Goal: Task Accomplishment & Management: Use online tool/utility

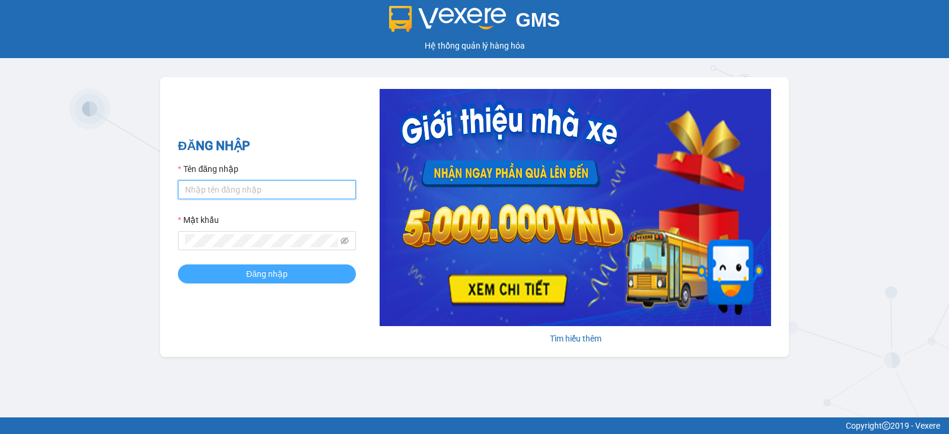
type input "vu.cohai"
click at [280, 264] on button "Đăng nhập" at bounding box center [267, 273] width 178 height 19
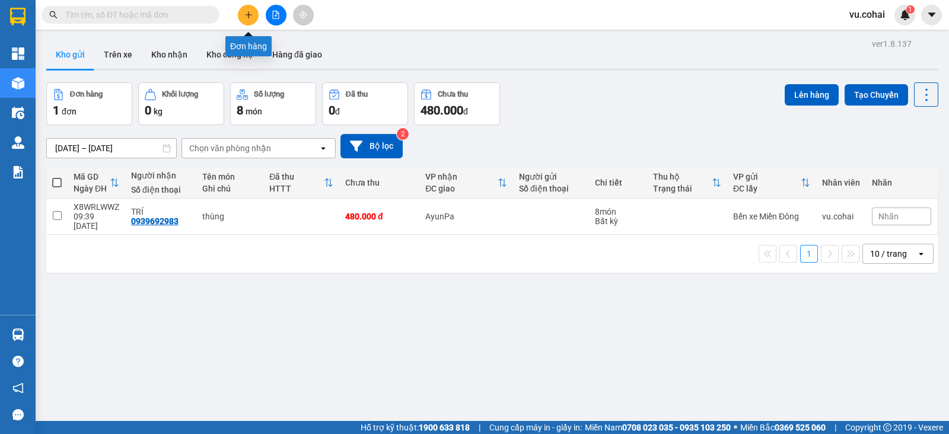
click at [247, 12] on icon "plus" at bounding box center [248, 15] width 8 height 8
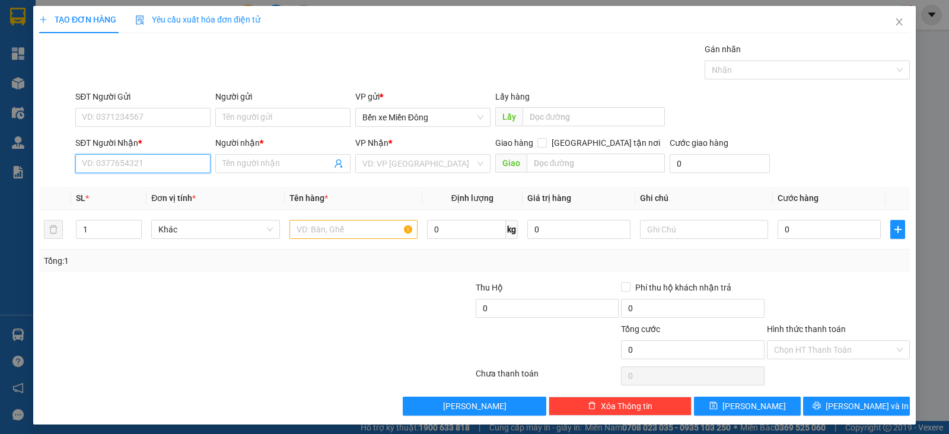
click at [145, 160] on input "SĐT Người Nhận *" at bounding box center [142, 163] width 135 height 19
paste input "0966715710"
type input "0966715710"
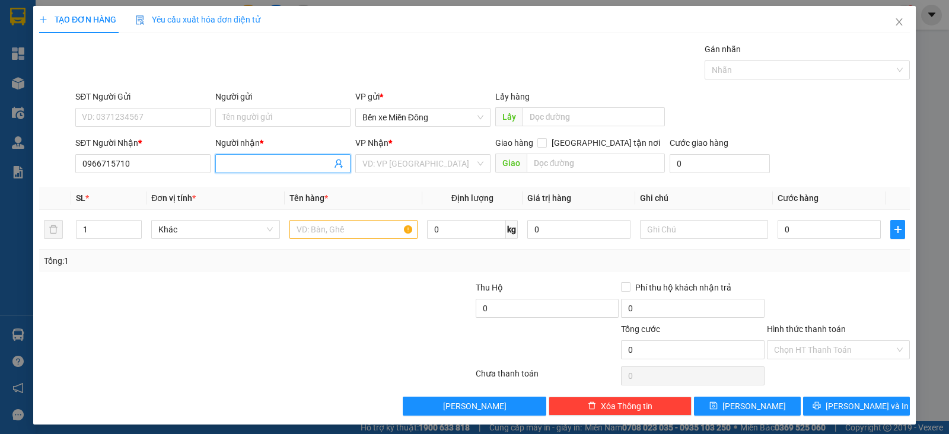
click at [270, 164] on input "Người nhận *" at bounding box center [276, 163] width 109 height 13
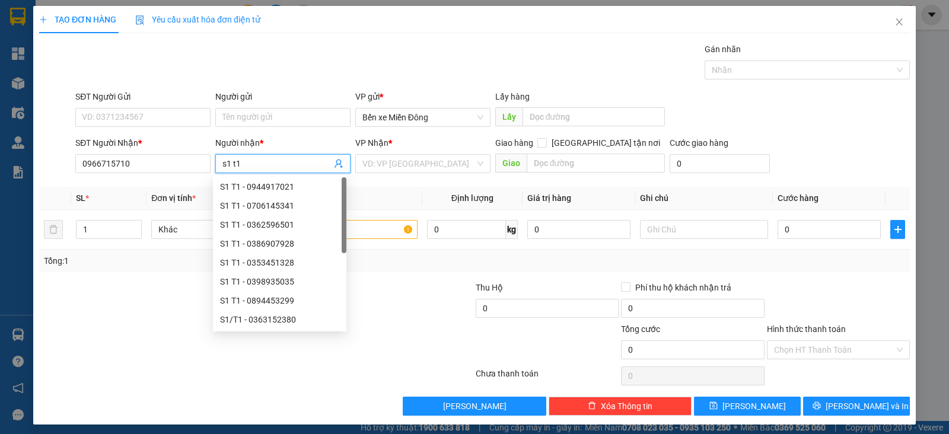
type input "s1 t1"
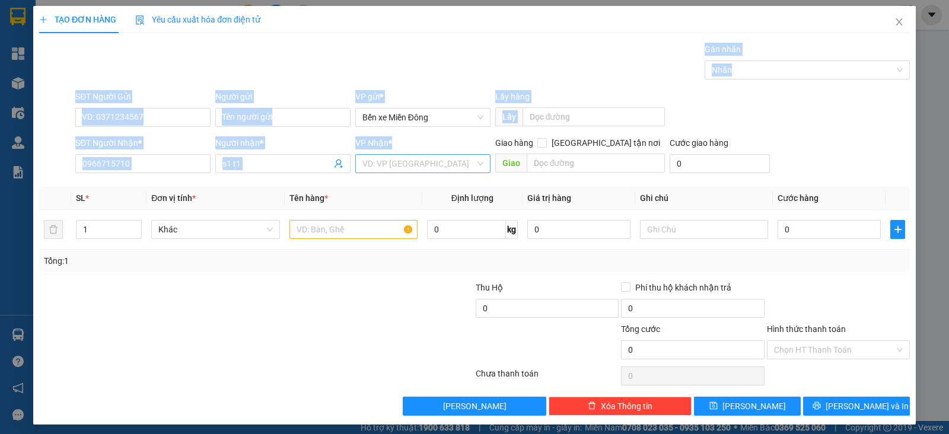
drag, startPoint x: 457, startPoint y: 21, endPoint x: 444, endPoint y: 161, distance: 140.5
click at [444, 161] on div "TẠO ĐƠN HÀNG Yêu cầu xuất hóa đơn điện tử Transit Pickup Surcharge Ids Transit …" at bounding box center [474, 211] width 870 height 410
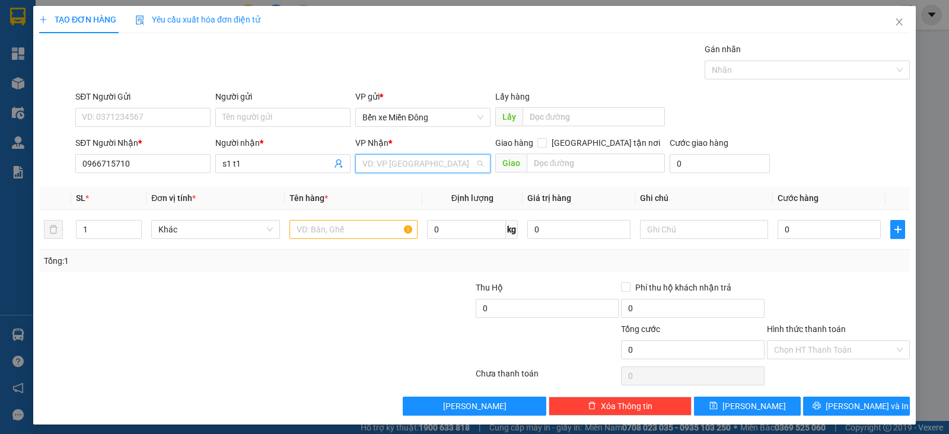
click at [444, 161] on input "search" at bounding box center [418, 164] width 113 height 18
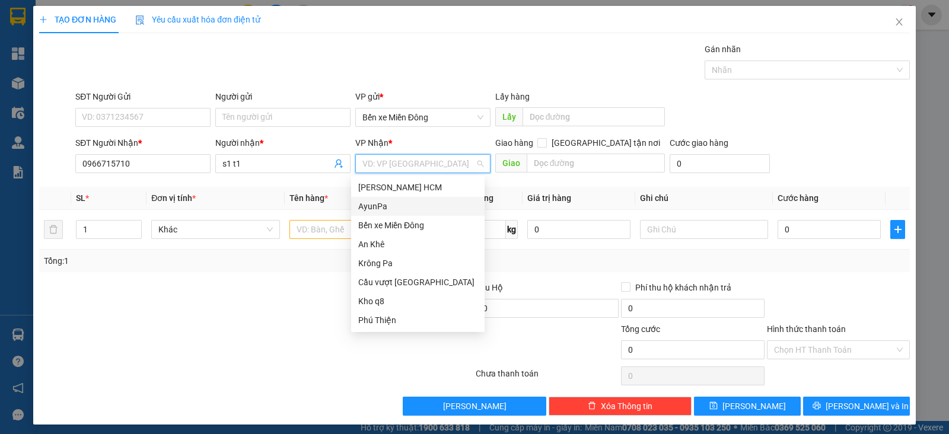
click at [396, 203] on div "AyunPa" at bounding box center [417, 206] width 119 height 13
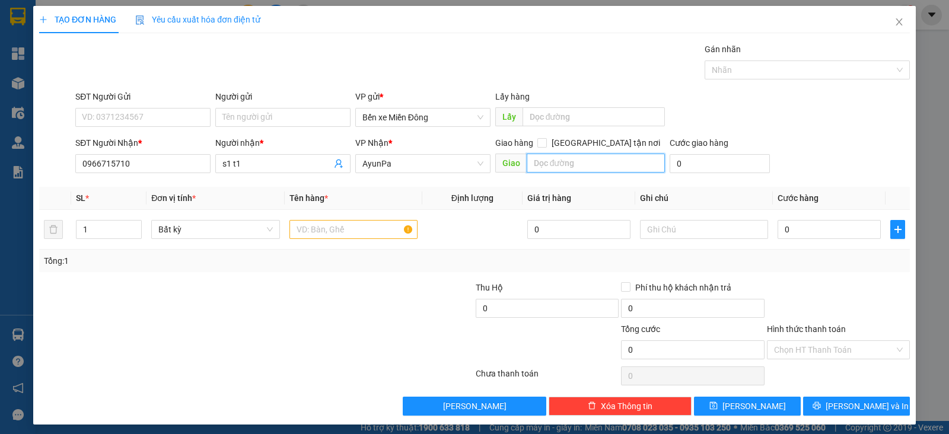
click at [546, 157] on input "text" at bounding box center [596, 163] width 139 height 19
type input "amron"
click at [312, 224] on input "text" at bounding box center [353, 229] width 128 height 19
click at [324, 232] on input "text" at bounding box center [353, 229] width 128 height 19
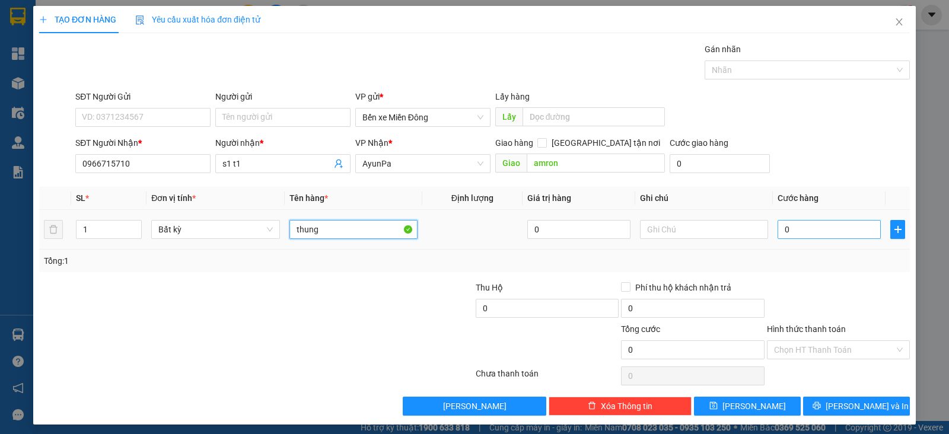
type input "thung"
click at [795, 221] on input "0" at bounding box center [828, 229] width 103 height 19
type input "1"
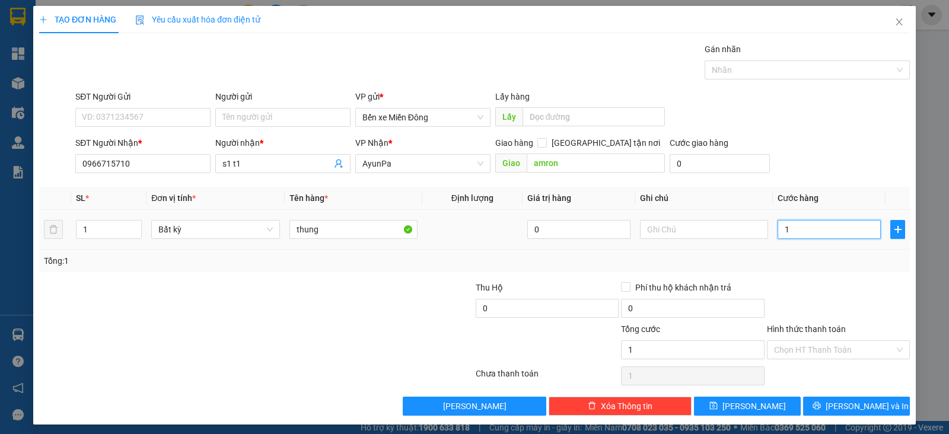
type input "10"
type input "10.000"
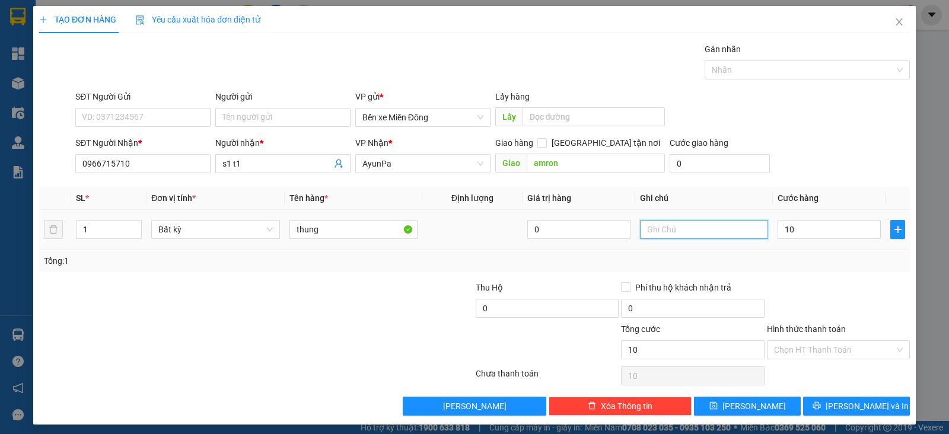
type input "10.000"
click at [690, 227] on input "text" at bounding box center [704, 229] width 128 height 19
type input "tx bao gia"
click at [752, 398] on button "[PERSON_NAME]" at bounding box center [747, 406] width 107 height 19
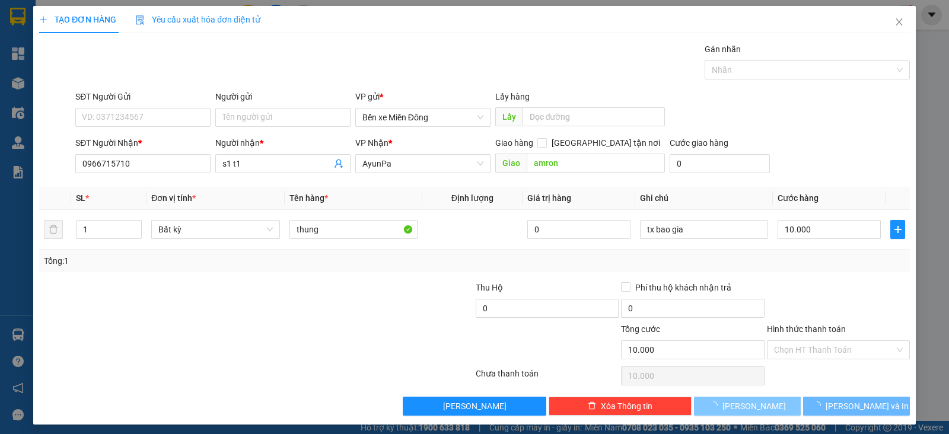
type input "0"
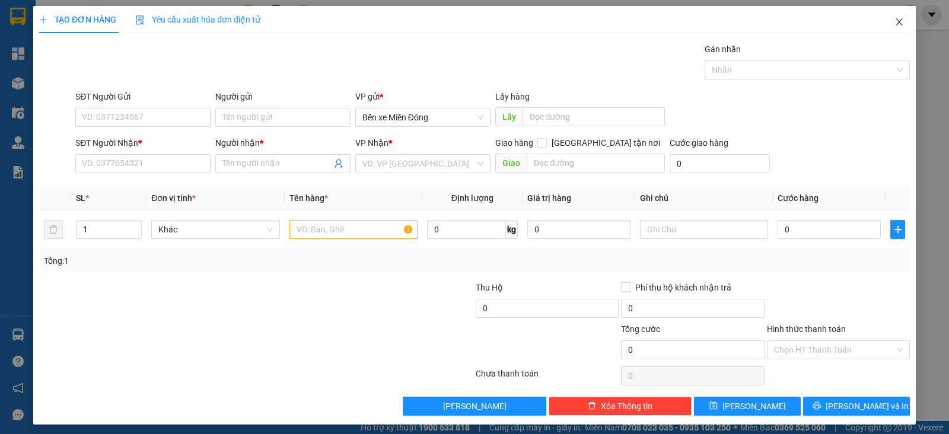
click at [895, 23] on icon "close" at bounding box center [898, 21] width 7 height 7
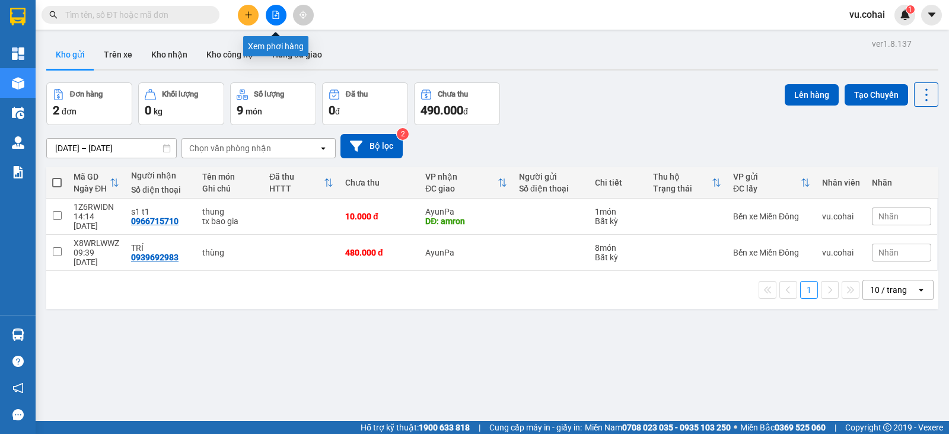
click at [279, 14] on icon "file-add" at bounding box center [276, 15] width 7 height 8
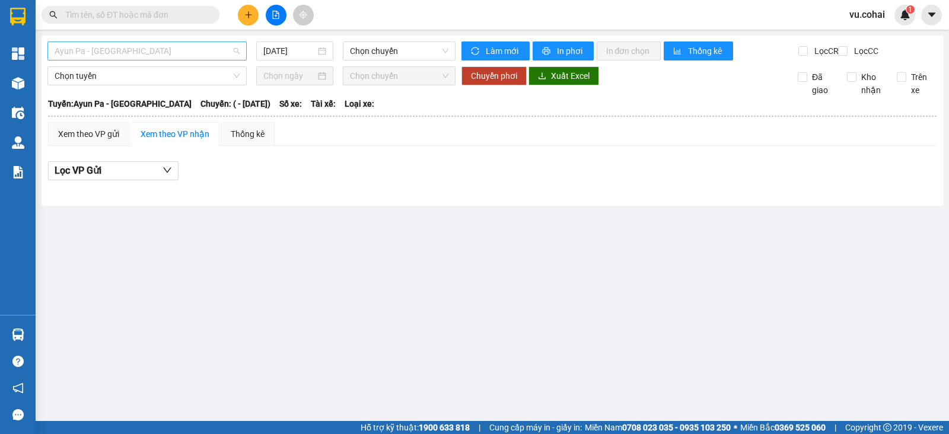
click at [199, 52] on span "Ayun Pa - [GEOGRAPHIC_DATA]" at bounding box center [147, 51] width 185 height 18
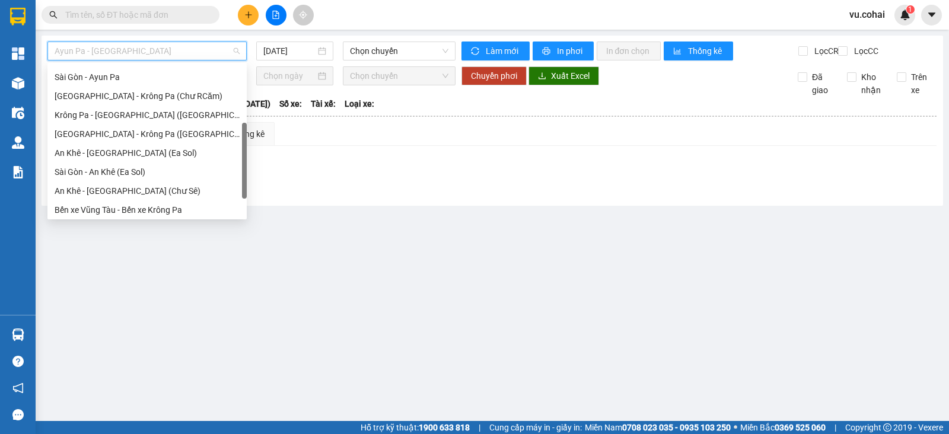
drag, startPoint x: 243, startPoint y: 98, endPoint x: 241, endPoint y: 157, distance: 59.3
click at [241, 157] on div "Đồng Nai - An Khê [GEOGRAPHIC_DATA] - [GEOGRAPHIC_DATA] Pa [GEOGRAPHIC_DATA] - …" at bounding box center [146, 141] width 199 height 152
click at [159, 133] on div "[GEOGRAPHIC_DATA] - Krông Pa ([GEOGRAPHIC_DATA])" at bounding box center [147, 134] width 185 height 13
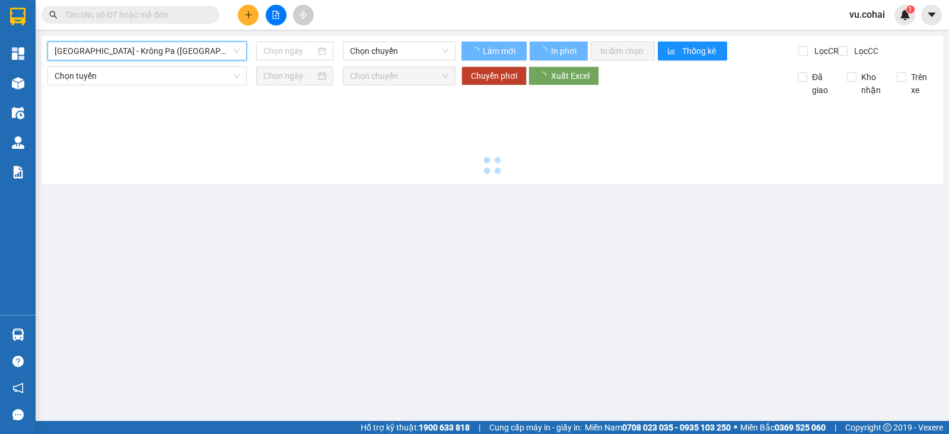
type input "[DATE]"
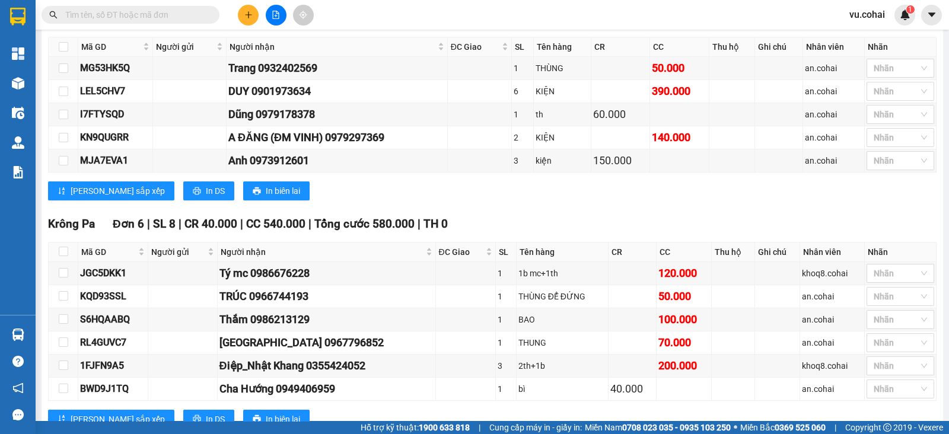
scroll to position [1462, 0]
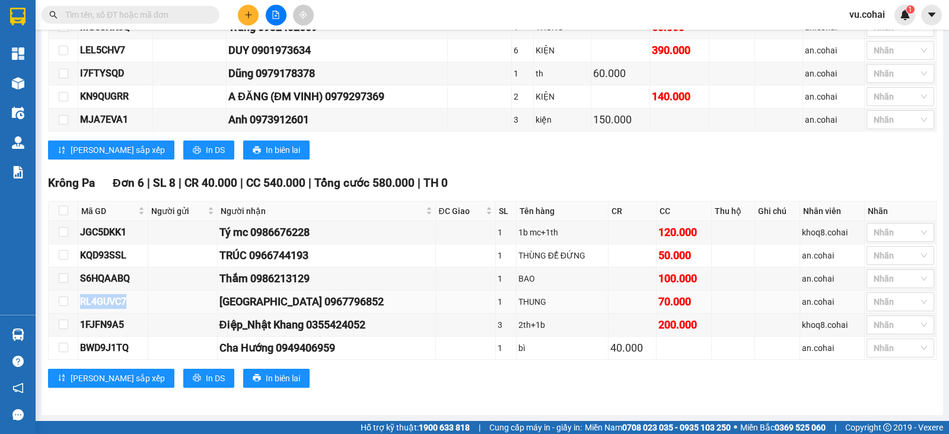
drag, startPoint x: 77, startPoint y: 305, endPoint x: 126, endPoint y: 308, distance: 49.3
click at [126, 308] on tr "RL4GUVC7 [GEOGRAPHIC_DATA] 0967796852 1 THUNG 70.000 an.cohai Nhãn" at bounding box center [493, 302] width 888 height 23
click at [119, 304] on div "RL4GUVC7" at bounding box center [113, 301] width 66 height 15
drag, startPoint x: 130, startPoint y: 304, endPoint x: 79, endPoint y: 304, distance: 50.4
click at [80, 304] on div "RL4GUVC7" at bounding box center [113, 301] width 66 height 15
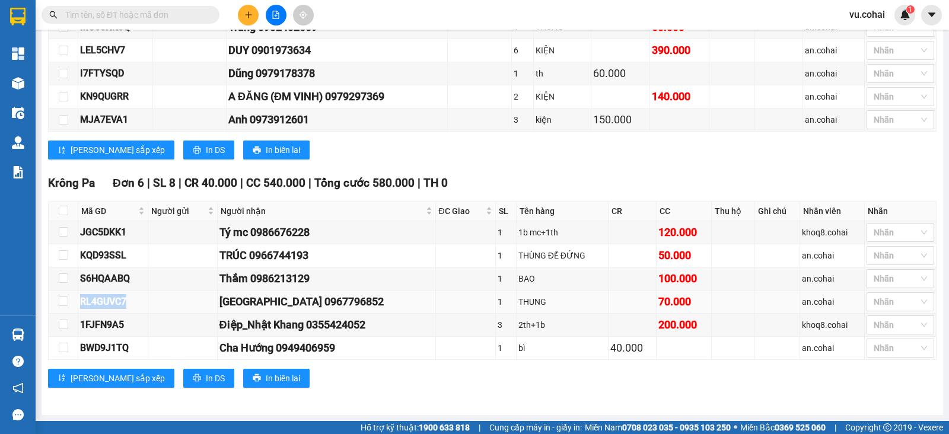
copy div "RL4GUVC7"
click at [168, 14] on input "text" at bounding box center [135, 14] width 140 height 13
paste input "RL4GUVC7"
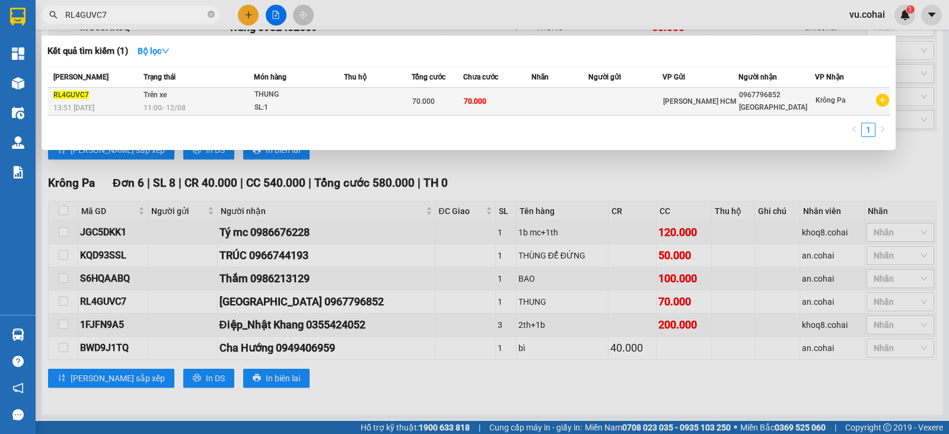
type input "RL4GUVC7"
click at [141, 106] on td "Trên xe 11:00 [DATE]" at bounding box center [197, 102] width 113 height 28
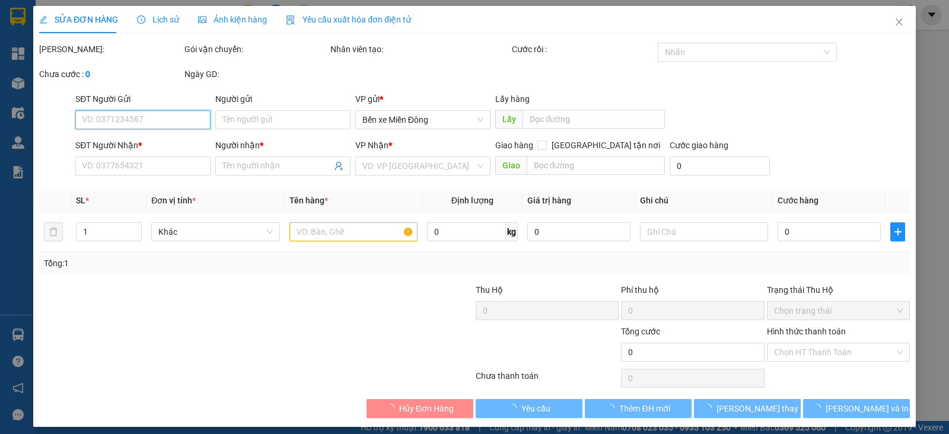
type input "0967796852"
type input "[GEOGRAPHIC_DATA]"
type input "70.000"
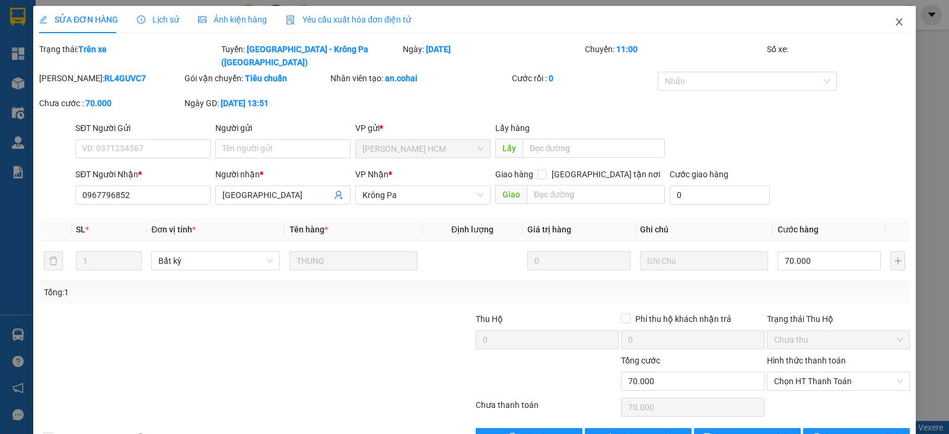
click at [895, 21] on icon "close" at bounding box center [898, 21] width 7 height 7
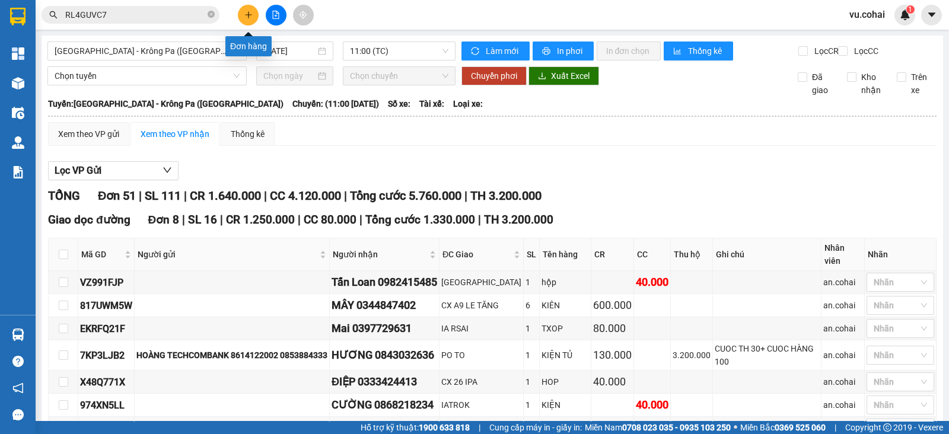
click at [250, 7] on button at bounding box center [248, 15] width 21 height 21
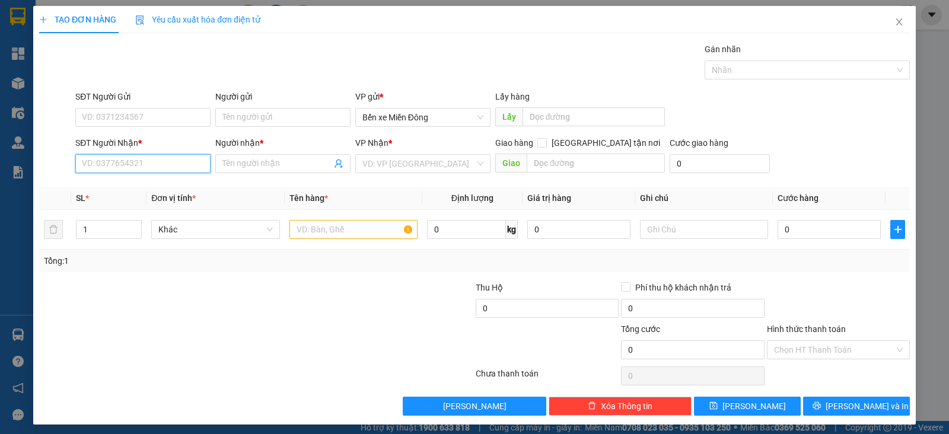
click at [184, 164] on input "SĐT Người Nhận *" at bounding box center [142, 163] width 135 height 19
paste input "0388351593"
type input "0388351593"
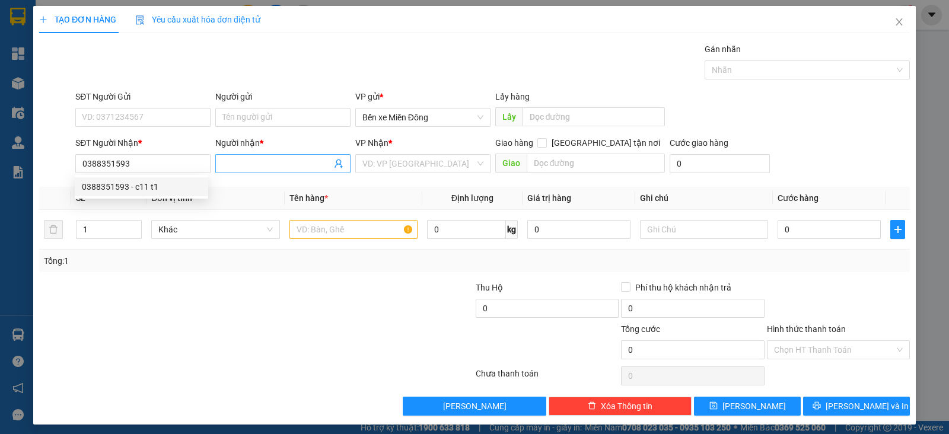
click at [312, 165] on input "Người nhận *" at bounding box center [276, 163] width 109 height 13
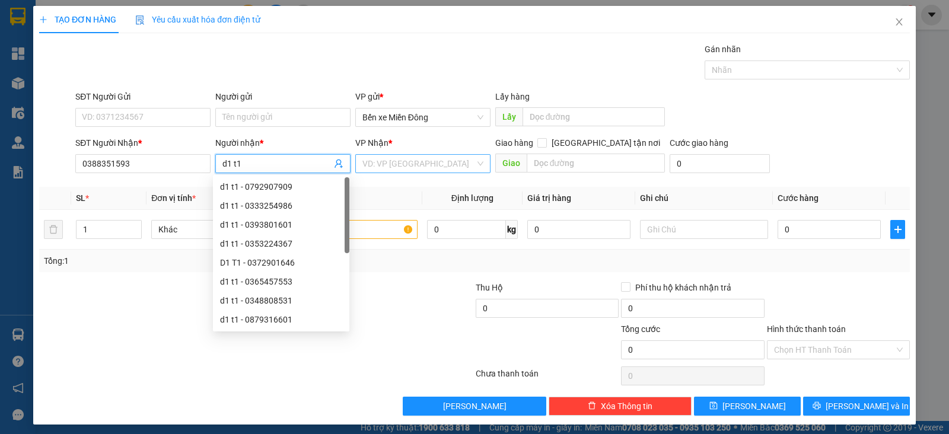
type input "d1 t1"
click at [437, 163] on input "search" at bounding box center [418, 164] width 113 height 18
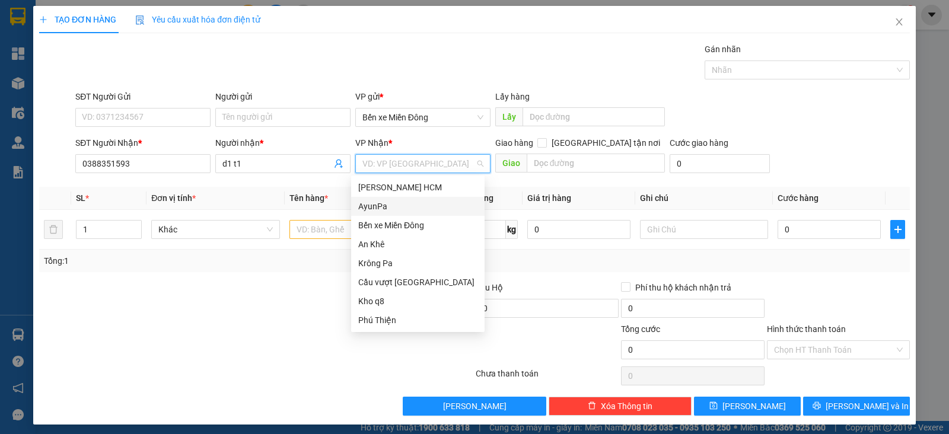
click at [410, 198] on div "AyunPa" at bounding box center [417, 206] width 133 height 19
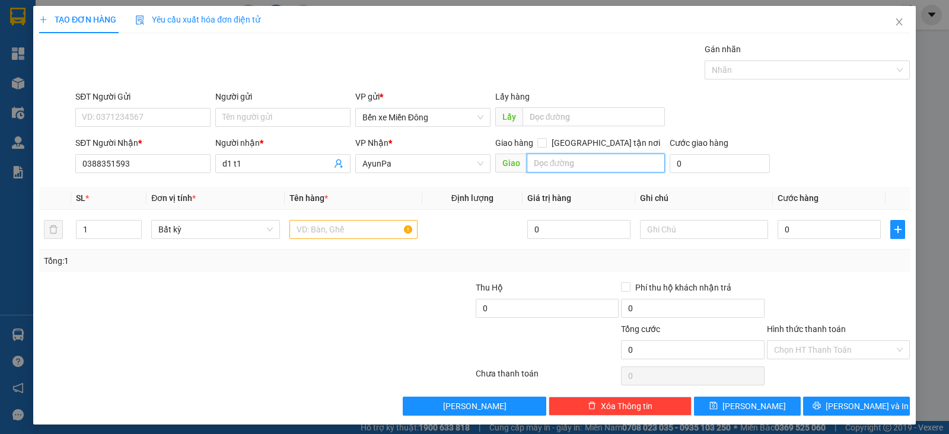
click at [544, 165] on input "text" at bounding box center [596, 163] width 139 height 19
type input "b"
type input "hbong"
click at [343, 231] on input "text" at bounding box center [353, 229] width 128 height 19
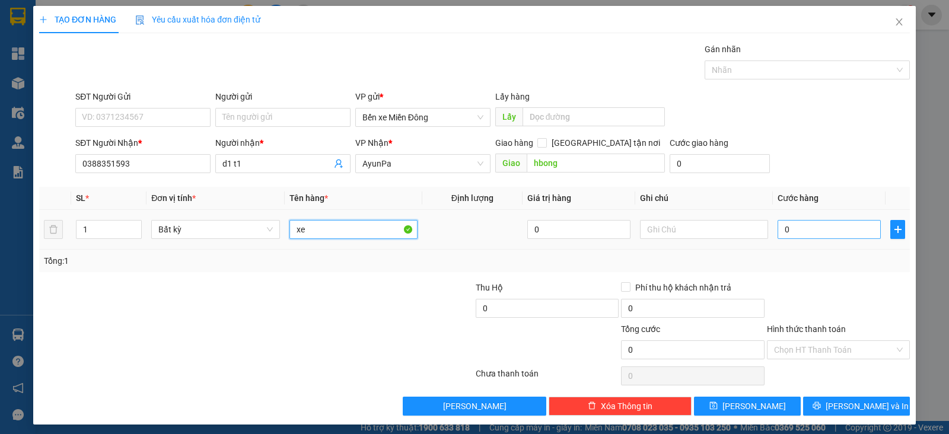
type input "xe"
click at [792, 233] on input "0" at bounding box center [828, 229] width 103 height 19
type input "5"
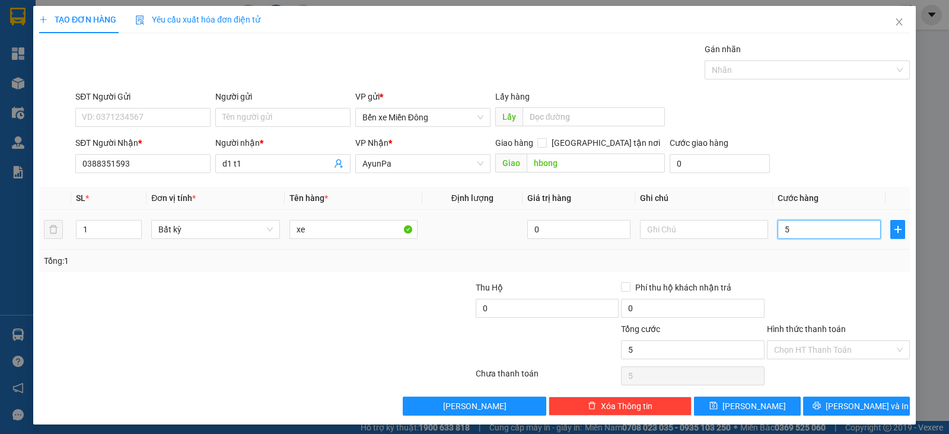
type input "50"
type input "500"
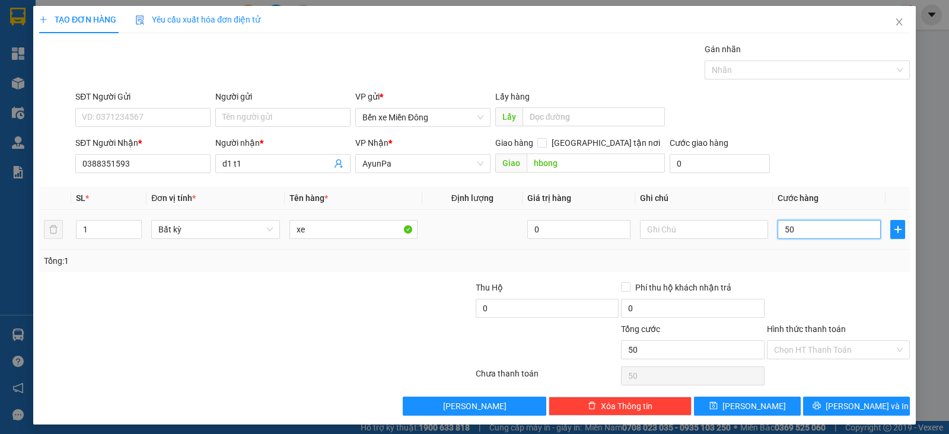
type input "500"
type input "500.000"
click at [718, 405] on icon "save" at bounding box center [713, 405] width 8 height 8
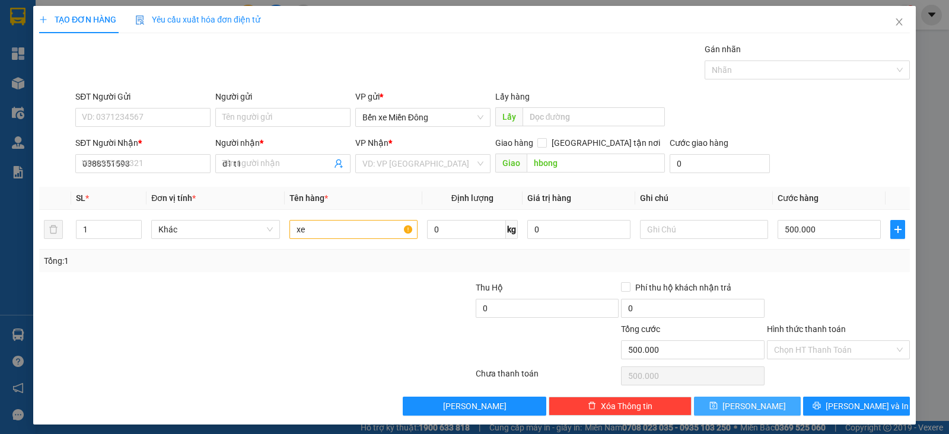
type input "0"
click at [193, 151] on div "SĐT Người Nhận *" at bounding box center [142, 145] width 135 height 18
click at [178, 160] on input "SĐT Người Nhận *" at bounding box center [142, 163] width 135 height 19
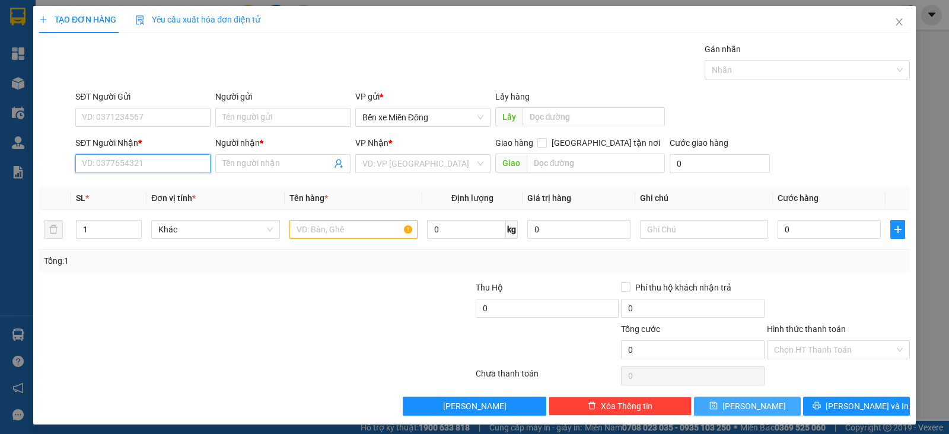
paste input "0978839348"
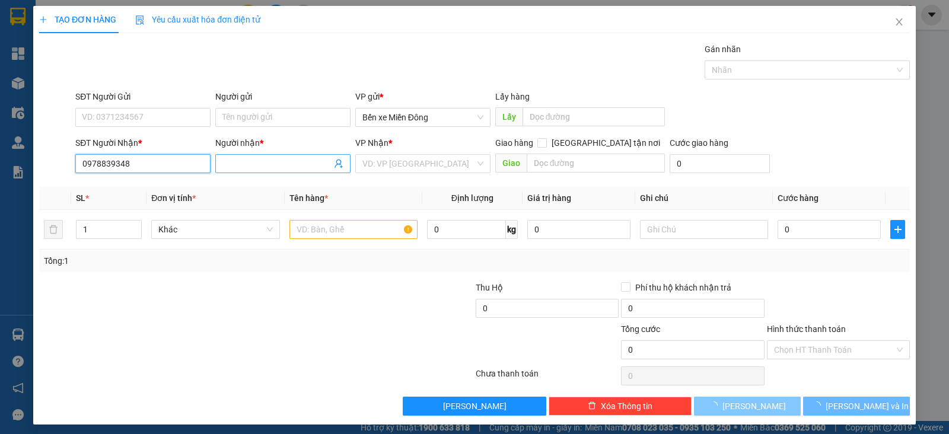
type input "0978839348"
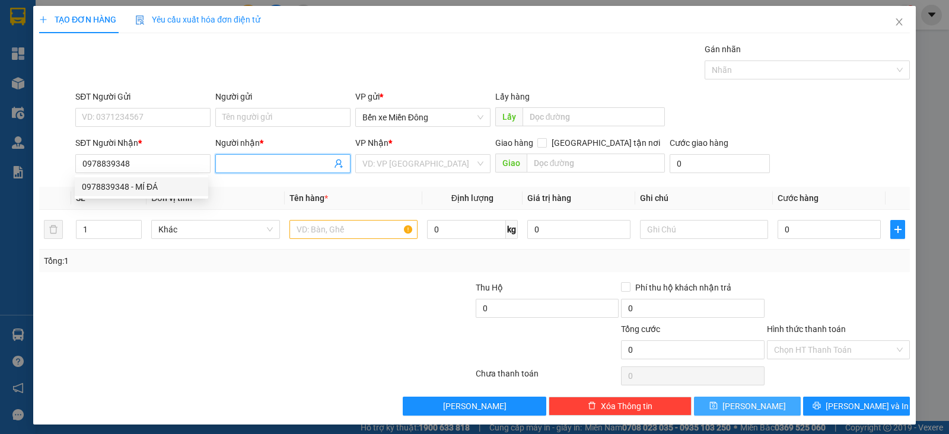
click at [253, 164] on input "Người nhận *" at bounding box center [276, 163] width 109 height 13
type input "v"
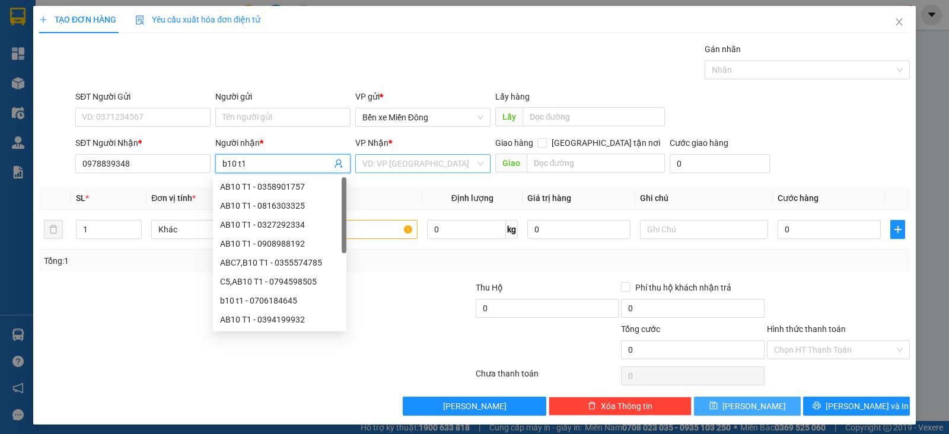
type input "b10 t1"
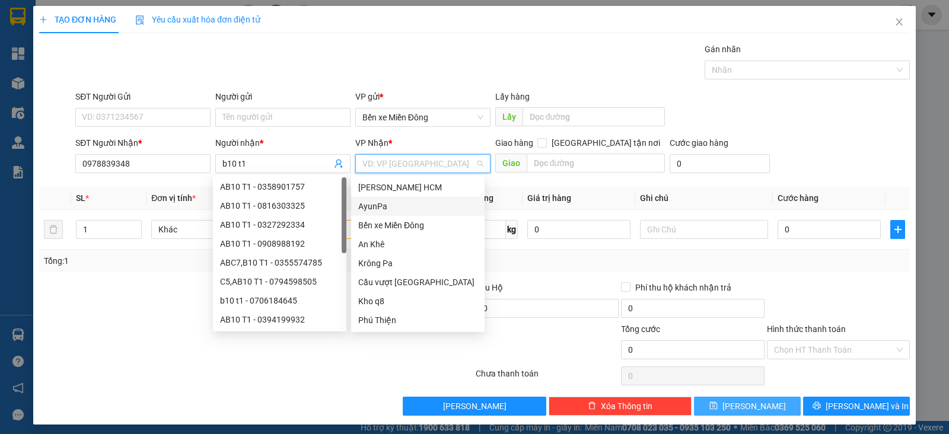
click at [391, 167] on input "search" at bounding box center [418, 164] width 113 height 18
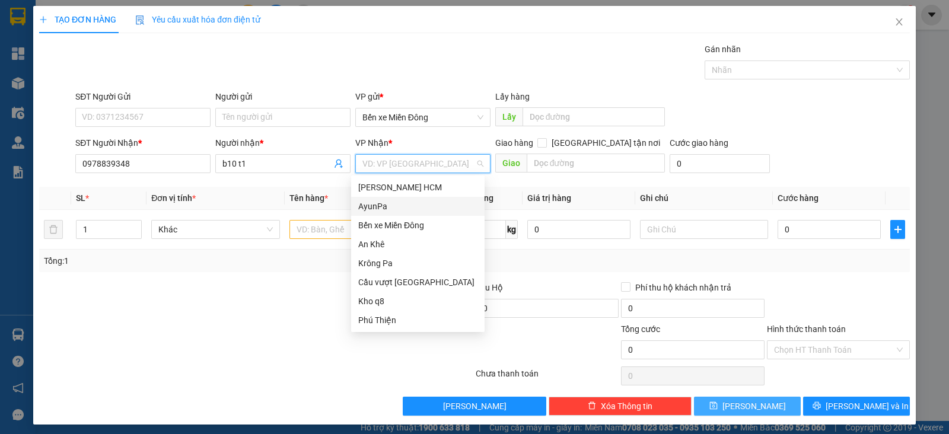
click at [389, 206] on div "AyunPa" at bounding box center [417, 206] width 119 height 13
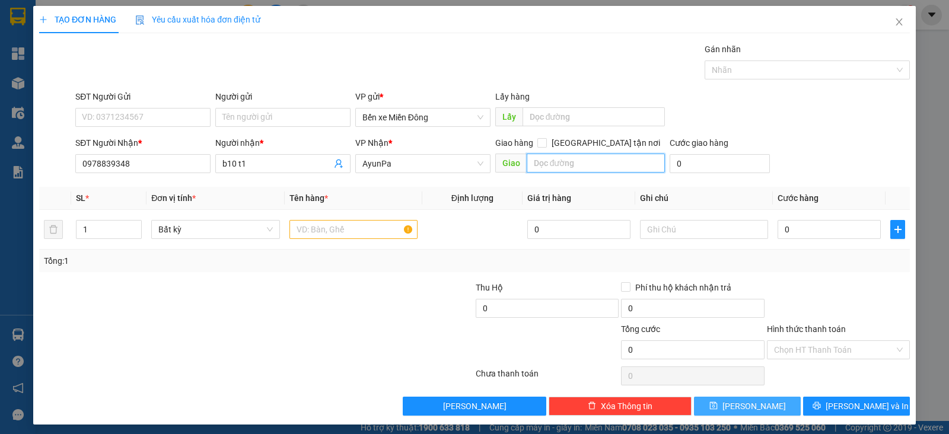
click at [581, 171] on input "text" at bounding box center [596, 163] width 139 height 19
type input "quy duc"
click at [327, 231] on input "text" at bounding box center [353, 229] width 128 height 19
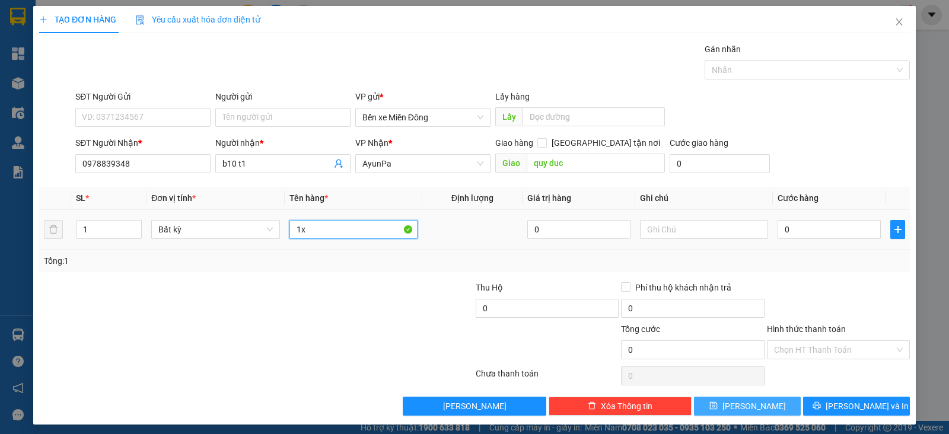
type input "1"
type input "xe dien"
click at [787, 224] on input "0" at bounding box center [828, 229] width 103 height 19
type input "4"
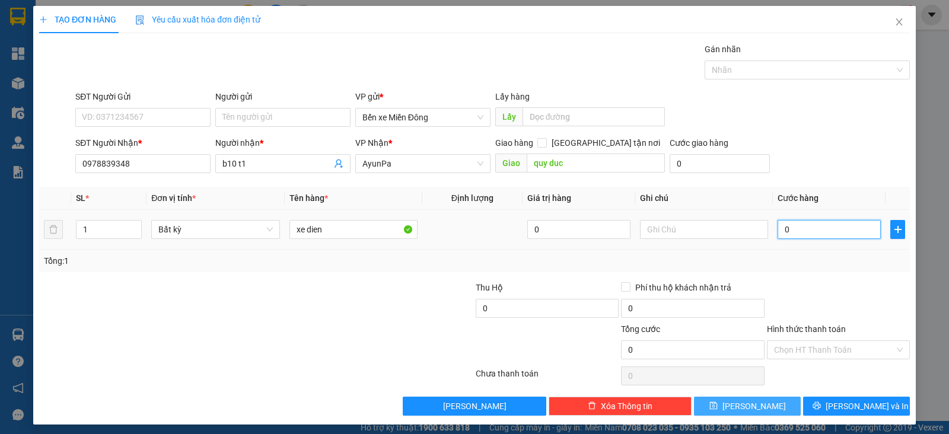
type input "4"
type input "40"
type input "400"
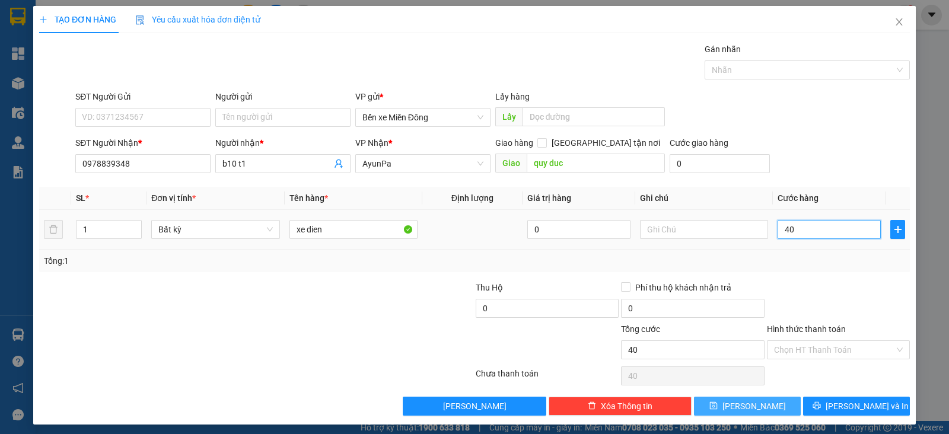
type input "400"
type input "400.000"
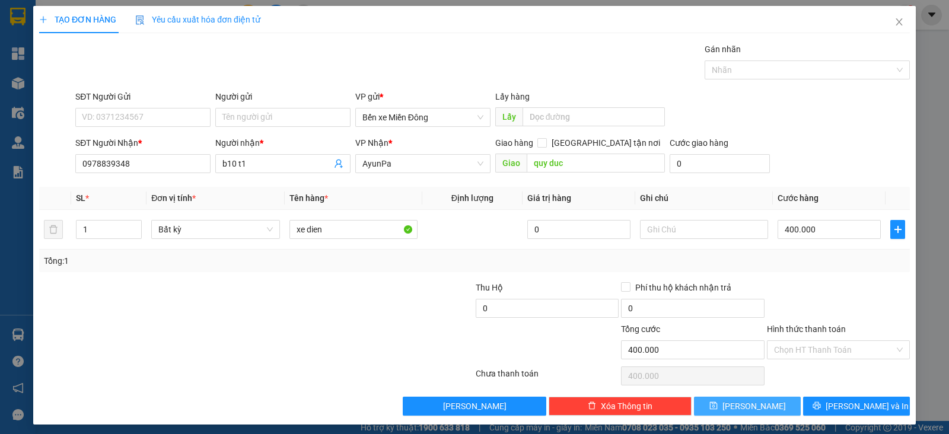
click at [771, 404] on button "[PERSON_NAME]" at bounding box center [747, 406] width 107 height 19
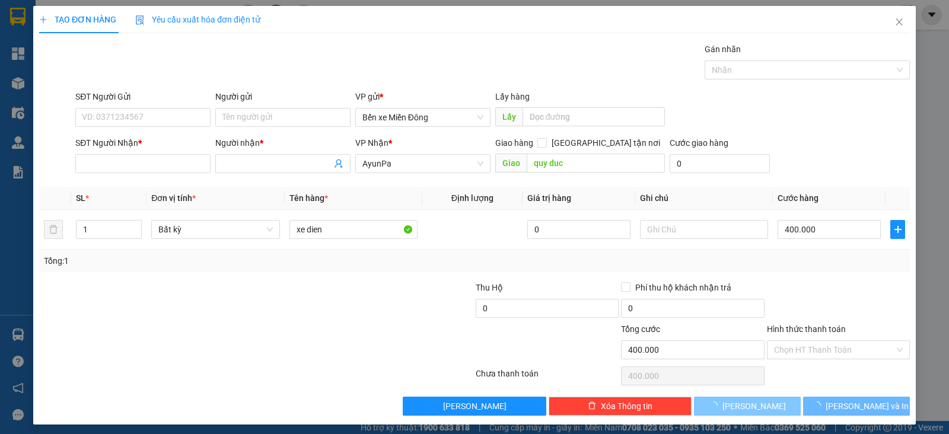
type input "0"
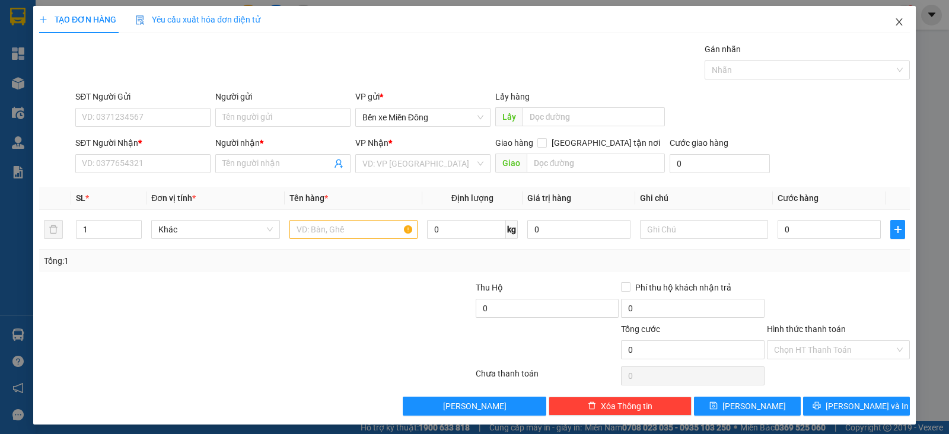
click at [891, 29] on span "Close" at bounding box center [898, 22] width 33 height 33
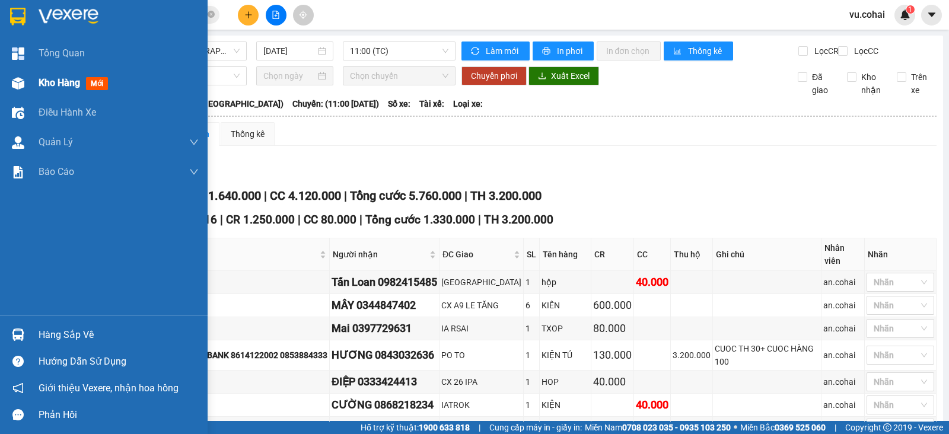
click at [45, 81] on span "Kho hàng" at bounding box center [60, 82] width 42 height 11
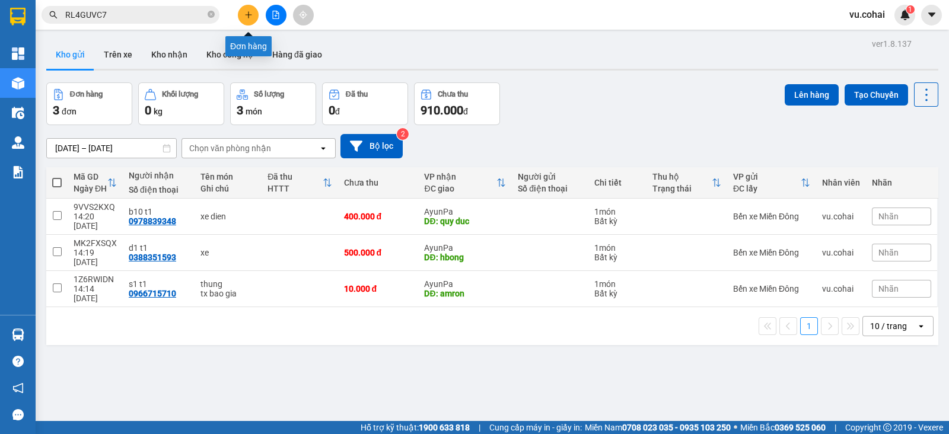
click at [248, 11] on icon "plus" at bounding box center [248, 14] width 1 height 7
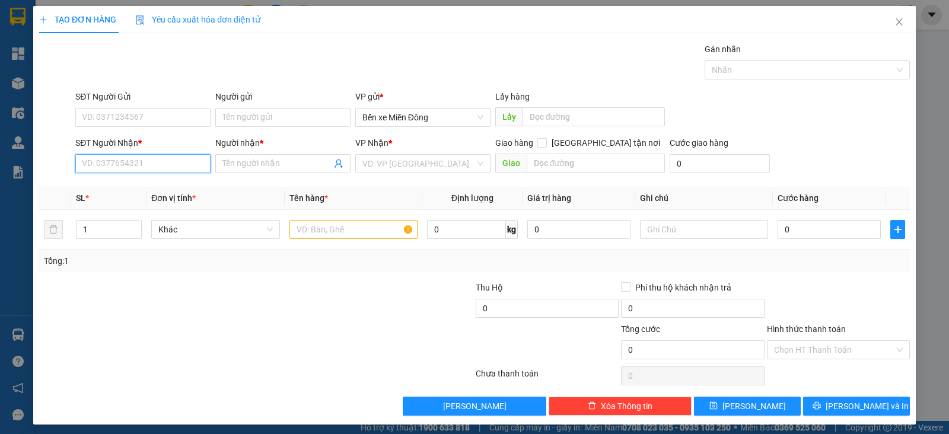
click at [148, 158] on input "SĐT Người Nhận *" at bounding box center [142, 163] width 135 height 19
paste input "0367800120"
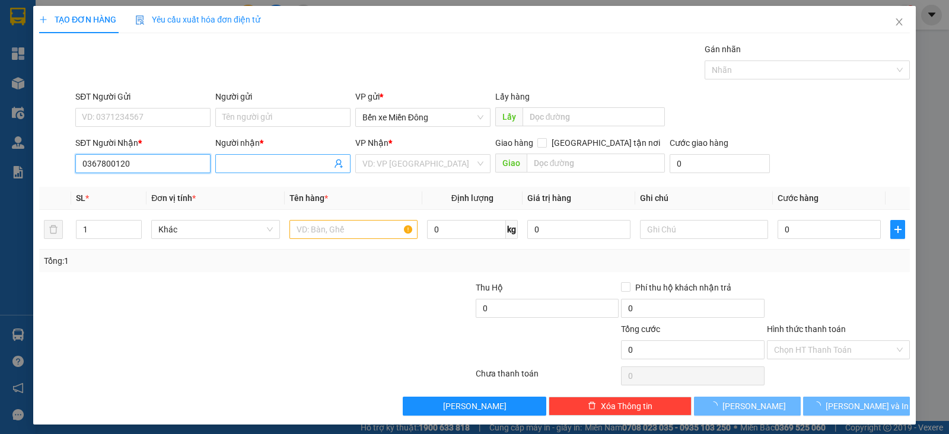
type input "0367800120"
click at [243, 164] on input "Người nhận *" at bounding box center [276, 163] width 109 height 13
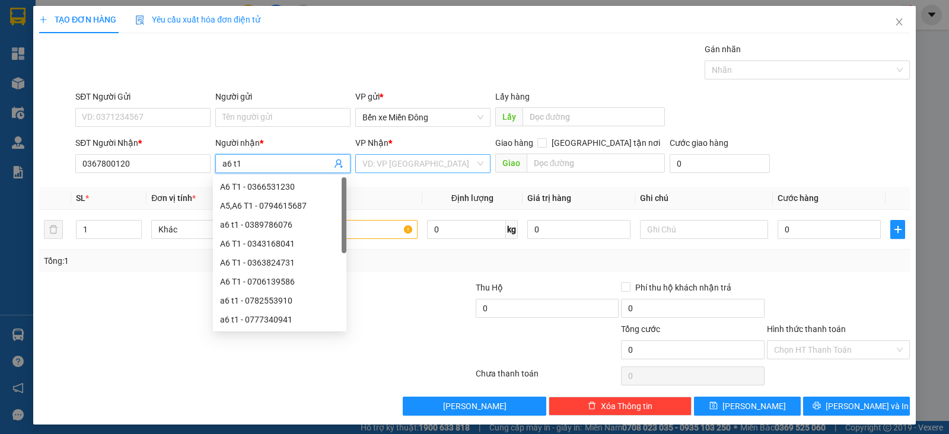
type input "a6 t1"
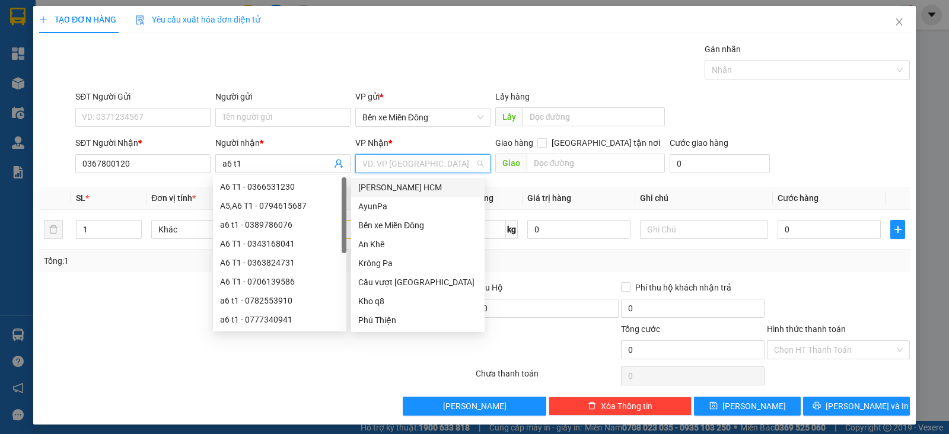
click at [404, 164] on input "search" at bounding box center [418, 164] width 113 height 18
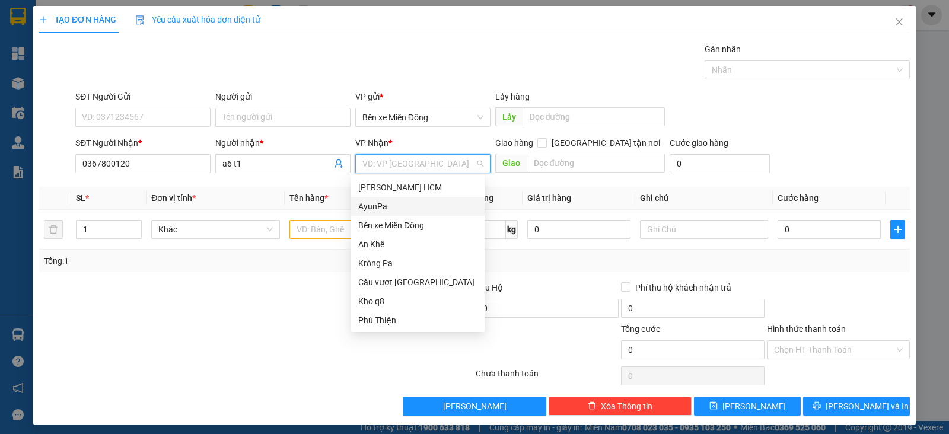
click at [382, 205] on div "AyunPa" at bounding box center [417, 206] width 119 height 13
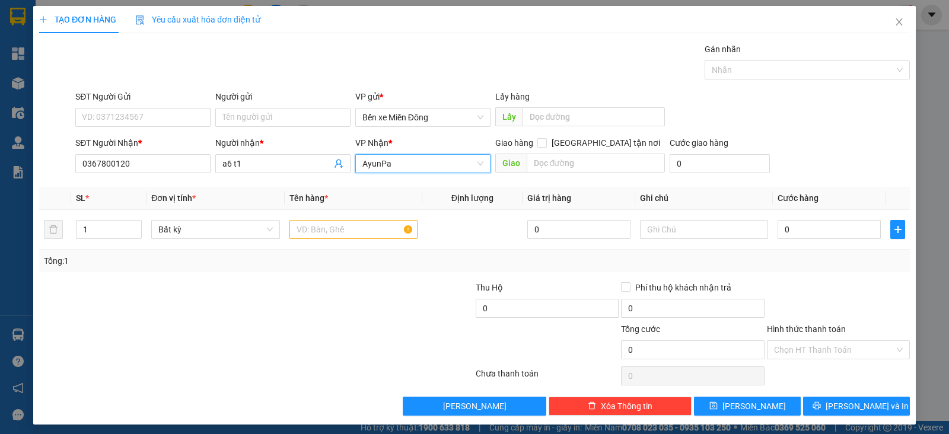
click at [388, 160] on span "AyunPa" at bounding box center [422, 164] width 121 height 18
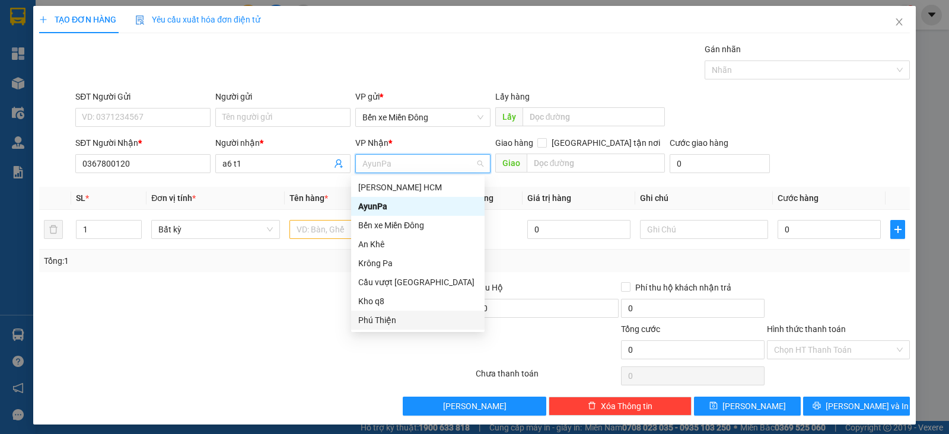
click at [388, 314] on div "Phú Thiện" at bounding box center [417, 320] width 119 height 13
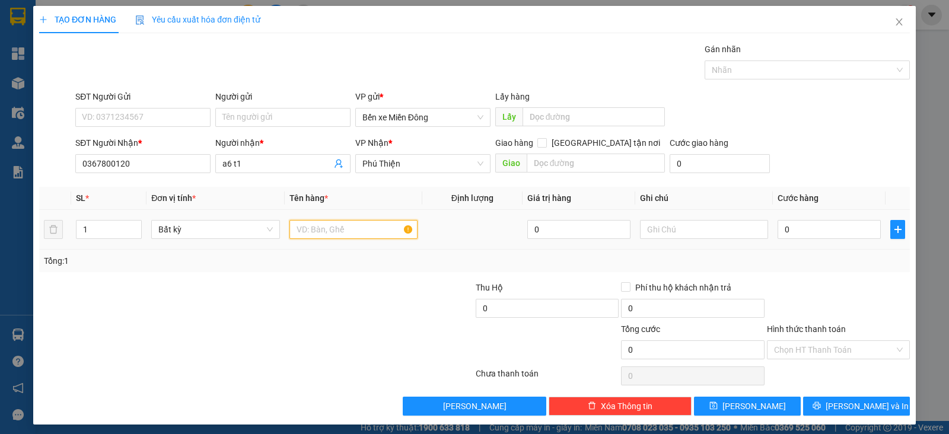
click at [327, 226] on input "text" at bounding box center [353, 229] width 128 height 19
type input "t"
type input "xe"
click at [785, 232] on input "0" at bounding box center [828, 229] width 103 height 19
type input "4"
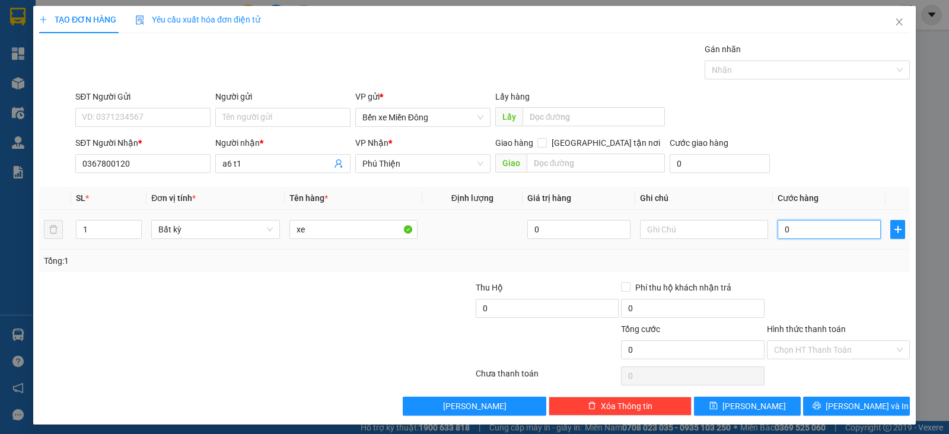
type input "4"
type input "40"
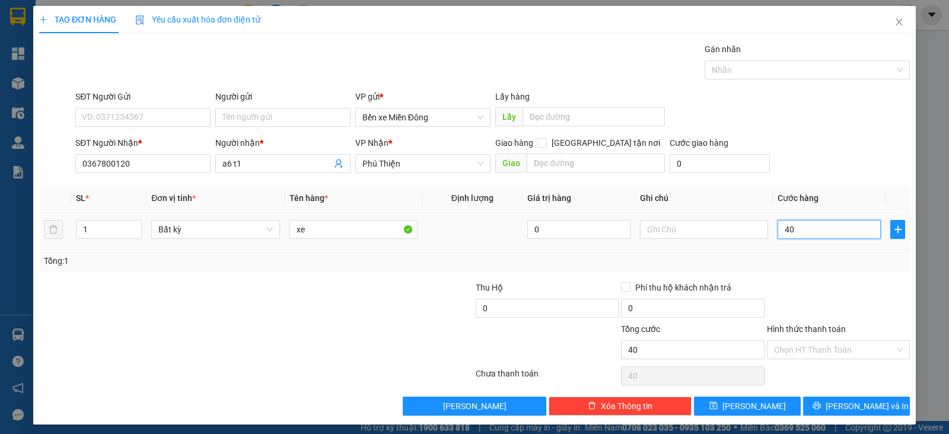
type input "400"
type input "400.000"
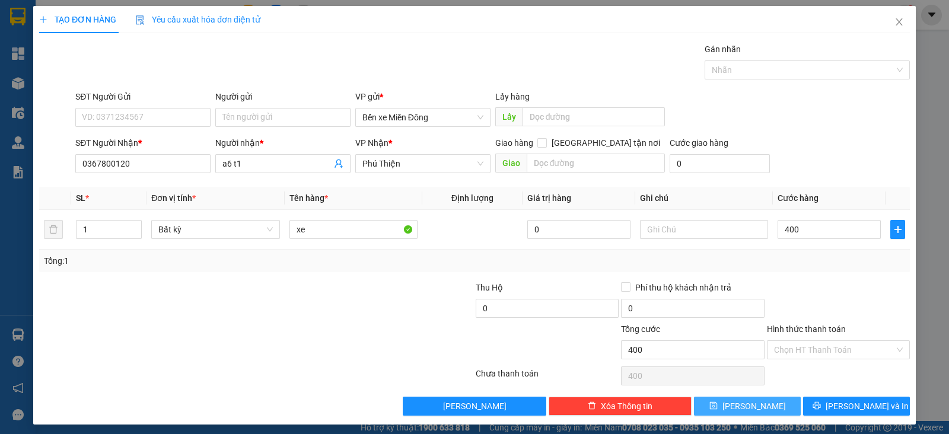
type input "400.000"
click at [751, 400] on button "[PERSON_NAME]" at bounding box center [747, 406] width 107 height 19
type input "0"
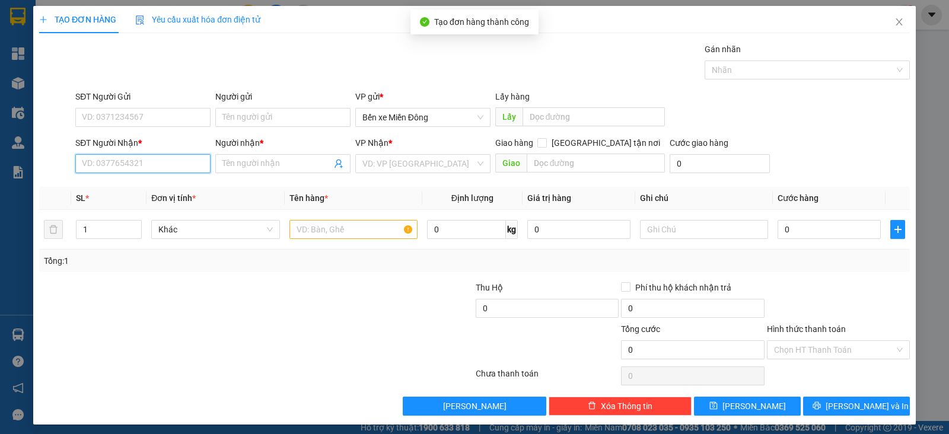
click at [168, 160] on input "SĐT Người Nhận *" at bounding box center [142, 163] width 135 height 19
click at [168, 161] on input "SĐT Người Nhận *" at bounding box center [142, 163] width 135 height 19
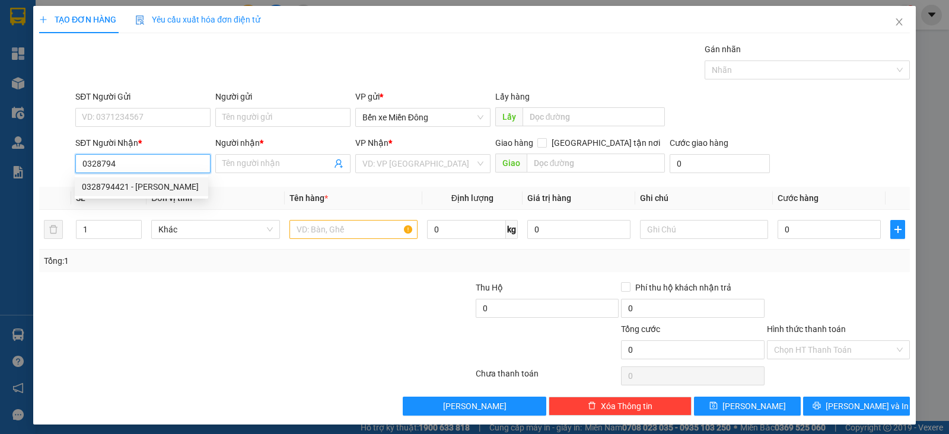
click at [170, 190] on div "0328794421 - [PERSON_NAME]" at bounding box center [141, 186] width 119 height 13
type input "0328794421"
type input "[PERSON_NAME]"
type input "0328794421"
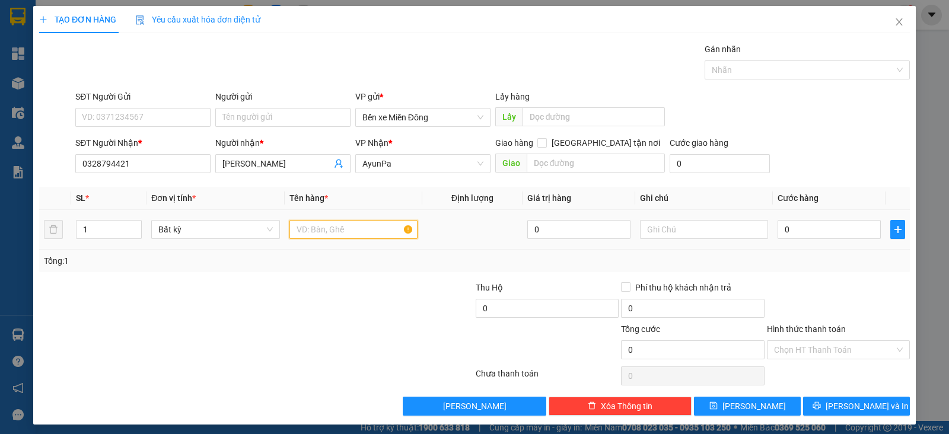
click at [309, 232] on input "text" at bounding box center [353, 229] width 128 height 19
type input "mons"
type input "2"
click at [132, 221] on span "Increase Value" at bounding box center [134, 226] width 13 height 11
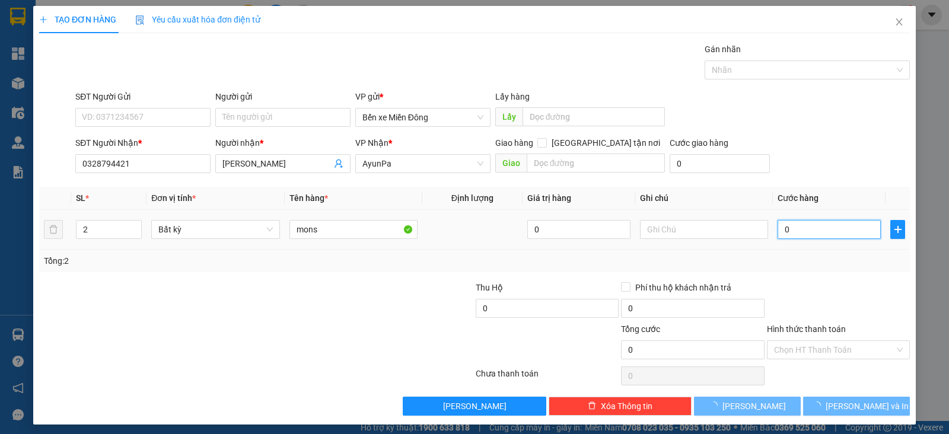
click at [786, 227] on input "0" at bounding box center [828, 229] width 103 height 19
type input "01"
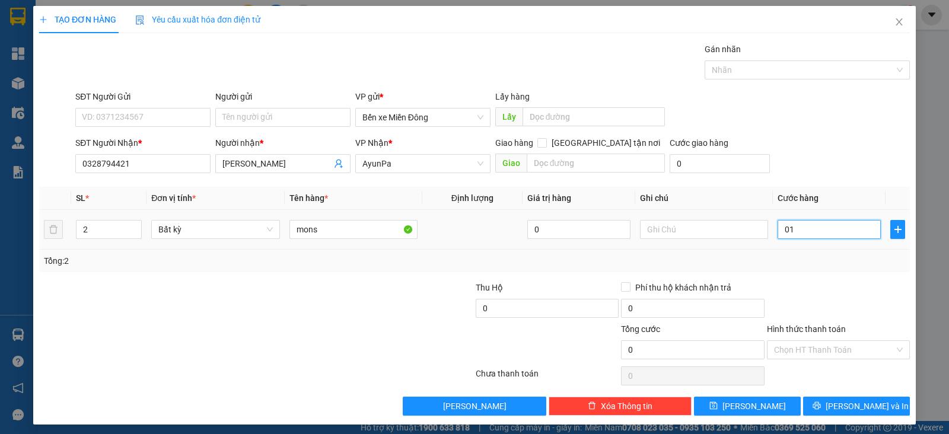
type input "1"
type input "010"
type input "10"
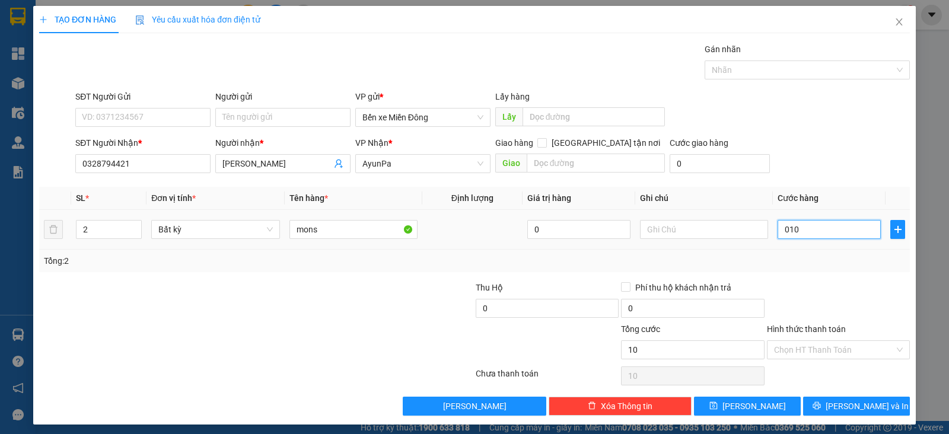
type input "0.100"
type input "100"
type input "100.000"
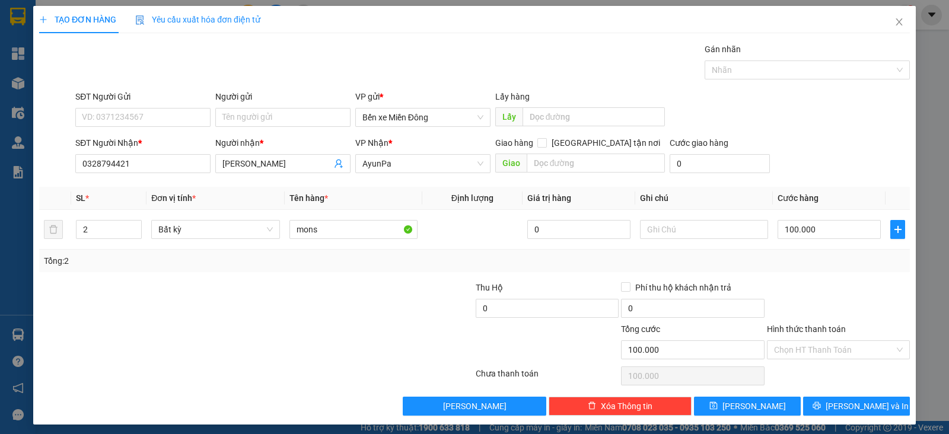
scroll to position [4, 0]
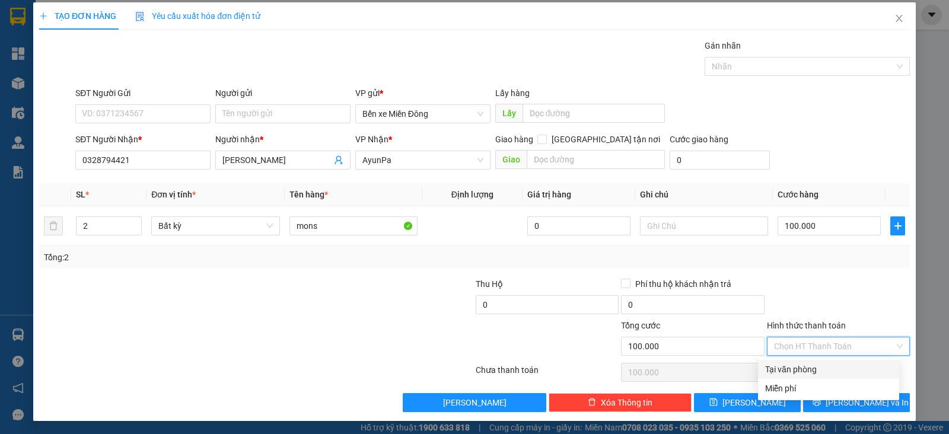
click at [860, 337] on input "Hình thức thanh toán" at bounding box center [834, 346] width 120 height 18
click at [824, 363] on div "Tại văn phòng" at bounding box center [828, 369] width 127 height 13
type input "0"
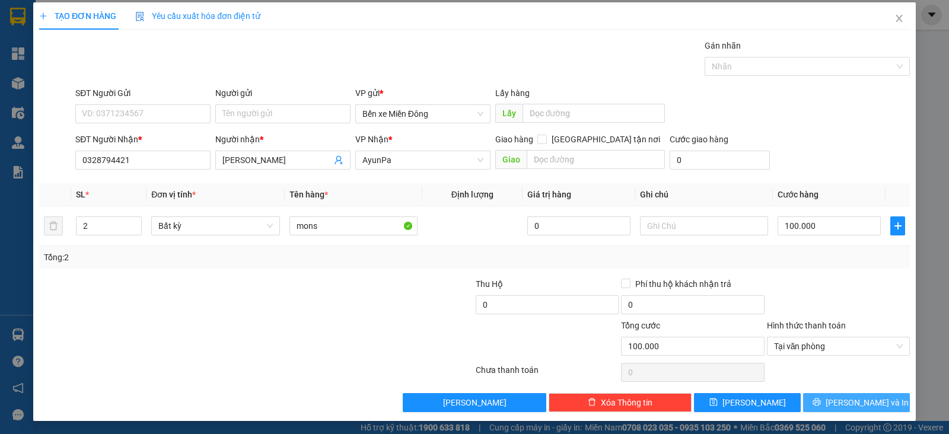
click at [838, 397] on span "[PERSON_NAME] và In" at bounding box center [866, 402] width 83 height 13
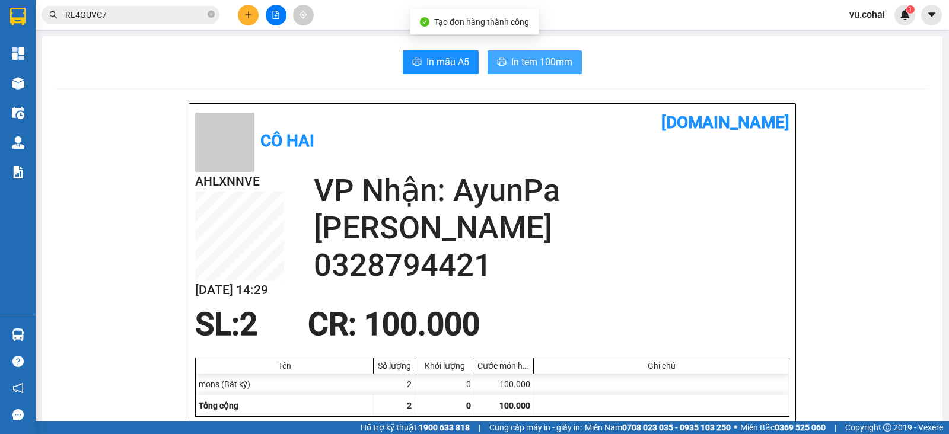
click at [524, 73] on button "In tem 100mm" at bounding box center [534, 62] width 94 height 24
click at [547, 58] on span "In tem 100mm" at bounding box center [541, 62] width 61 height 15
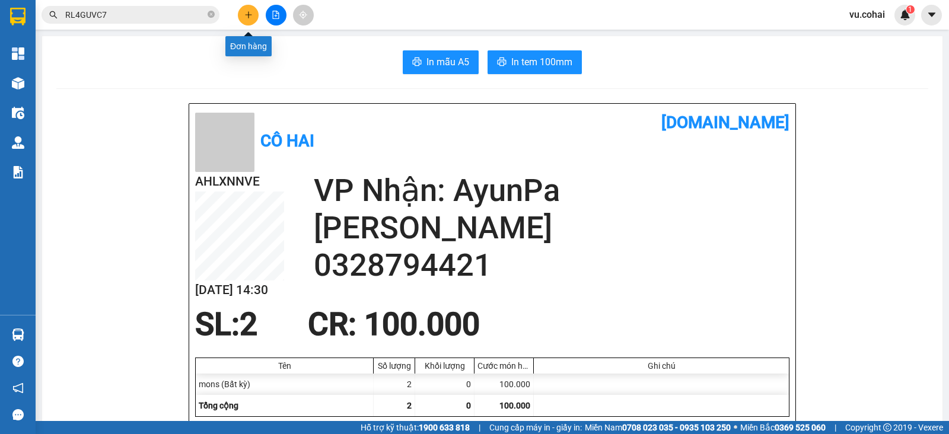
click at [251, 15] on icon "plus" at bounding box center [248, 15] width 8 height 8
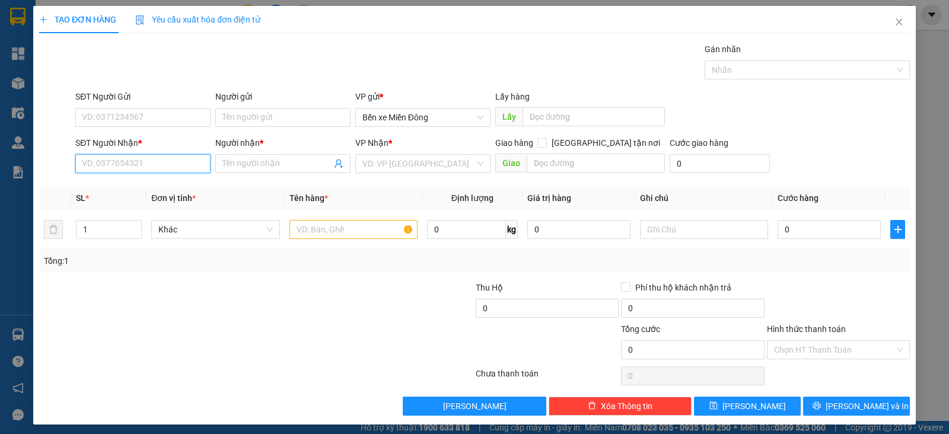
click at [186, 157] on input "SĐT Người Nhận *" at bounding box center [142, 163] width 135 height 19
paste input "0325667136"
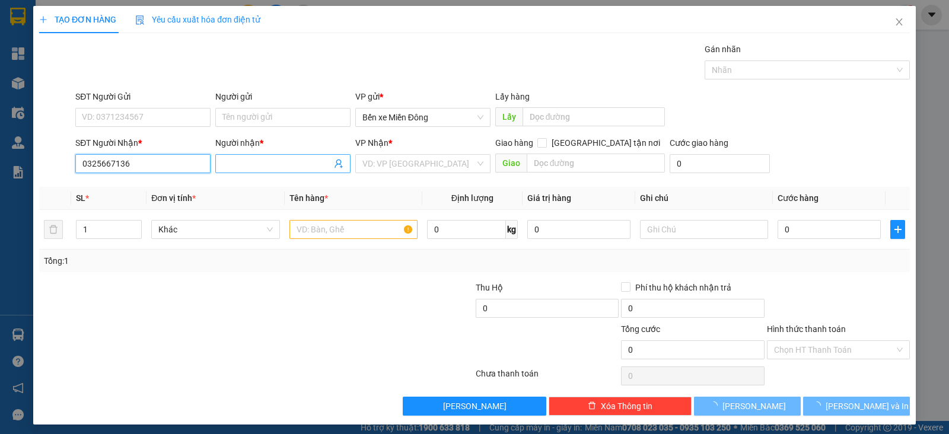
type input "0325667136"
click at [252, 162] on input "Người nhận *" at bounding box center [276, 163] width 109 height 13
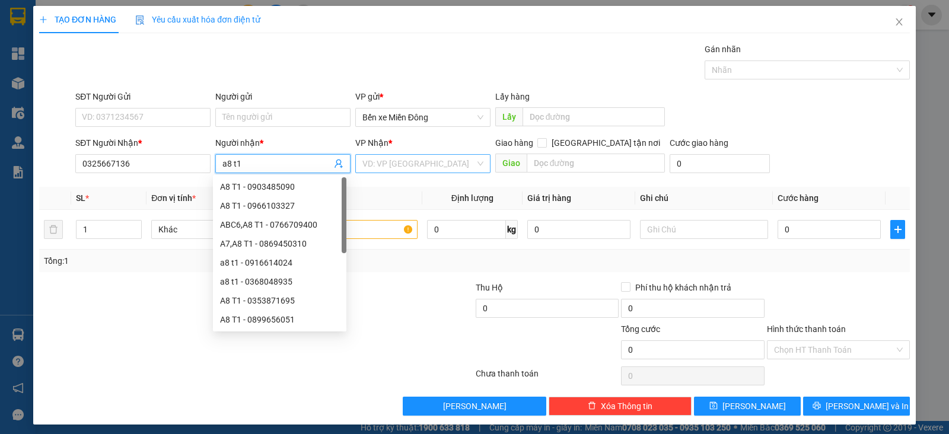
type input "a8 t1"
click at [382, 163] on input "search" at bounding box center [418, 164] width 113 height 18
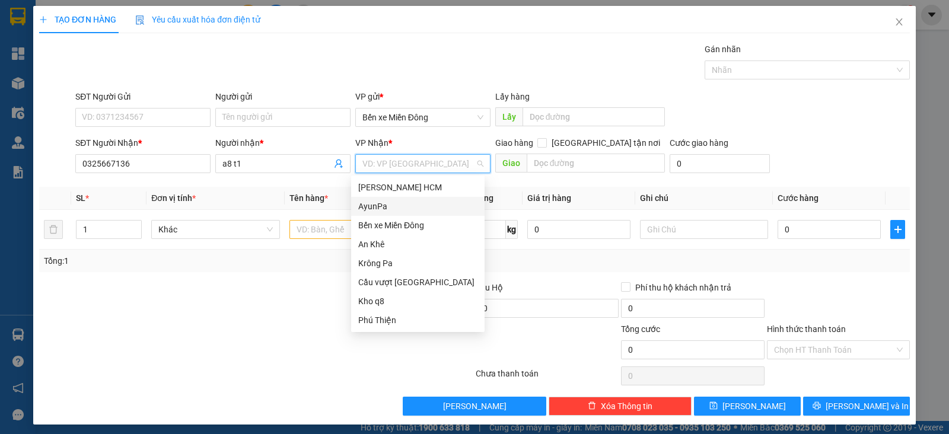
click at [383, 203] on div "AyunPa" at bounding box center [417, 206] width 119 height 13
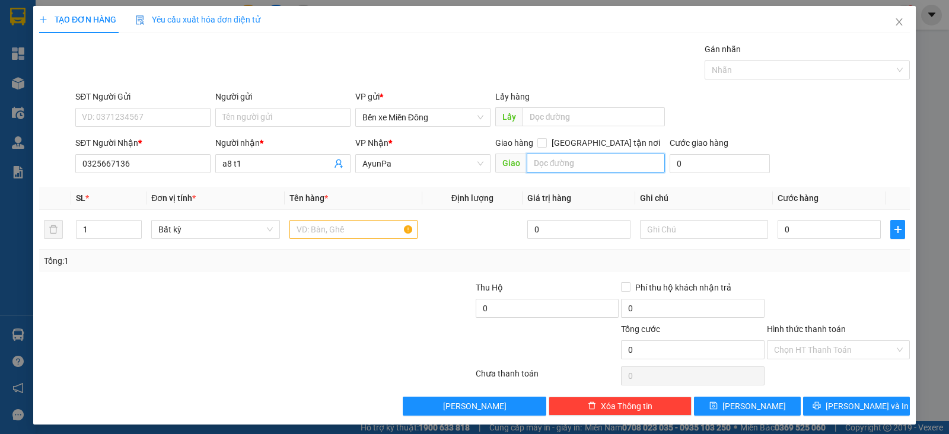
click at [537, 162] on input "text" at bounding box center [596, 163] width 139 height 19
type input "po to"
click at [307, 220] on input "text" at bounding box center [353, 229] width 128 height 19
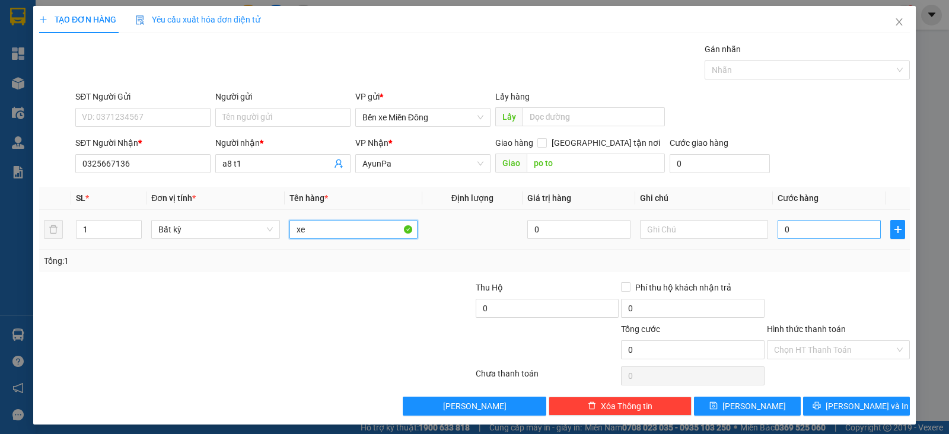
type input "xe"
click at [782, 229] on input "0" at bounding box center [828, 229] width 103 height 19
type input "5"
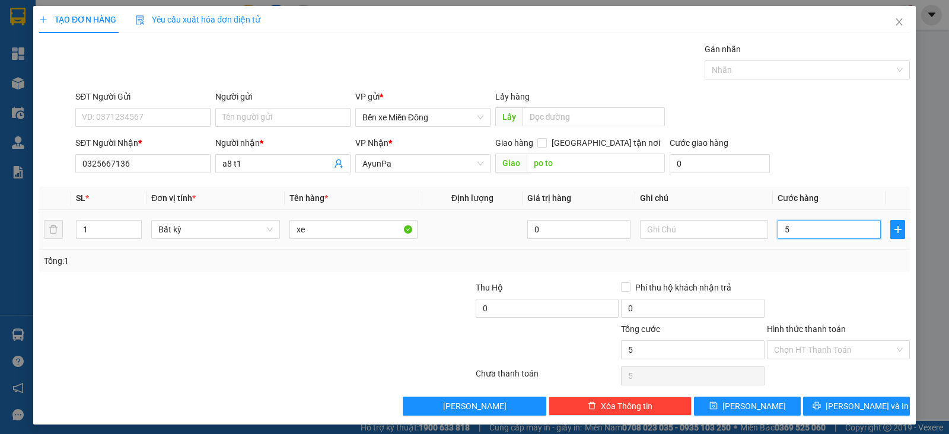
type input "50"
type input "500"
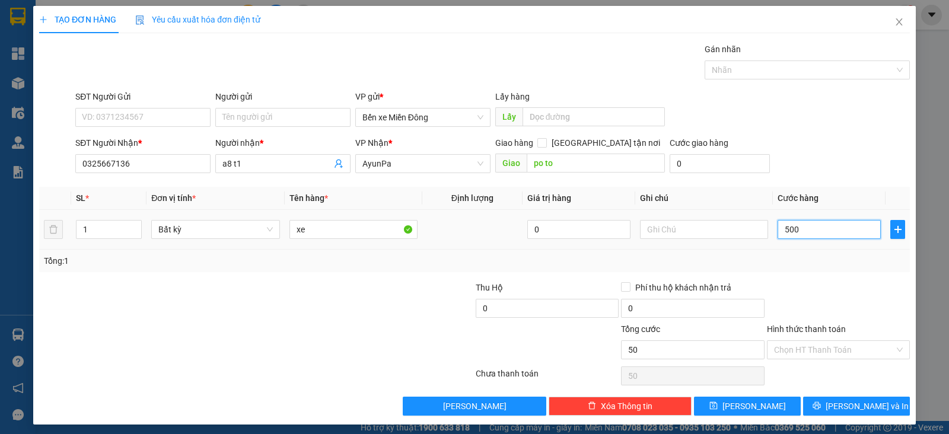
type input "500"
type input "500.000"
click at [753, 407] on button "[PERSON_NAME]" at bounding box center [747, 406] width 107 height 19
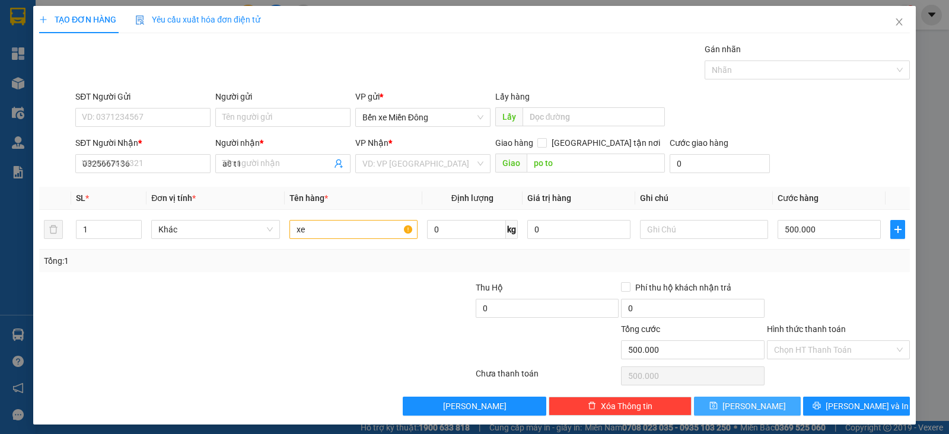
type input "0"
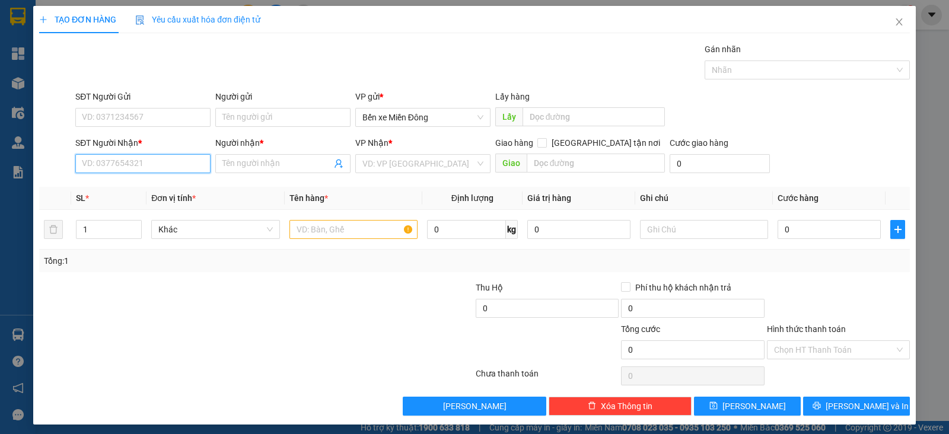
click at [185, 160] on input "SĐT Người Nhận *" at bounding box center [142, 163] width 135 height 19
paste input "0794599776"
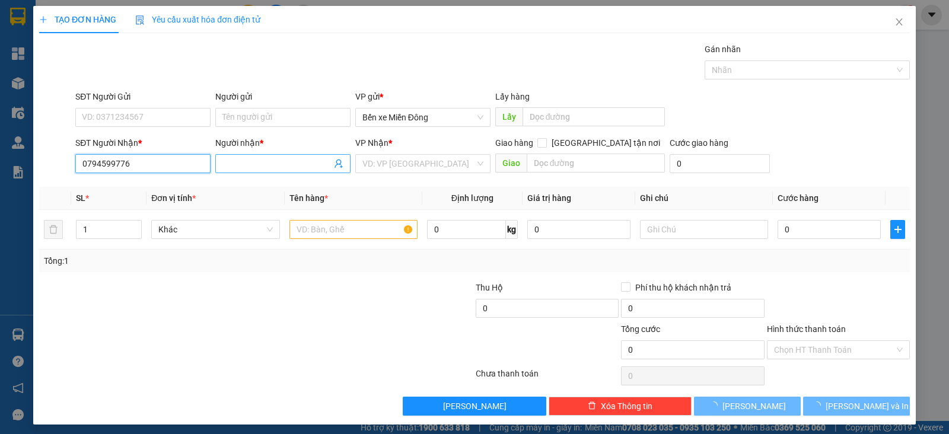
type input "0794599776"
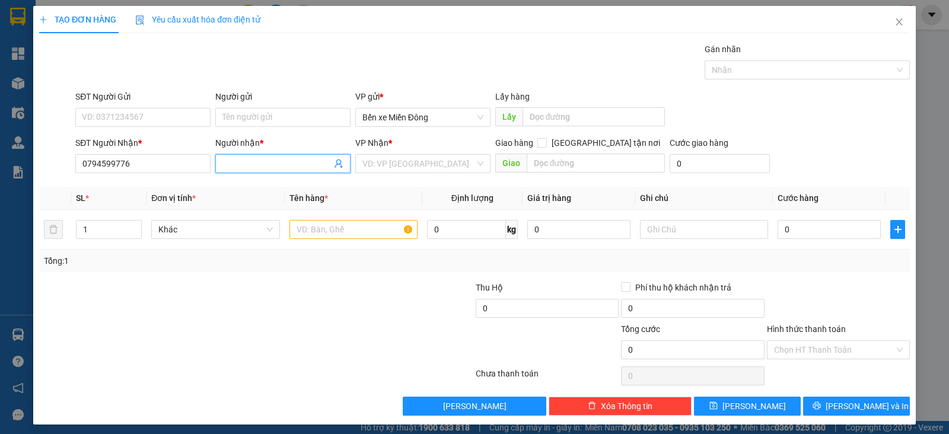
click at [267, 169] on input "Người nhận *" at bounding box center [276, 163] width 109 height 13
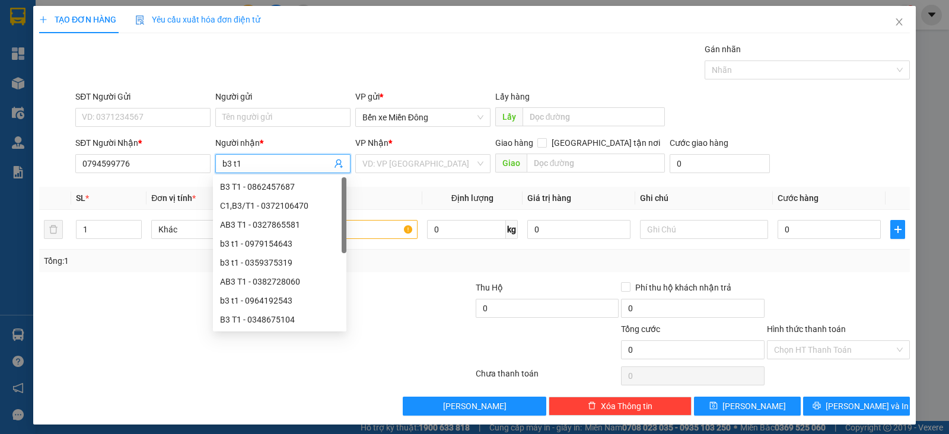
type input "b3 t1"
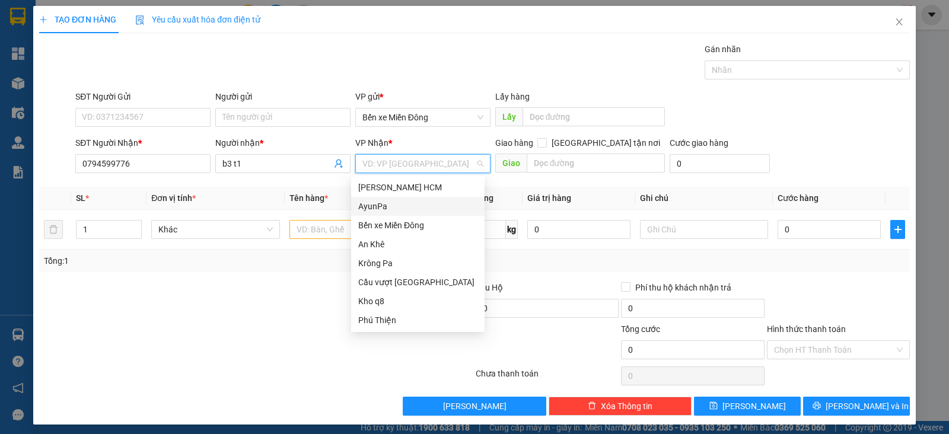
click at [382, 159] on input "search" at bounding box center [418, 164] width 113 height 18
click at [385, 203] on div "AyunPa" at bounding box center [417, 206] width 119 height 13
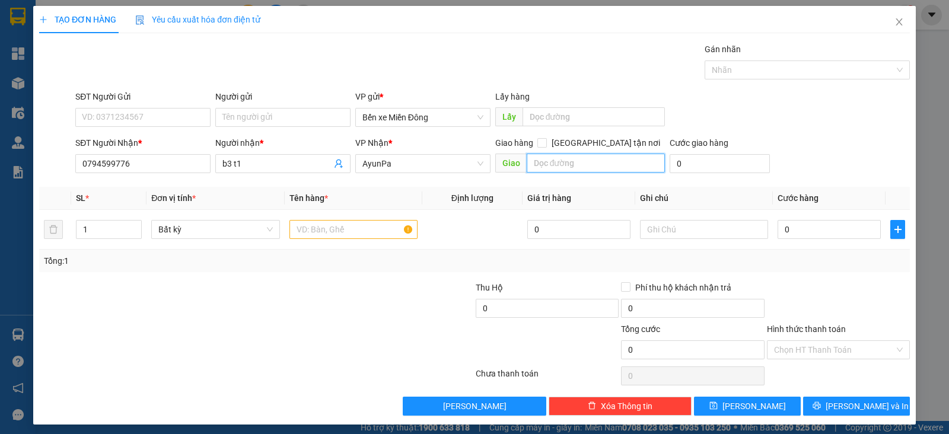
click at [541, 164] on input "text" at bounding box center [596, 163] width 139 height 19
type input "iatrok"
click at [342, 235] on input "text" at bounding box center [353, 229] width 128 height 19
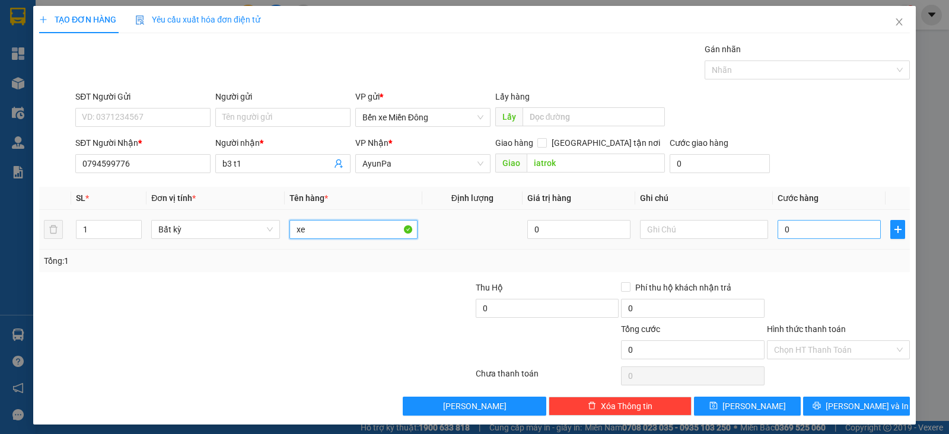
type input "xe"
click at [786, 231] on input "0" at bounding box center [828, 229] width 103 height 19
type input "5"
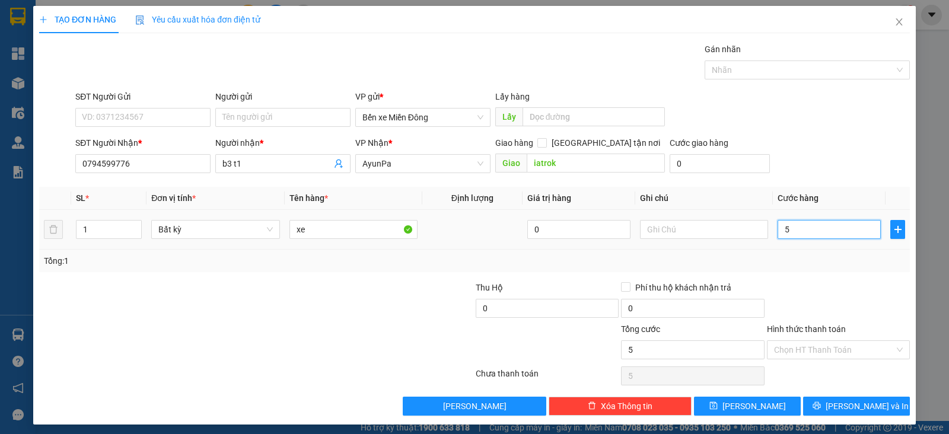
type input "50"
type input "500"
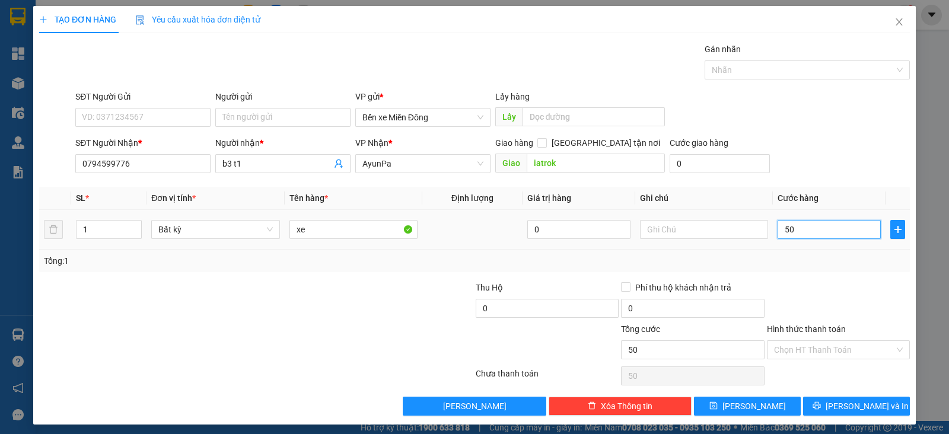
type input "500"
type input "500.000"
click at [741, 398] on button "[PERSON_NAME]" at bounding box center [747, 406] width 107 height 19
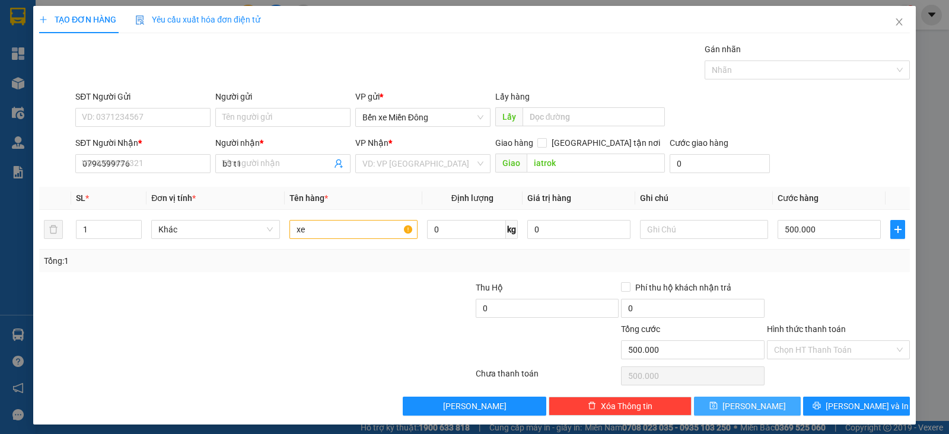
type input "0"
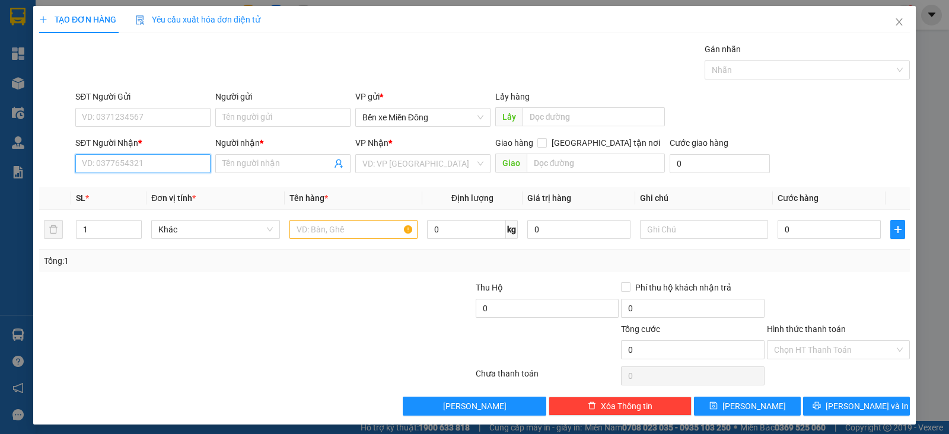
click at [181, 158] on input "SĐT Người Nhận *" at bounding box center [142, 163] width 135 height 19
paste input "0981564134"
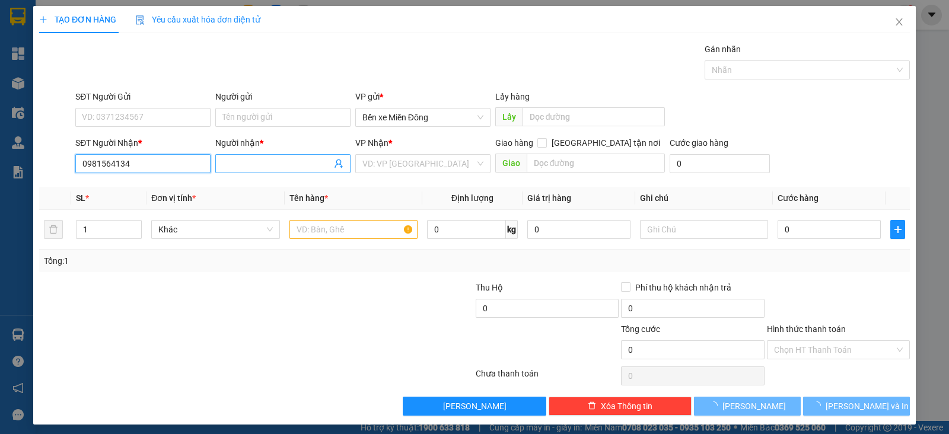
type input "0981564134"
click at [272, 167] on input "Người nhận *" at bounding box center [276, 163] width 109 height 13
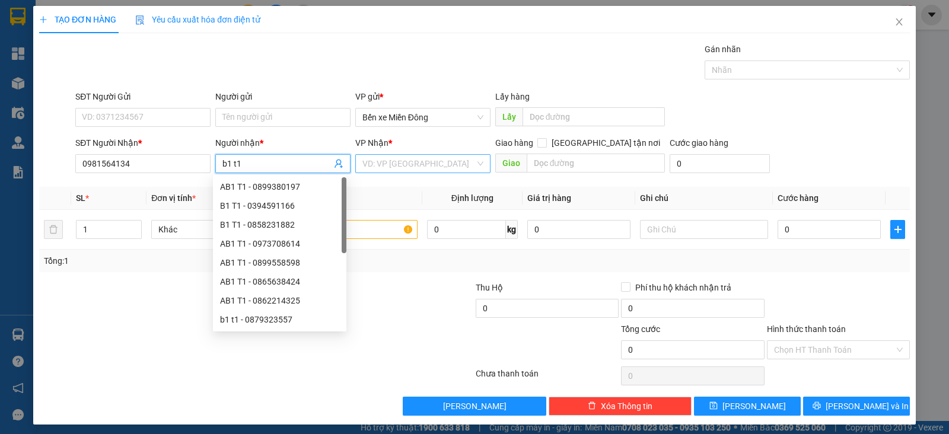
type input "b1 t1"
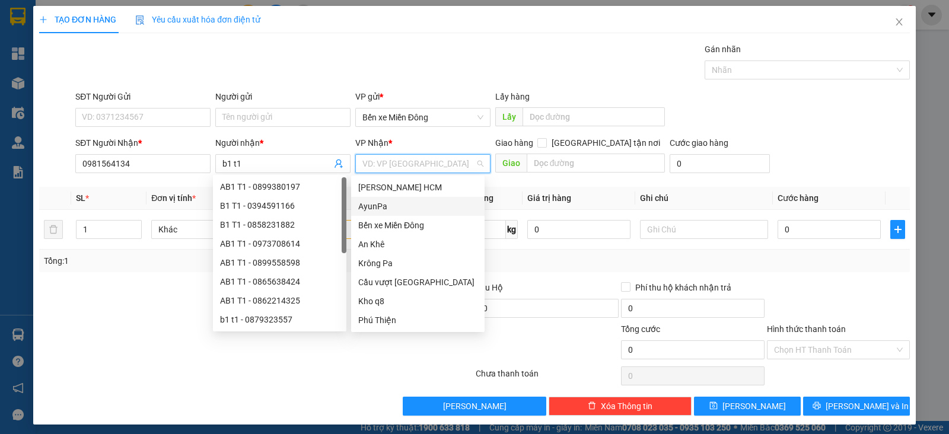
click at [392, 165] on input "search" at bounding box center [418, 164] width 113 height 18
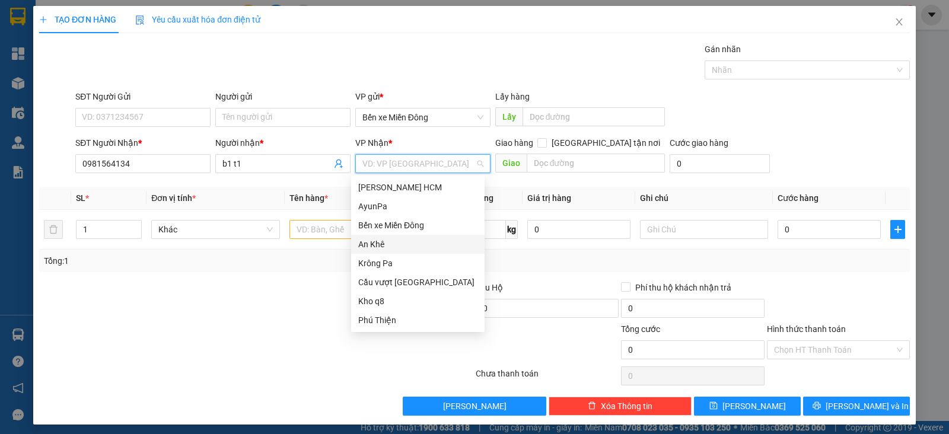
click at [387, 251] on div "An Khê" at bounding box center [417, 244] width 133 height 19
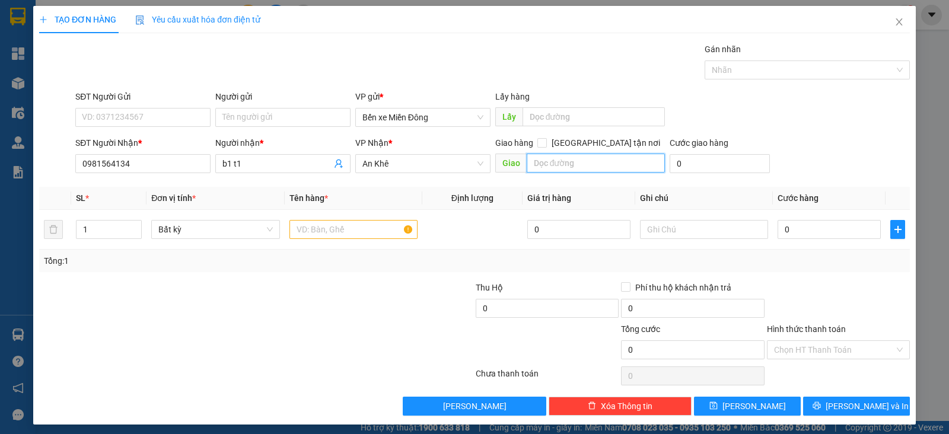
click at [600, 170] on input "text" at bounding box center [596, 163] width 139 height 19
type input "khro"
click at [347, 225] on input "text" at bounding box center [353, 229] width 128 height 19
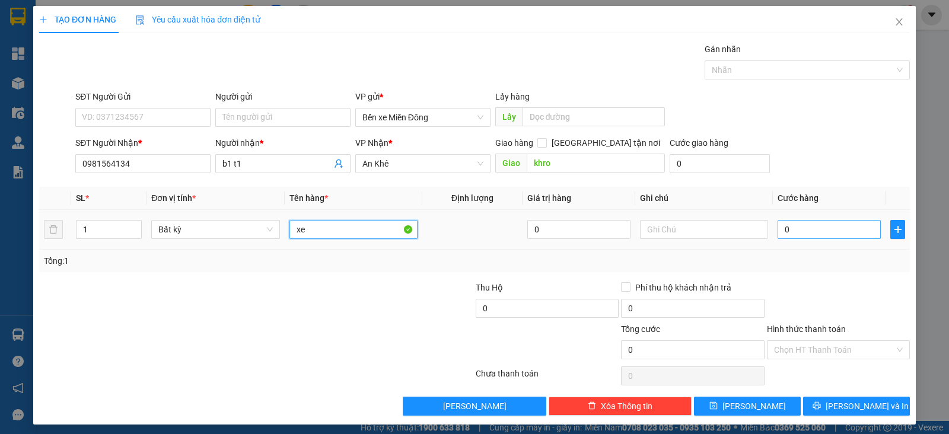
type input "xe"
click at [810, 227] on input "0" at bounding box center [828, 229] width 103 height 19
type input "4"
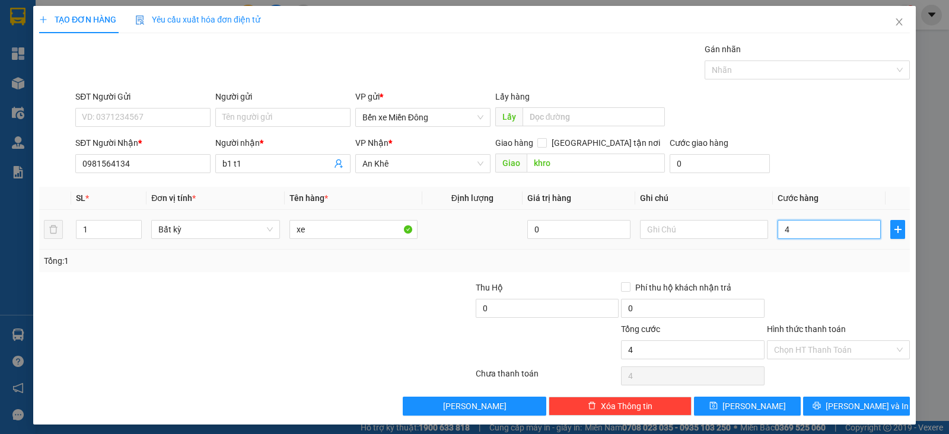
type input "40"
type input "400"
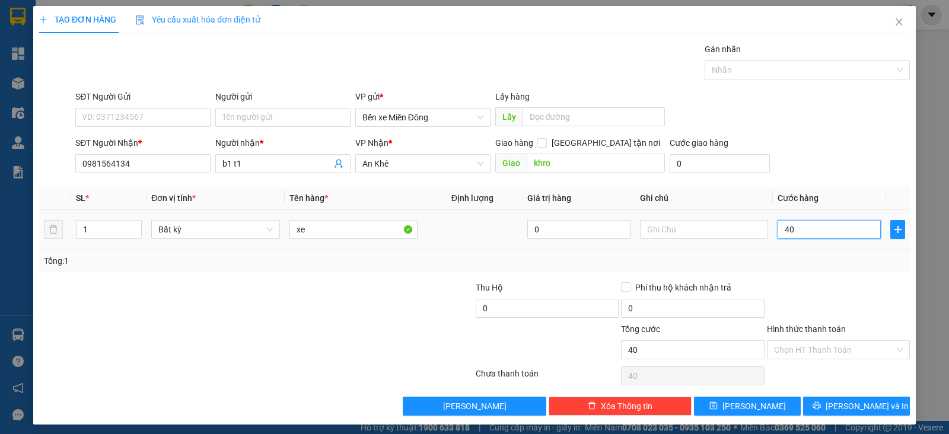
type input "400"
type input "400.000"
click at [751, 393] on div "Transit Pickup Surcharge Ids Transit Deliver Surcharge Ids Transit Deliver Surc…" at bounding box center [474, 229] width 870 height 373
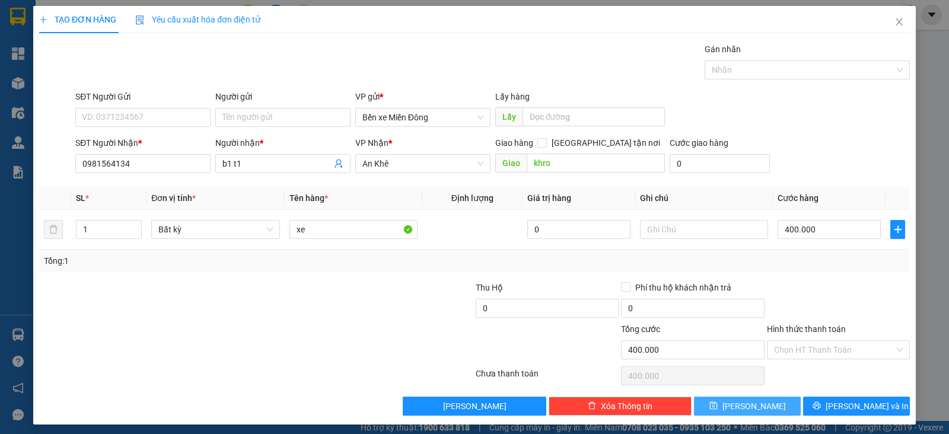
click at [750, 406] on span "[PERSON_NAME]" at bounding box center [753, 406] width 63 height 13
type input "0"
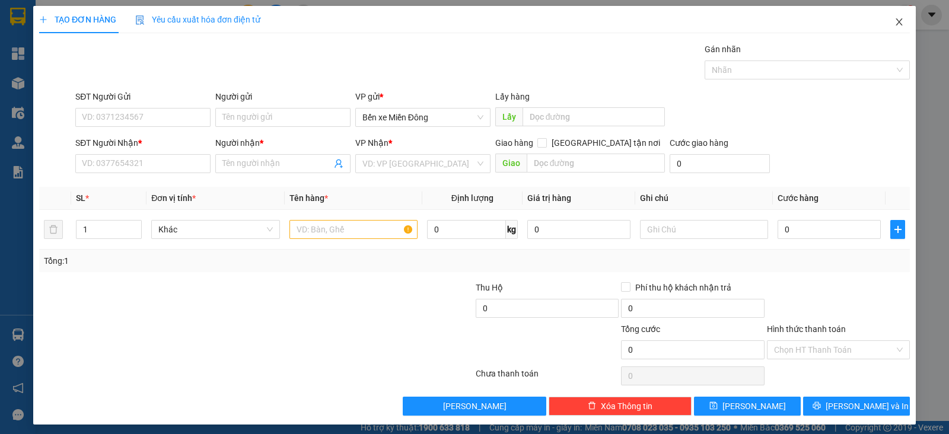
click at [894, 27] on icon "close" at bounding box center [898, 21] width 9 height 9
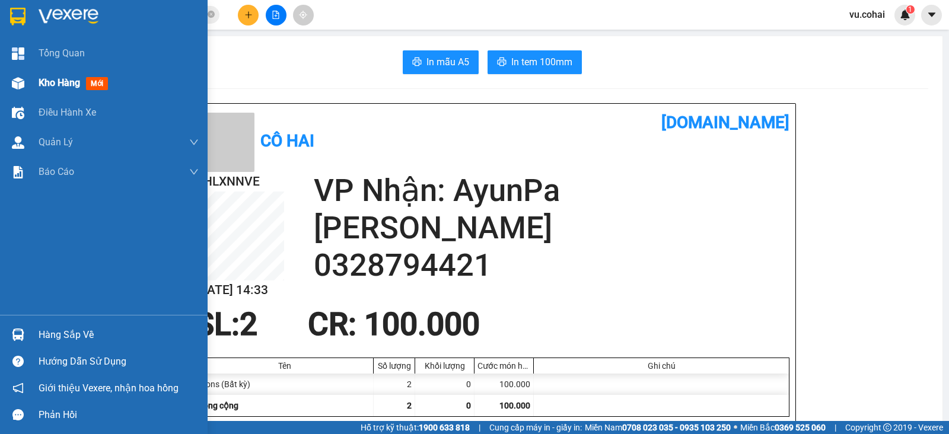
click at [47, 88] on span "Kho hàng" at bounding box center [60, 82] width 42 height 11
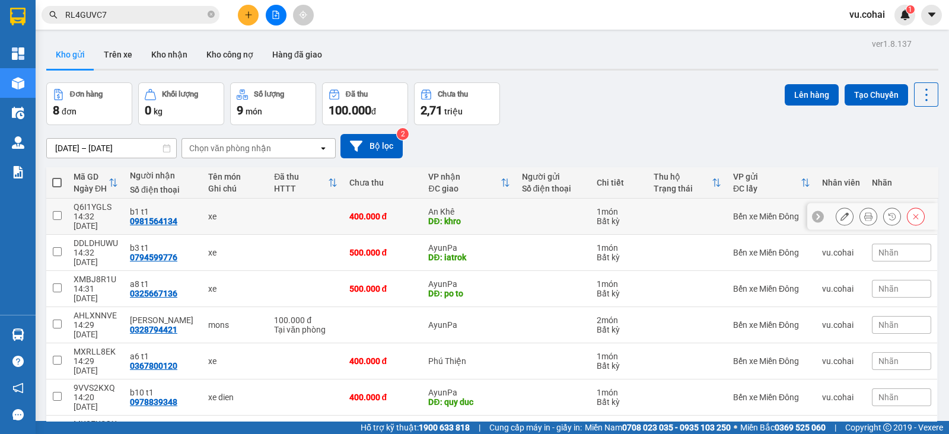
click at [60, 211] on input "checkbox" at bounding box center [57, 215] width 9 height 9
checkbox input "true"
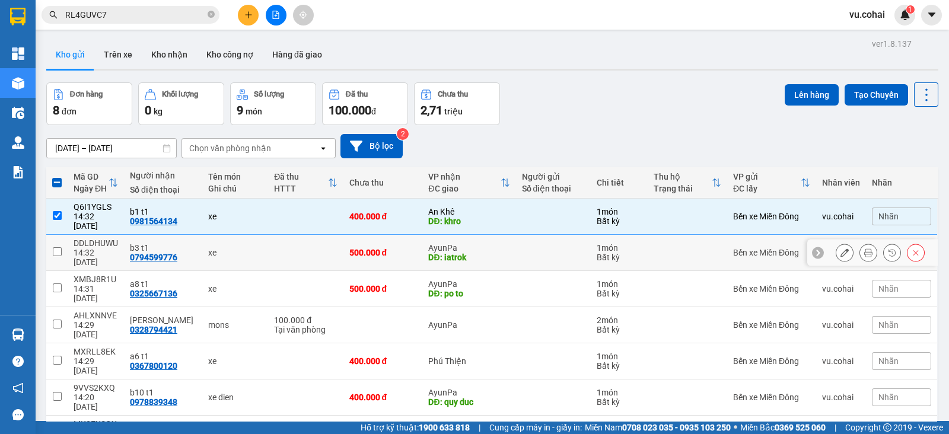
click at [52, 241] on td at bounding box center [56, 253] width 21 height 36
checkbox input "true"
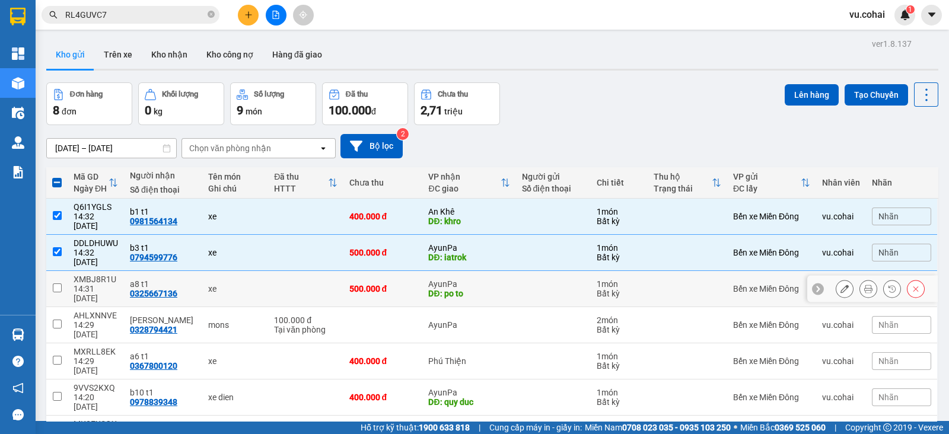
click at [56, 283] on input "checkbox" at bounding box center [57, 287] width 9 height 9
checkbox input "true"
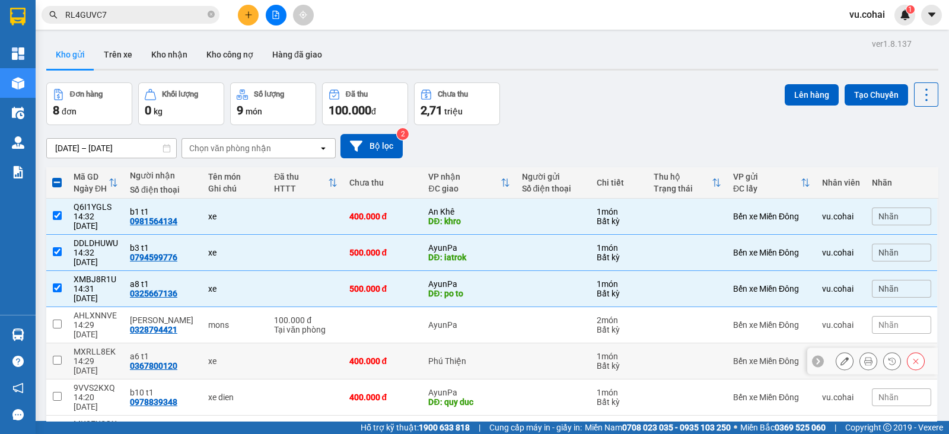
click at [58, 356] on input "checkbox" at bounding box center [57, 360] width 9 height 9
checkbox input "true"
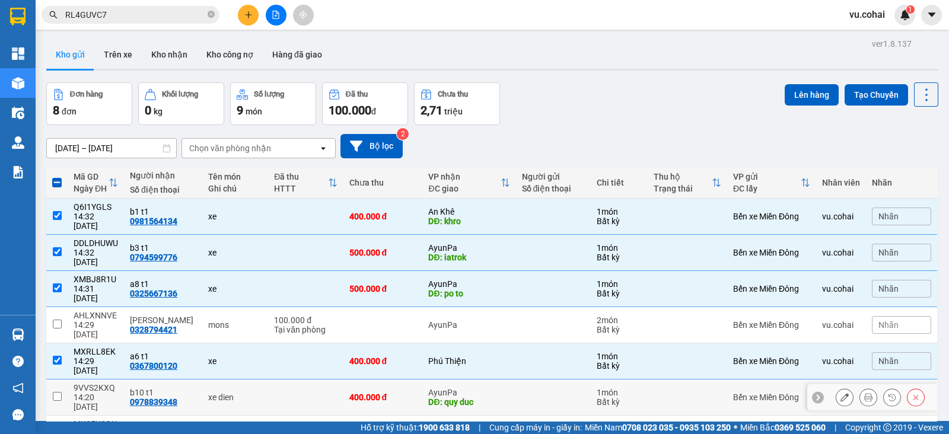
click at [52, 380] on td at bounding box center [56, 398] width 21 height 36
checkbox input "true"
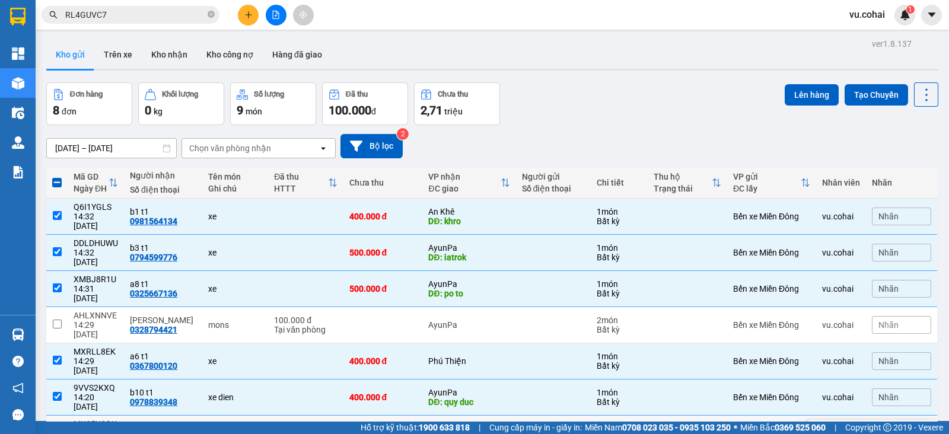
click at [58, 428] on input "checkbox" at bounding box center [57, 432] width 9 height 9
checkbox input "true"
click at [802, 94] on button "Lên hàng" at bounding box center [812, 94] width 54 height 21
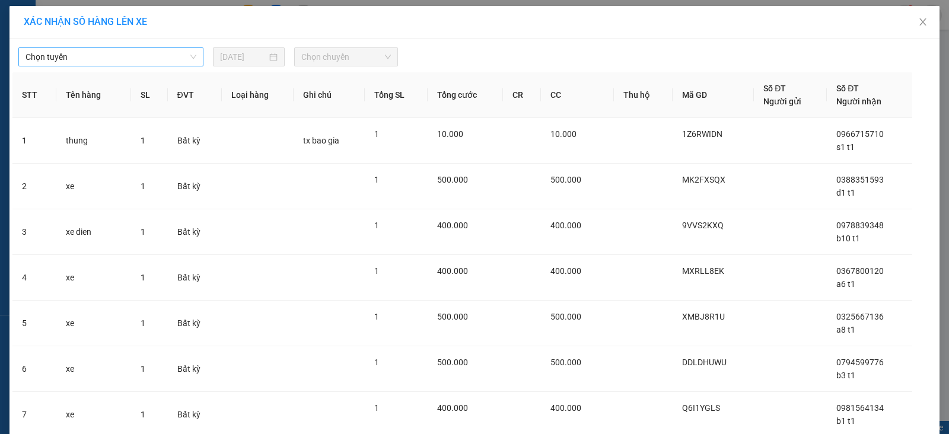
click at [164, 49] on span "Chọn tuyến" at bounding box center [110, 57] width 171 height 18
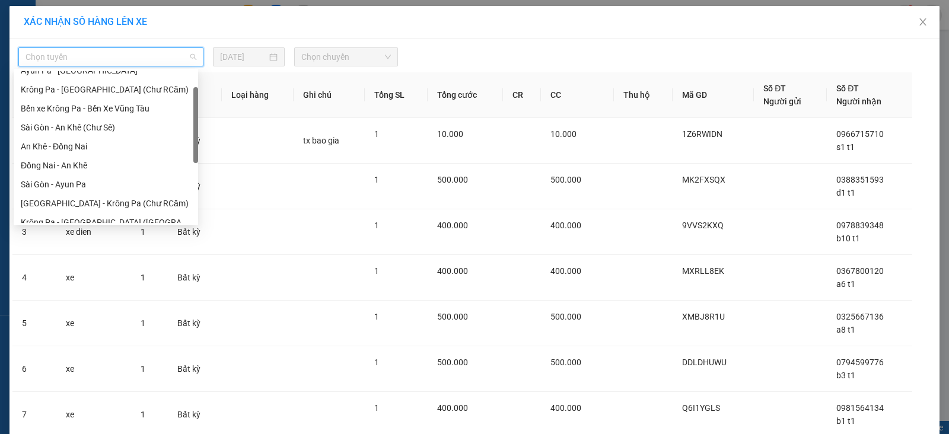
scroll to position [32, 0]
drag, startPoint x: 195, startPoint y: 89, endPoint x: 187, endPoint y: 105, distance: 18.0
click at [187, 105] on div "Ayun Pa - [GEOGRAPHIC_DATA] Krông Pa - [GEOGRAPHIC_DATA] (Chư RCăm) Bến xe Krôn…" at bounding box center [106, 147] width 184 height 152
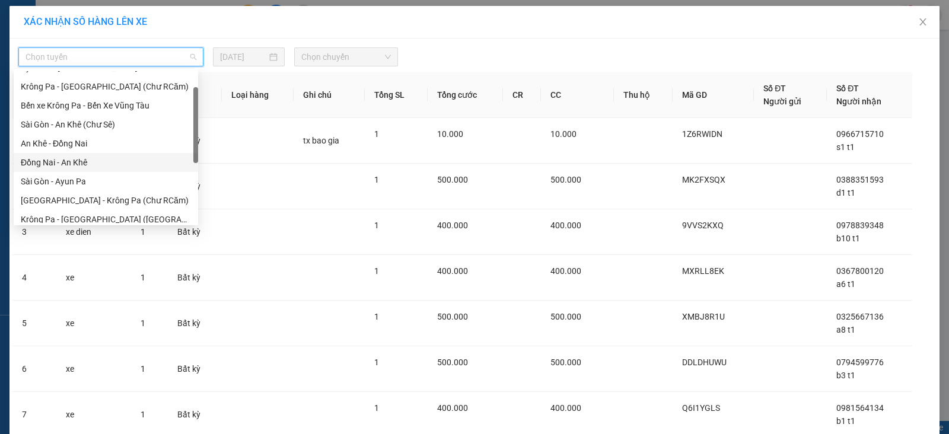
click at [92, 163] on div "Đồng Nai - An Khê" at bounding box center [106, 162] width 170 height 13
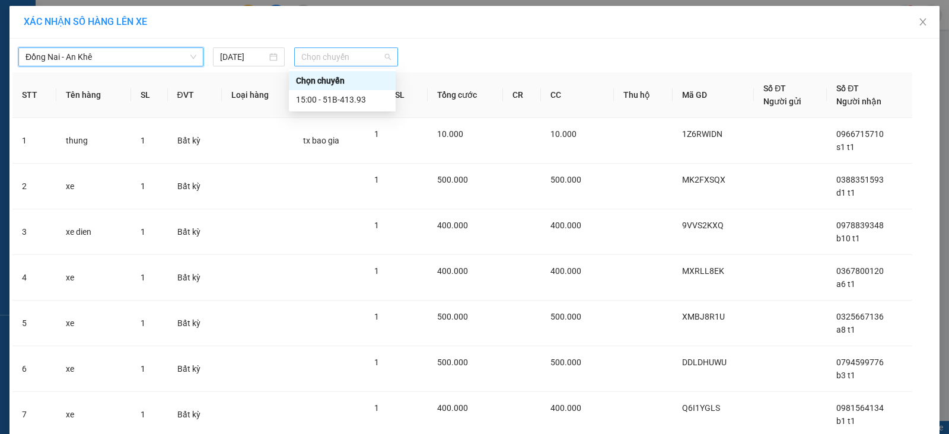
click at [321, 58] on span "Chọn chuyến" at bounding box center [346, 57] width 90 height 18
click at [355, 98] on div "15:00 - 51B-413.93" at bounding box center [342, 99] width 93 height 13
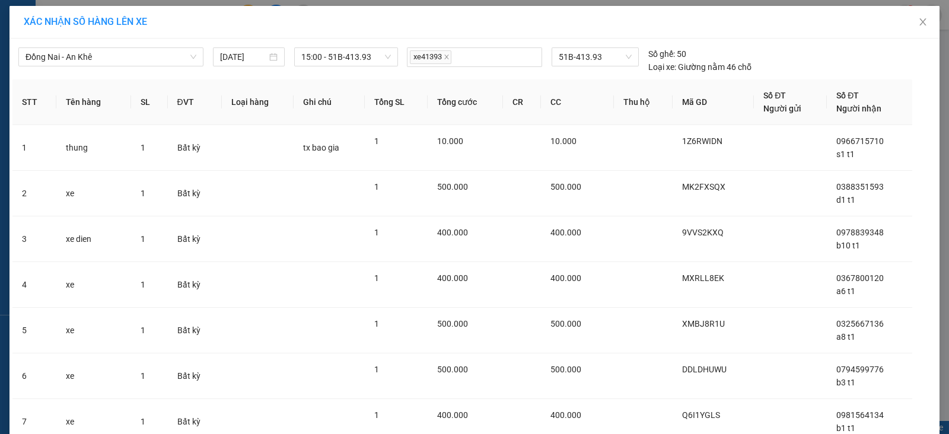
scroll to position [96, 0]
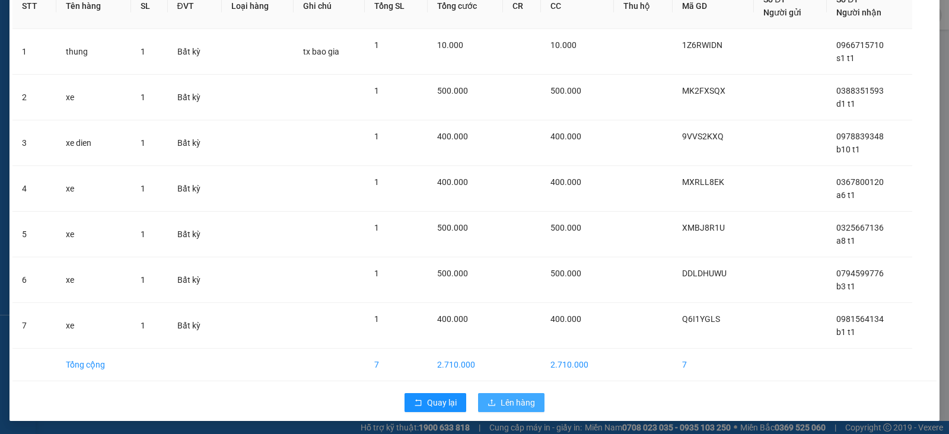
click at [516, 398] on span "Lên hàng" at bounding box center [517, 402] width 34 height 13
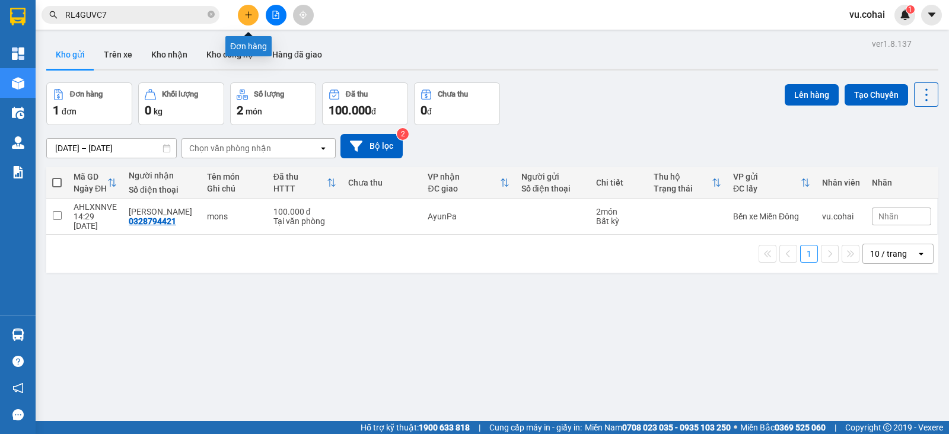
click at [247, 12] on icon "plus" at bounding box center [248, 15] width 8 height 8
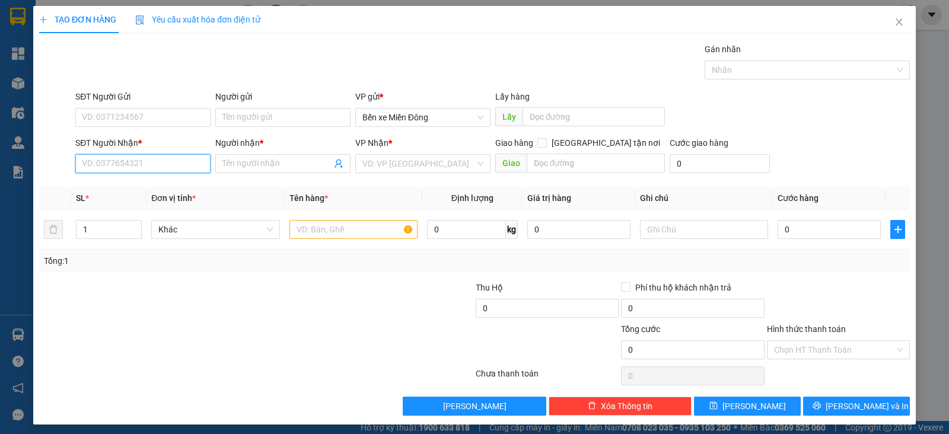
click at [186, 164] on input "SĐT Người Nhận *" at bounding box center [142, 163] width 135 height 19
paste input "0385774412"
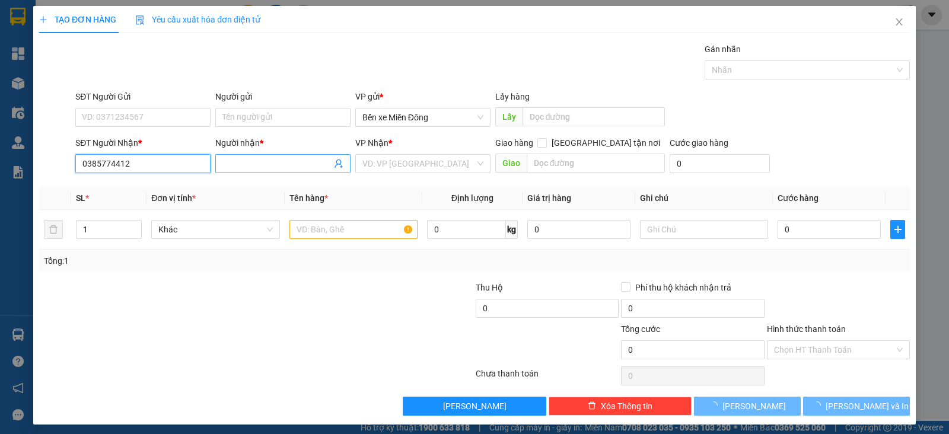
type input "0385774412"
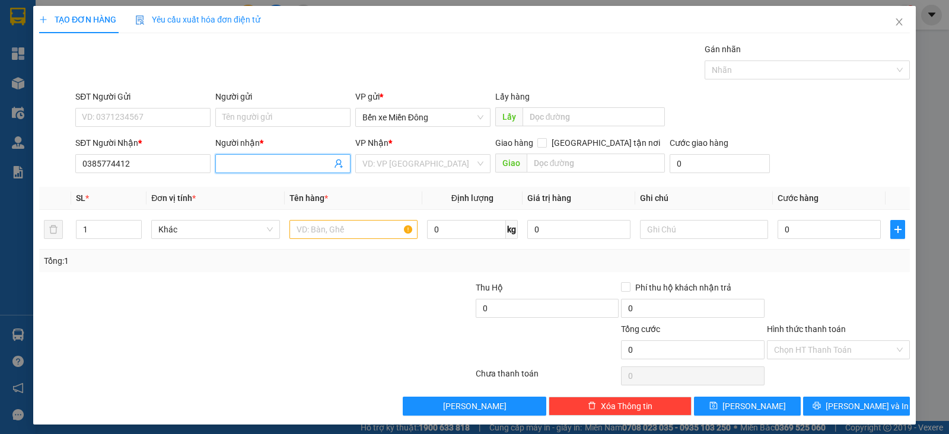
click at [263, 164] on input "Người nhận *" at bounding box center [276, 163] width 109 height 13
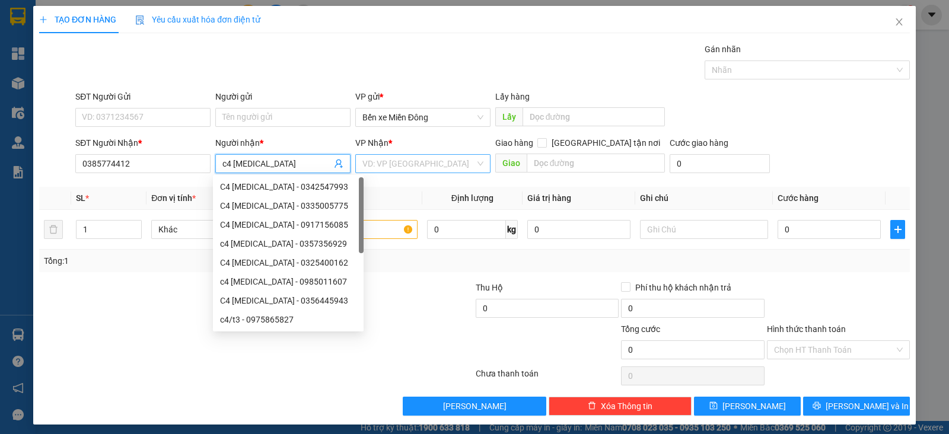
type input "c4 [MEDICAL_DATA]"
click at [382, 167] on input "search" at bounding box center [418, 164] width 113 height 18
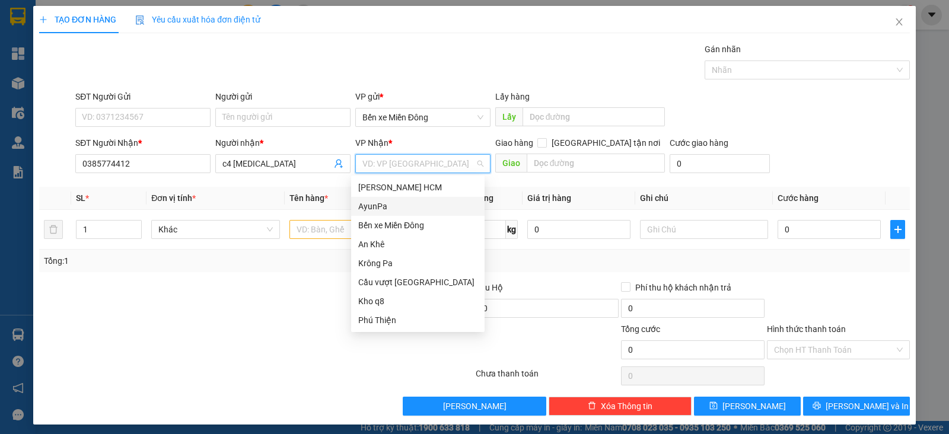
click at [385, 206] on div "AyunPa" at bounding box center [417, 206] width 119 height 13
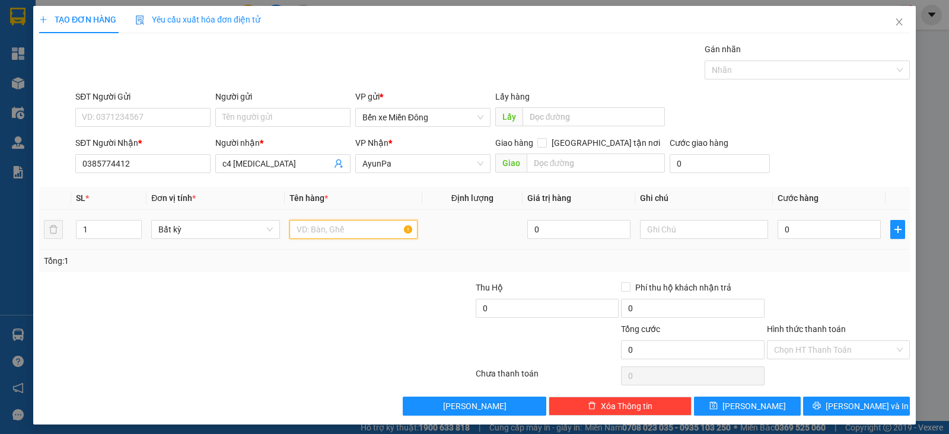
click at [350, 231] on input "text" at bounding box center [353, 229] width 128 height 19
type input "xe"
click at [780, 235] on input "0" at bounding box center [828, 229] width 103 height 19
type input "4"
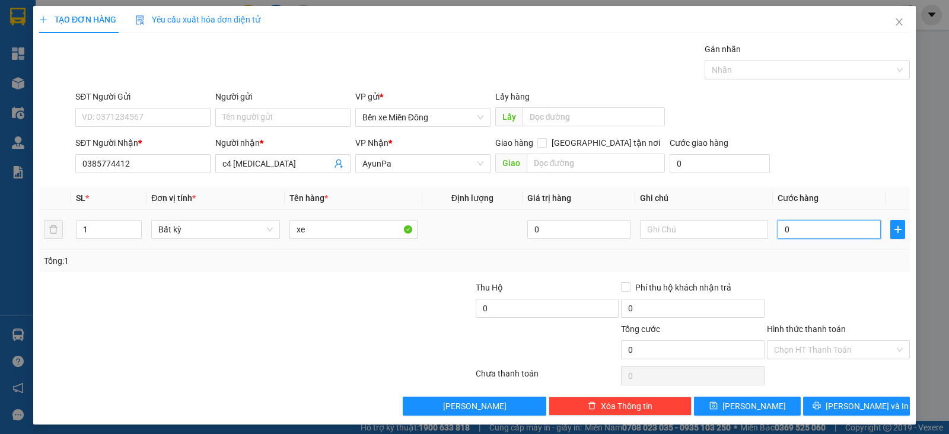
type input "4"
type input "40"
click at [756, 402] on button "[PERSON_NAME]" at bounding box center [747, 406] width 107 height 19
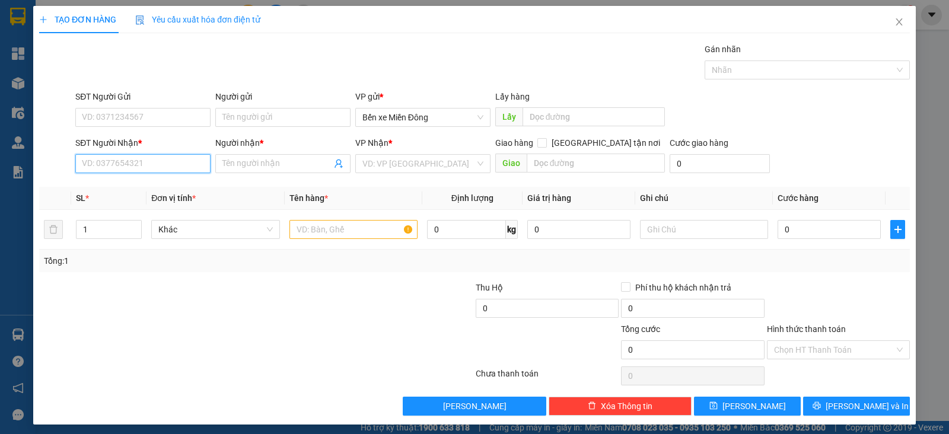
click at [183, 164] on input "SĐT Người Nhận *" at bounding box center [142, 163] width 135 height 19
paste input "0793584361"
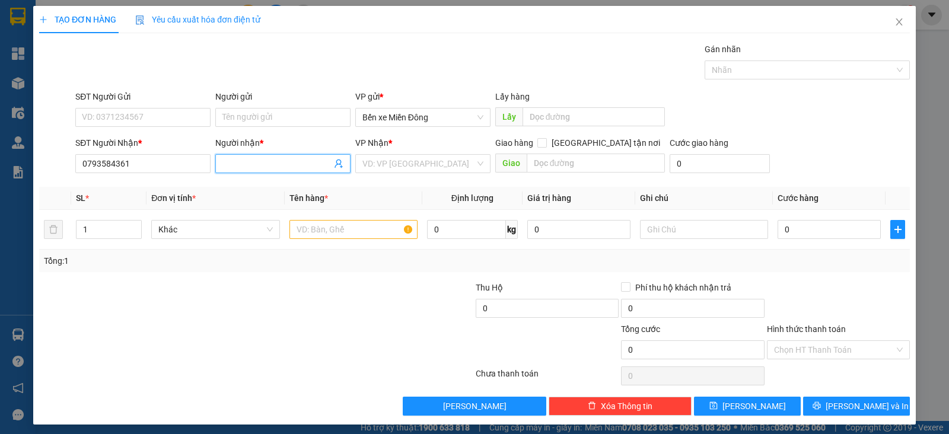
click at [256, 168] on input "Người nhận *" at bounding box center [276, 163] width 109 height 13
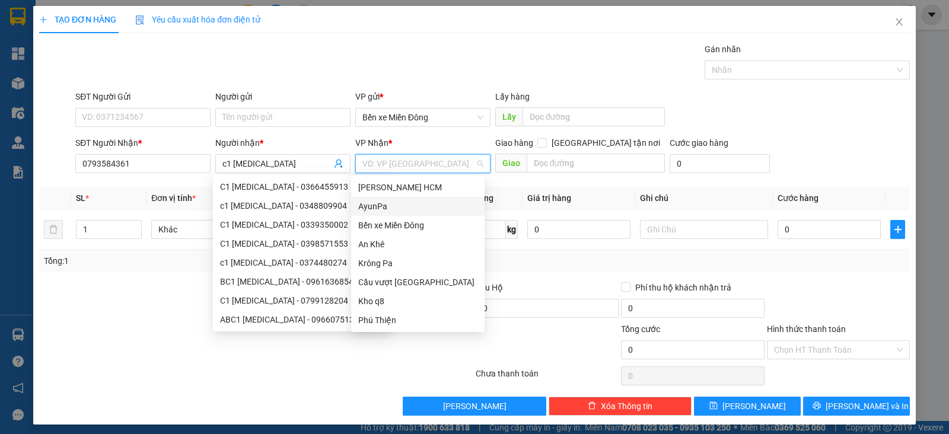
click at [378, 158] on input "search" at bounding box center [418, 164] width 113 height 18
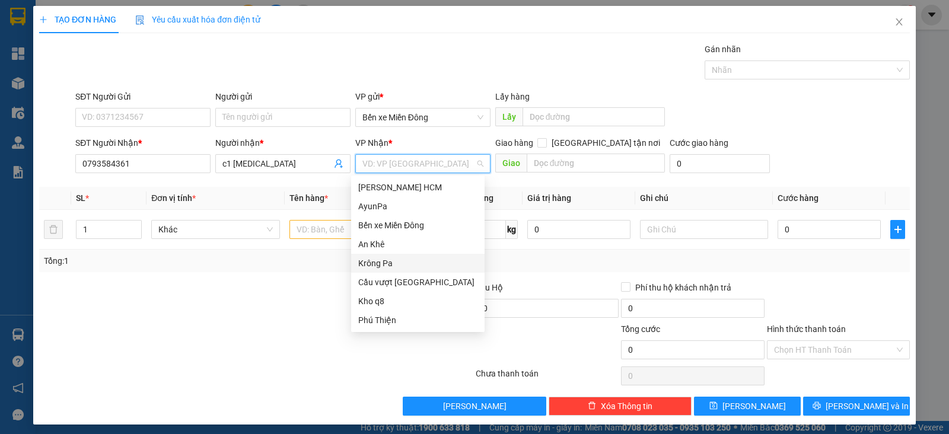
click at [399, 260] on div "Krông Pa" at bounding box center [417, 263] width 119 height 13
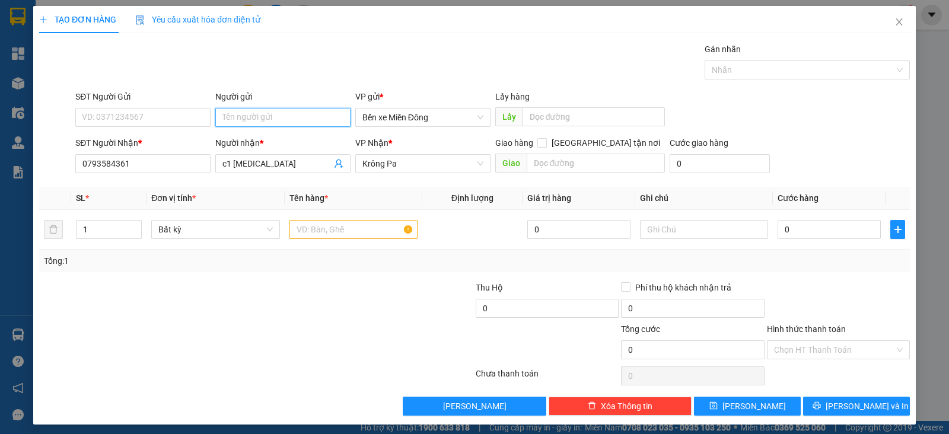
click at [289, 123] on input "Người gửi" at bounding box center [282, 117] width 135 height 19
click at [331, 235] on input "text" at bounding box center [353, 229] width 128 height 19
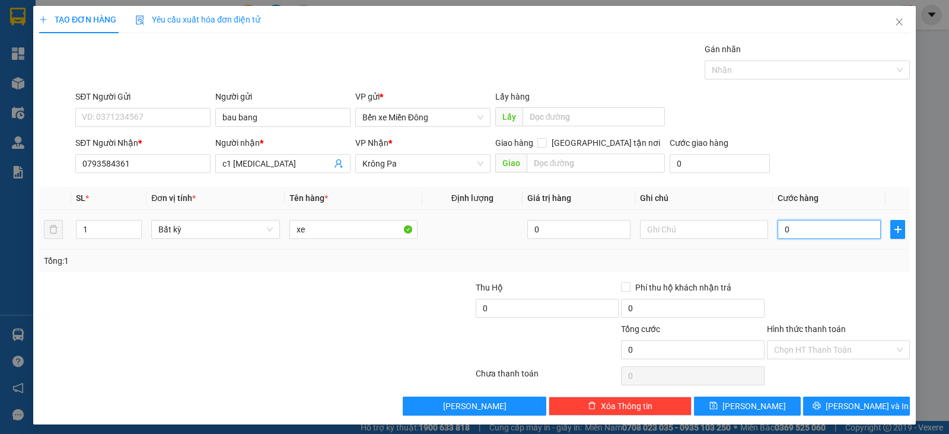
click at [777, 229] on input "0" at bounding box center [828, 229] width 103 height 19
click at [740, 406] on span "[PERSON_NAME]" at bounding box center [753, 406] width 63 height 13
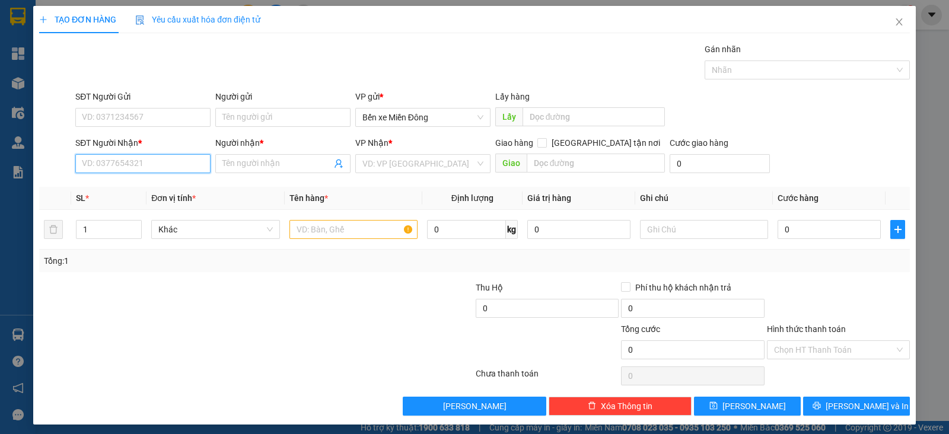
click at [177, 161] on input "SĐT Người Nhận *" at bounding box center [142, 163] width 135 height 19
paste input "0985026246"
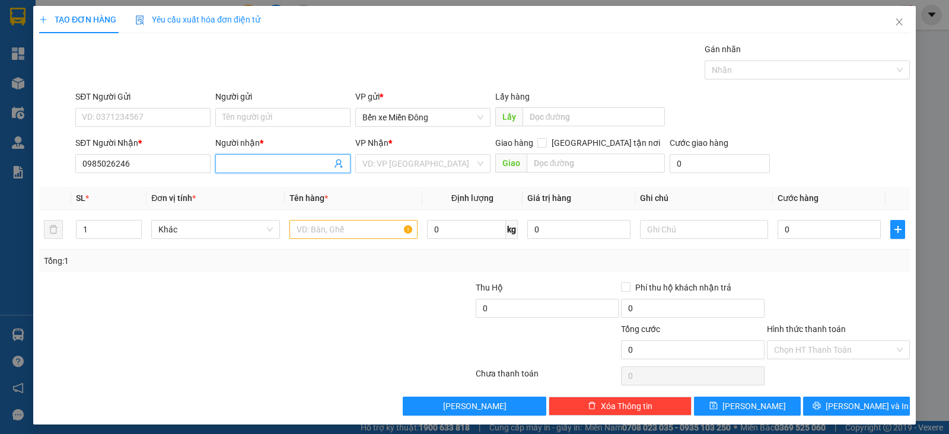
click at [278, 167] on input "Người nhận *" at bounding box center [276, 163] width 109 height 13
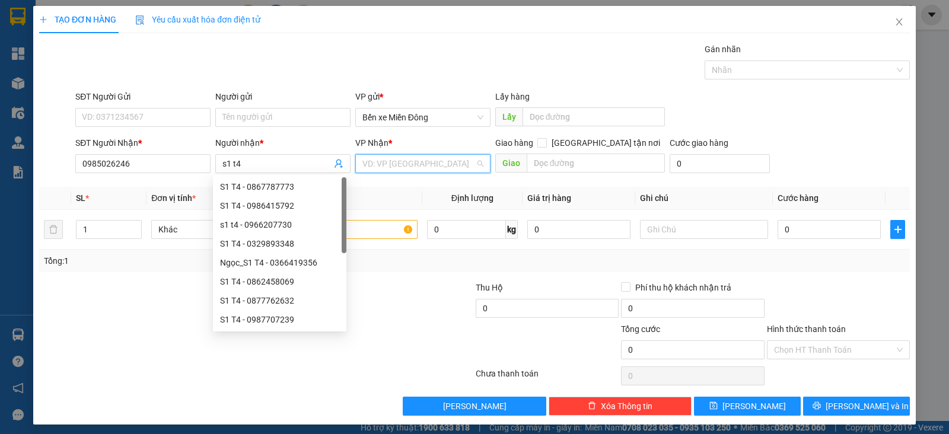
click at [389, 167] on input "search" at bounding box center [418, 164] width 113 height 18
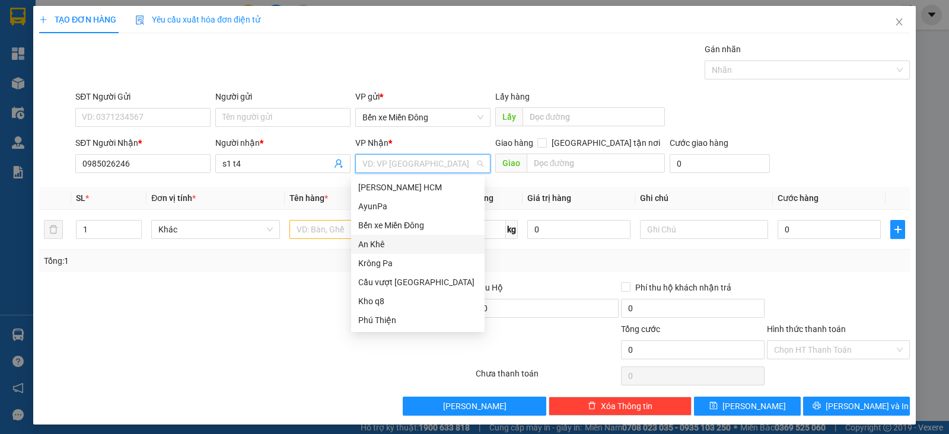
click at [382, 243] on div "An Khê" at bounding box center [417, 244] width 119 height 13
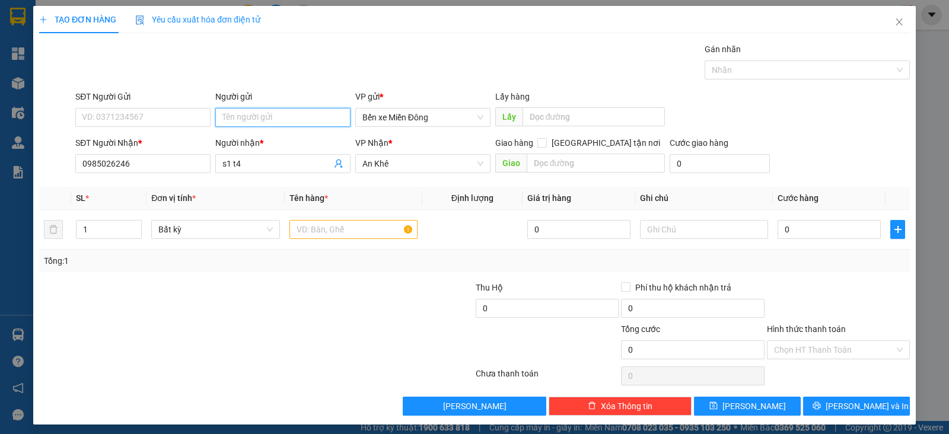
click at [280, 113] on input "Người gửi" at bounding box center [282, 117] width 135 height 19
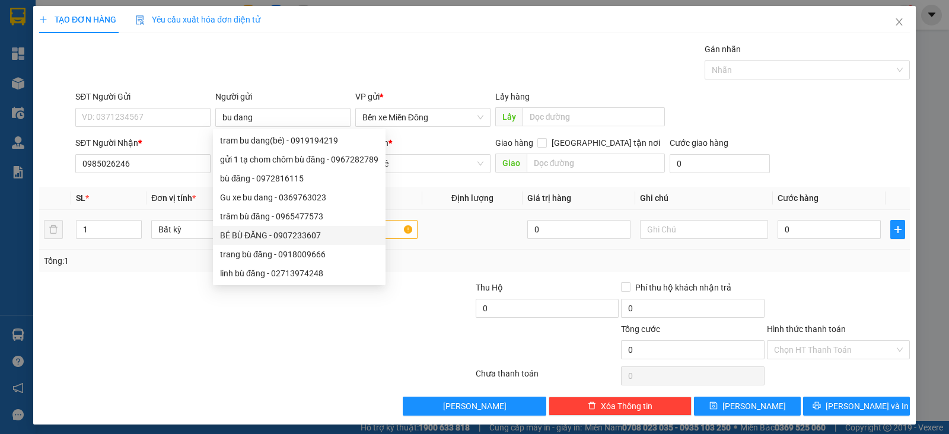
click at [477, 210] on td at bounding box center [472, 230] width 100 height 40
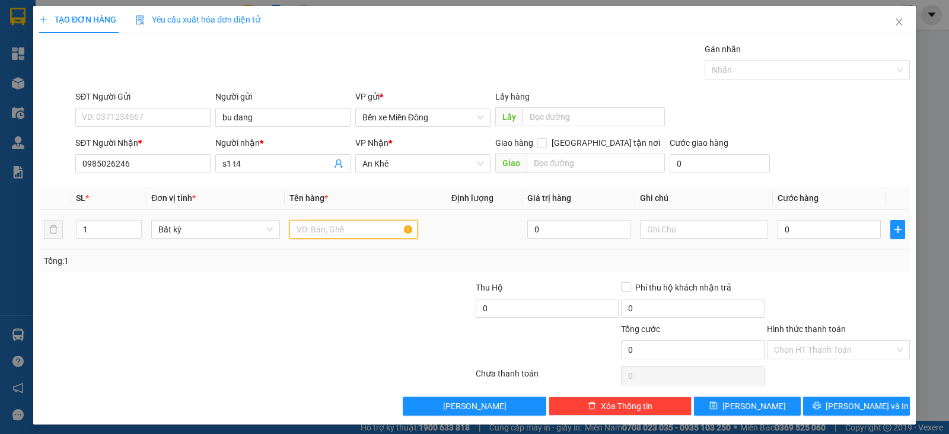
click at [359, 227] on input "text" at bounding box center [353, 229] width 128 height 19
click at [133, 225] on icon "up" at bounding box center [135, 227] width 4 height 4
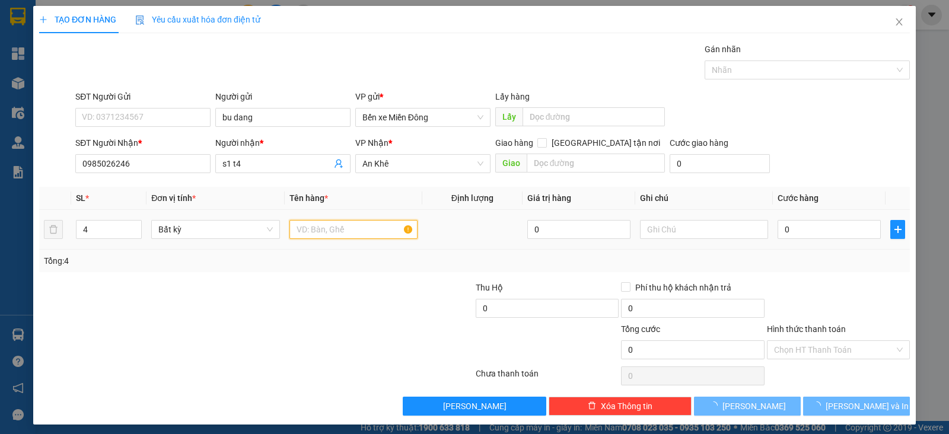
click at [308, 237] on input "text" at bounding box center [353, 229] width 128 height 19
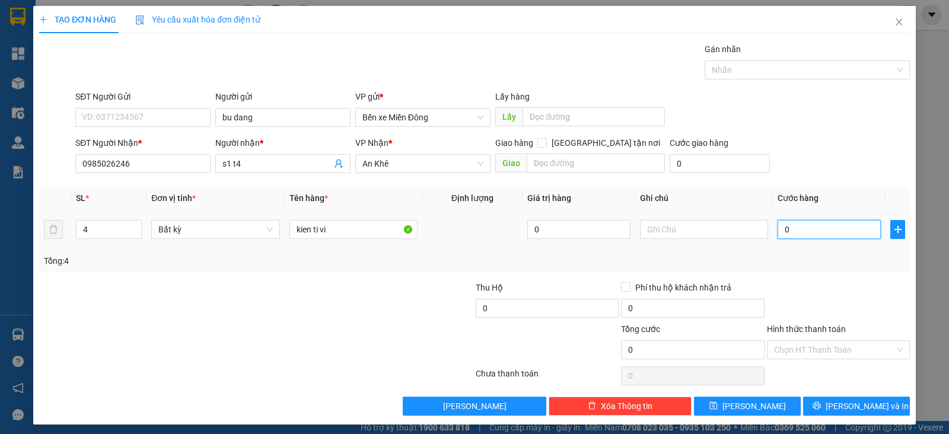
click at [789, 227] on input "0" at bounding box center [828, 229] width 103 height 19
click at [744, 410] on span "[PERSON_NAME]" at bounding box center [753, 406] width 63 height 13
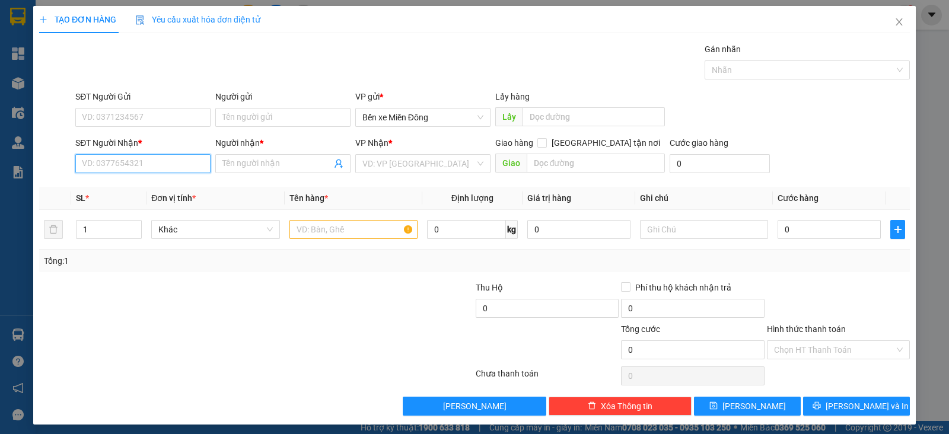
click at [184, 162] on input "SĐT Người Nhận *" at bounding box center [142, 163] width 135 height 19
paste input "0862508423"
click at [264, 164] on input "Người nhận *" at bounding box center [276, 163] width 109 height 13
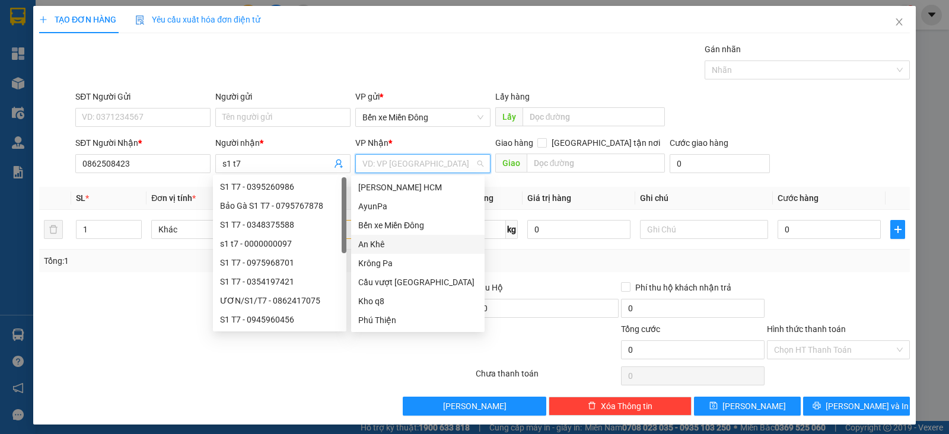
click at [378, 165] on input "search" at bounding box center [418, 164] width 113 height 18
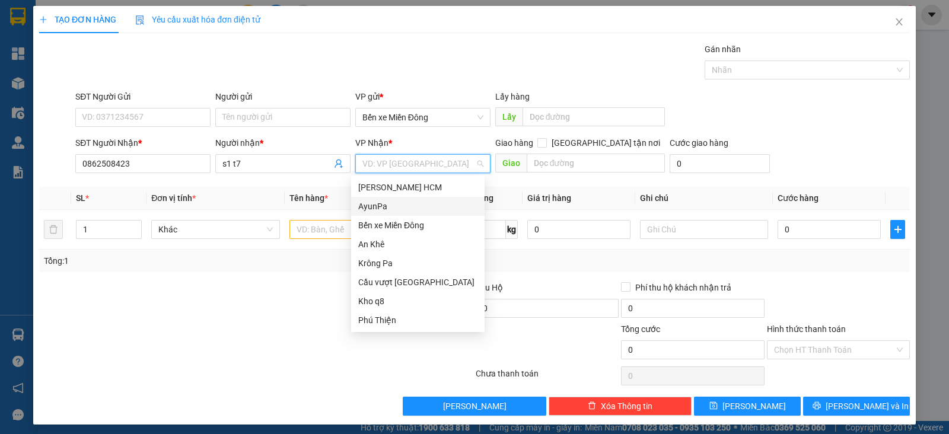
click at [381, 202] on div "AyunPa" at bounding box center [417, 206] width 119 height 13
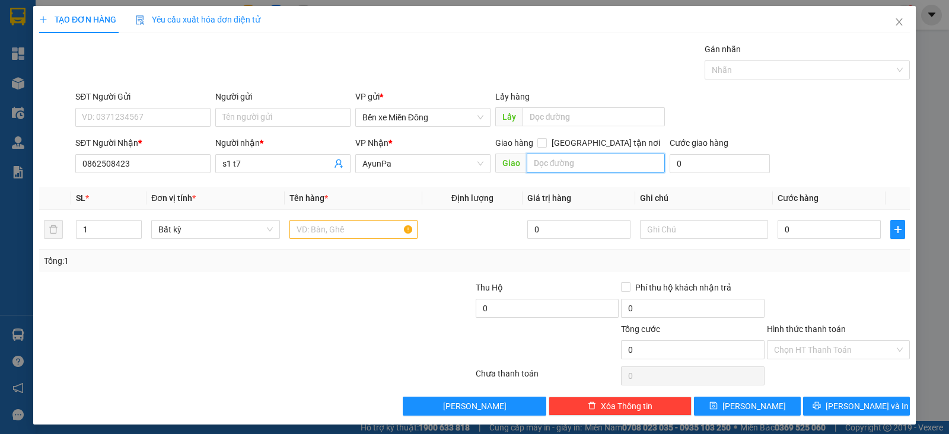
click at [559, 169] on input "text" at bounding box center [596, 163] width 139 height 19
click at [323, 227] on input "text" at bounding box center [353, 229] width 128 height 19
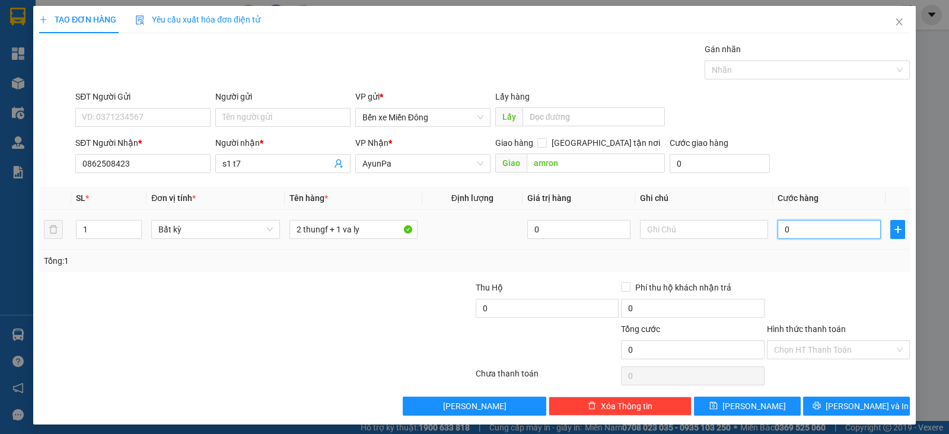
click at [779, 232] on input "0" at bounding box center [828, 229] width 103 height 19
click at [700, 223] on input "text" at bounding box center [704, 229] width 128 height 19
click at [762, 404] on button "[PERSON_NAME]" at bounding box center [747, 406] width 107 height 19
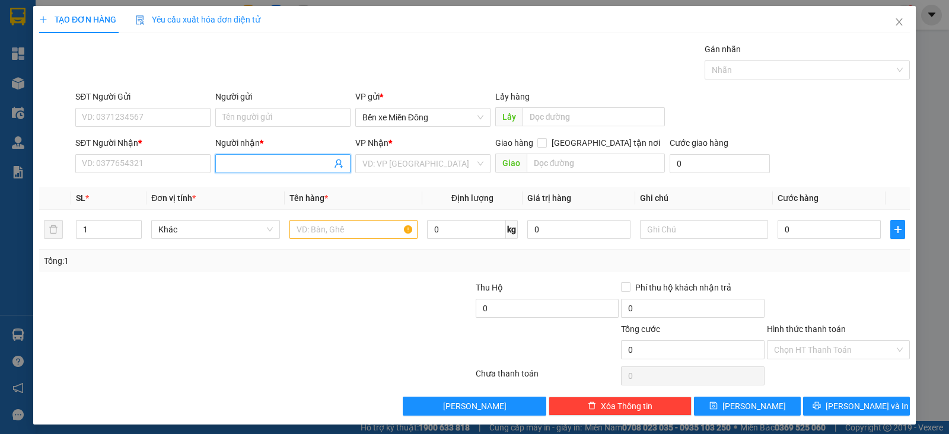
click at [240, 160] on input "Người nhận *" at bounding box center [276, 163] width 109 height 13
click at [302, 191] on div "CÁ PHÚ THIỆN - 0971111745" at bounding box center [279, 186] width 119 height 13
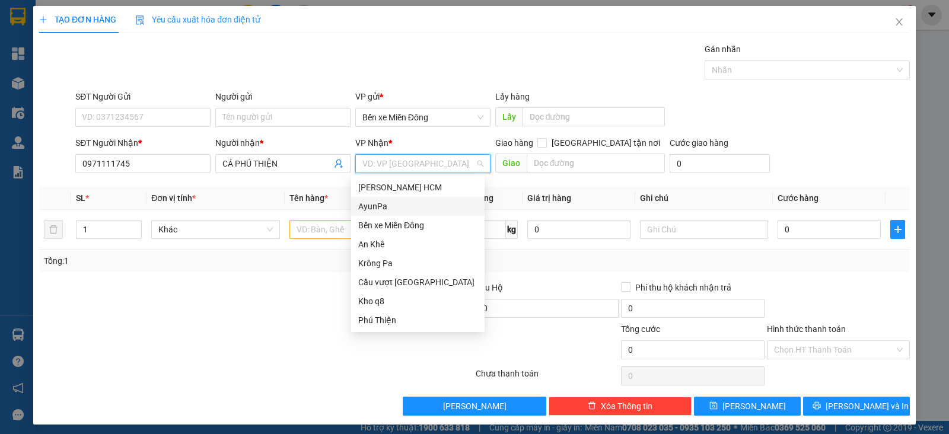
click at [386, 167] on input "search" at bounding box center [418, 164] width 113 height 18
click at [393, 318] on div "Phú Thiện" at bounding box center [417, 320] width 119 height 13
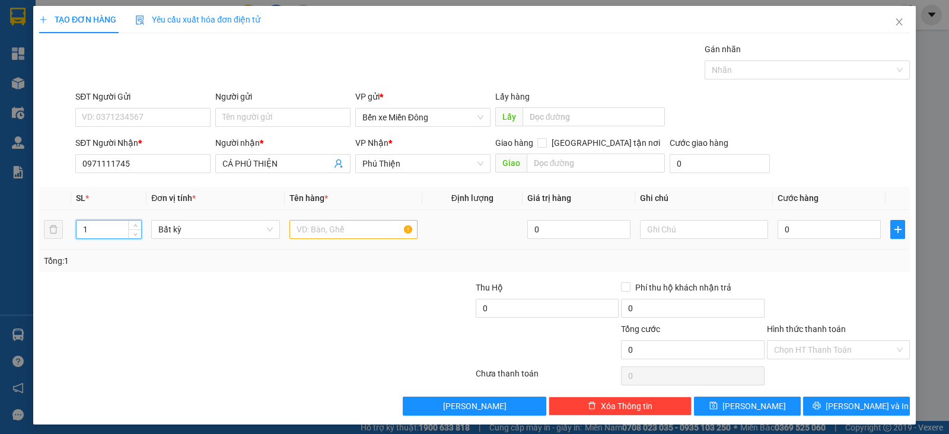
click at [98, 227] on input "1" at bounding box center [108, 230] width 65 height 18
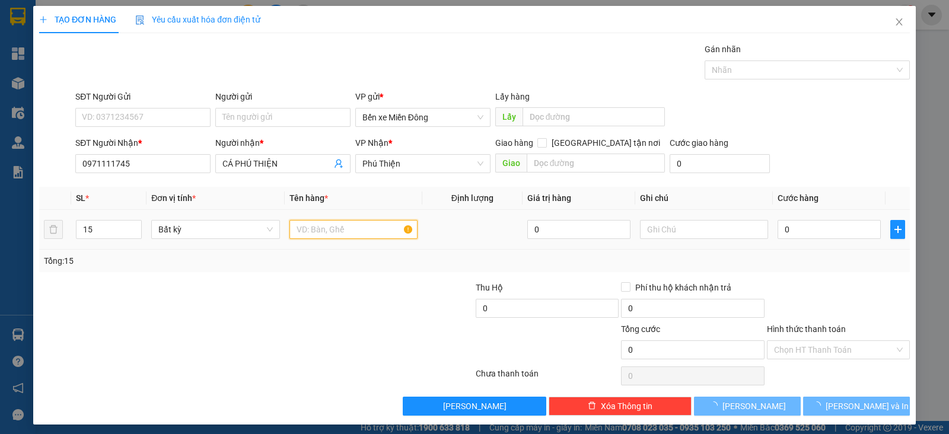
click at [317, 232] on input "text" at bounding box center [353, 229] width 128 height 19
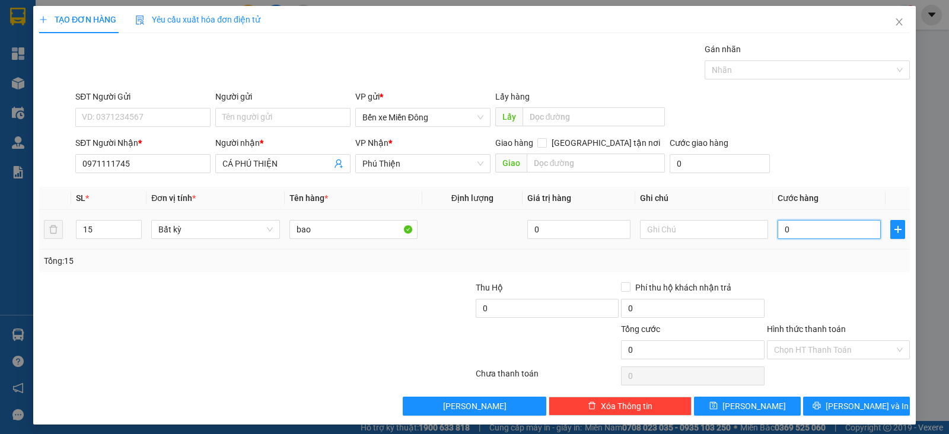
click at [827, 231] on input "0" at bounding box center [828, 229] width 103 height 19
click at [738, 400] on span "[PERSON_NAME]" at bounding box center [753, 406] width 63 height 13
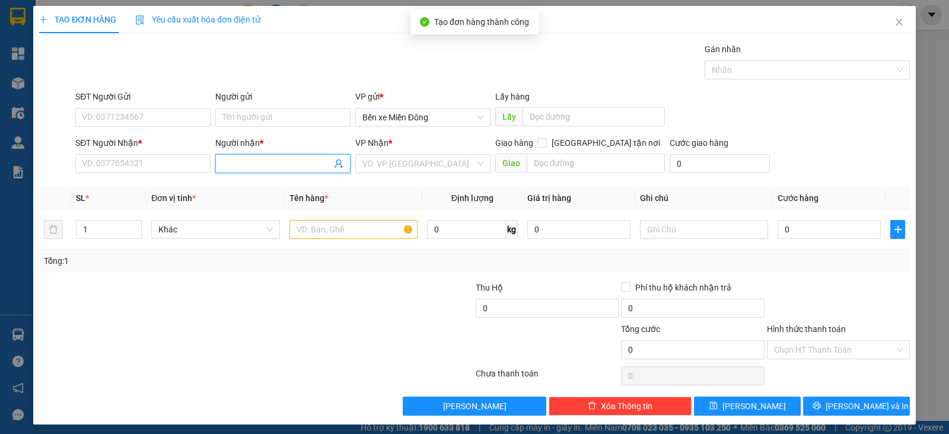
click at [259, 162] on input "Người nhận *" at bounding box center [276, 163] width 109 height 13
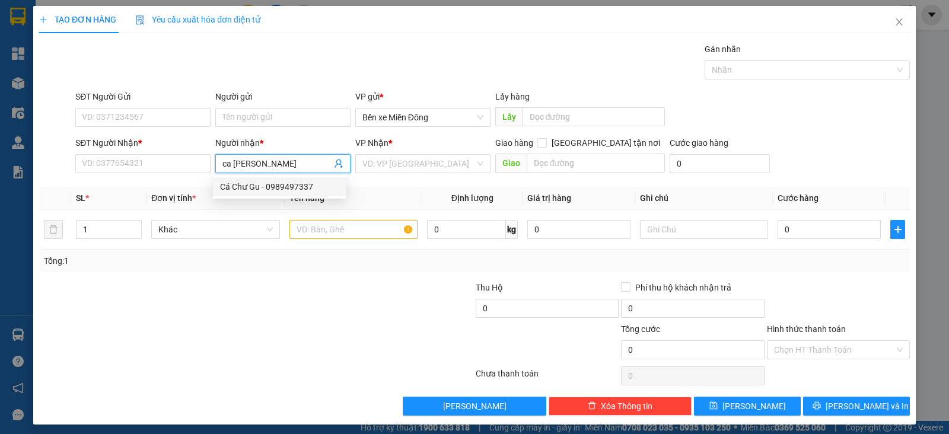
click at [285, 182] on div "Cá Chư Gu - 0989497337" at bounding box center [279, 186] width 119 height 13
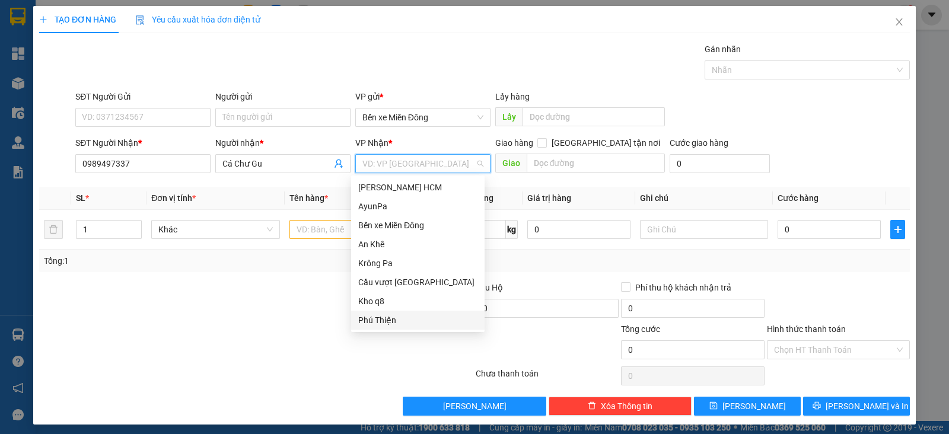
click at [421, 165] on input "search" at bounding box center [418, 164] width 113 height 18
click at [394, 262] on div "Krông Pa" at bounding box center [417, 263] width 119 height 13
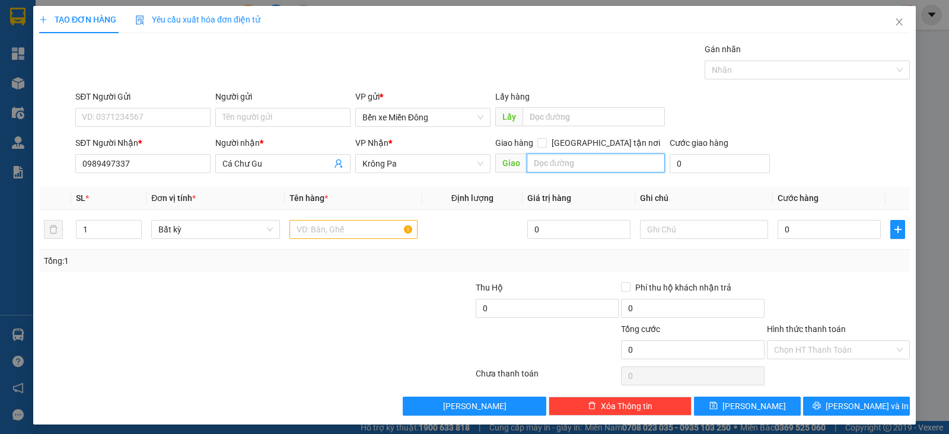
click at [575, 163] on input "text" at bounding box center [596, 163] width 139 height 19
click at [97, 226] on input "1" at bounding box center [108, 230] width 65 height 18
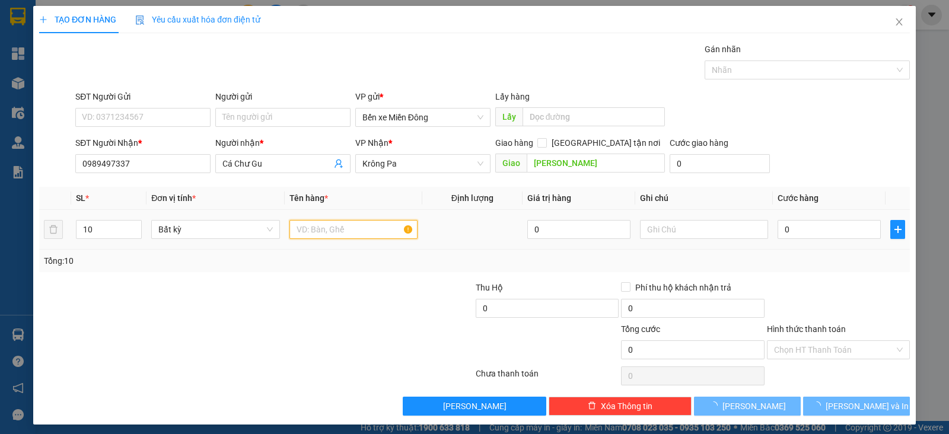
click at [303, 232] on input "text" at bounding box center [353, 229] width 128 height 19
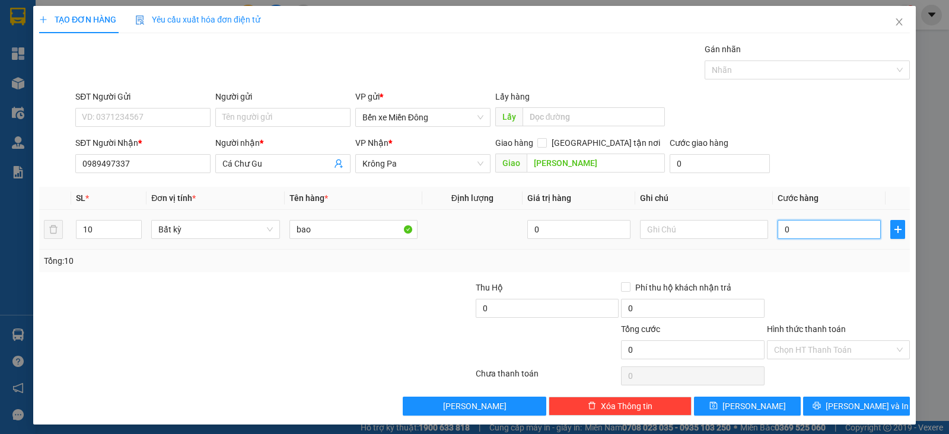
click at [795, 229] on input "0" at bounding box center [828, 229] width 103 height 19
click at [757, 400] on button "[PERSON_NAME]" at bounding box center [747, 406] width 107 height 19
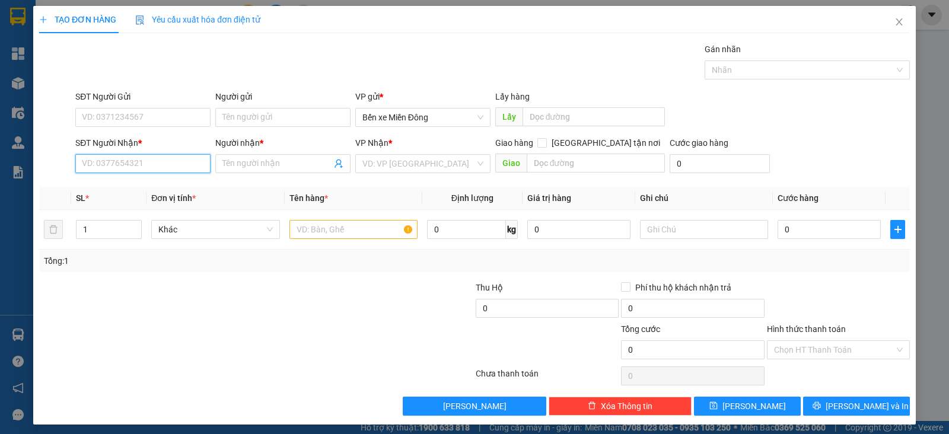
click at [180, 164] on input "SĐT Người Nhận *" at bounding box center [142, 163] width 135 height 19
paste input "0325315015"
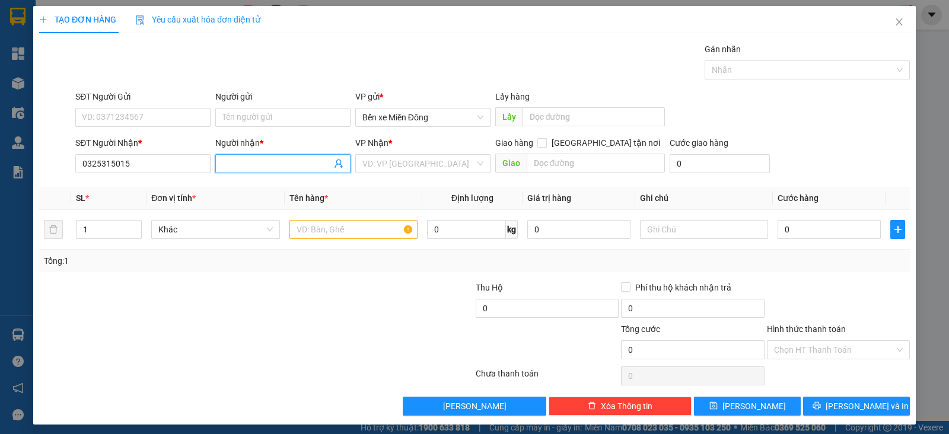
click at [299, 164] on input "Người nhận *" at bounding box center [276, 163] width 109 height 13
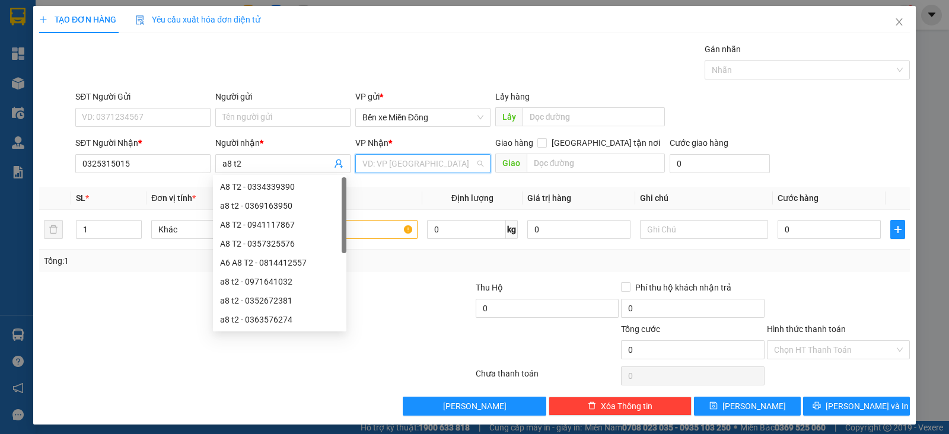
click at [394, 164] on input "search" at bounding box center [418, 164] width 113 height 18
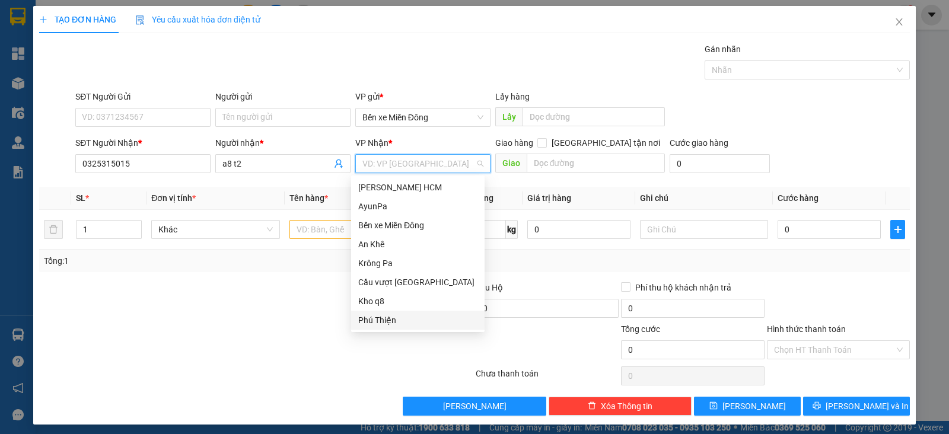
click at [390, 318] on div "Phú Thiện" at bounding box center [417, 320] width 119 height 13
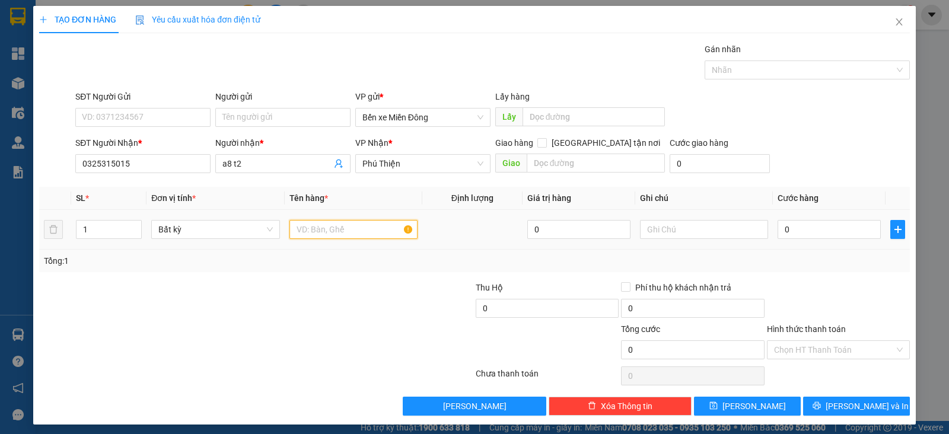
click at [312, 228] on input "text" at bounding box center [353, 229] width 128 height 19
click at [793, 235] on input "0" at bounding box center [828, 229] width 103 height 19
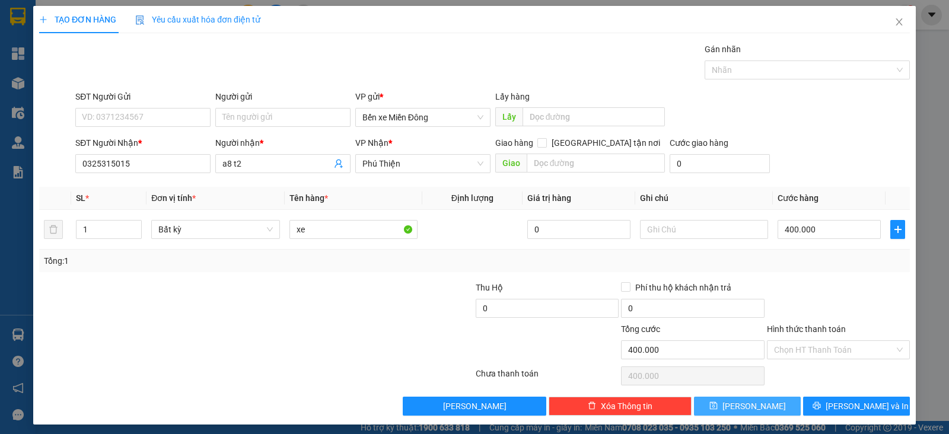
click at [742, 402] on span "[PERSON_NAME]" at bounding box center [753, 406] width 63 height 13
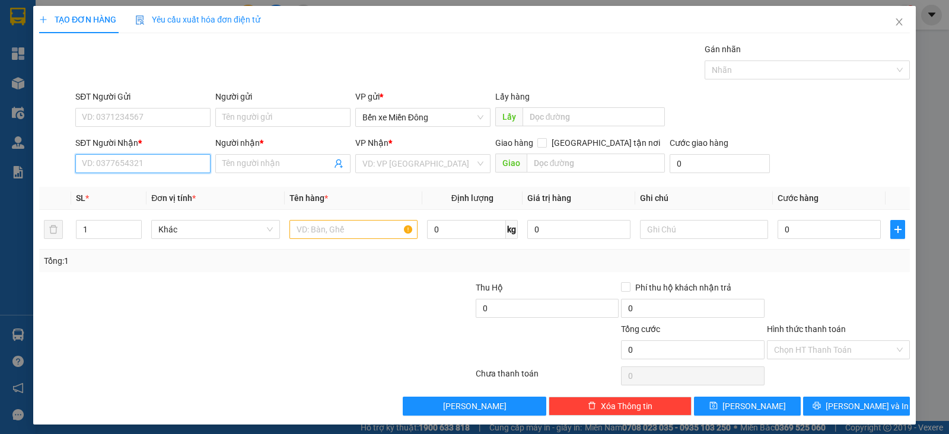
click at [151, 154] on input "SĐT Người Nhận *" at bounding box center [142, 163] width 135 height 19
paste input "0347966592"
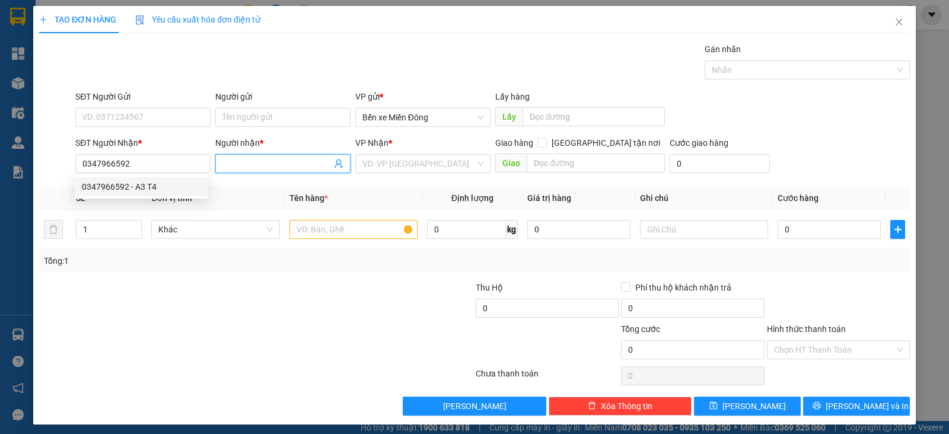
click at [241, 161] on input "Người nhận *" at bounding box center [276, 163] width 109 height 13
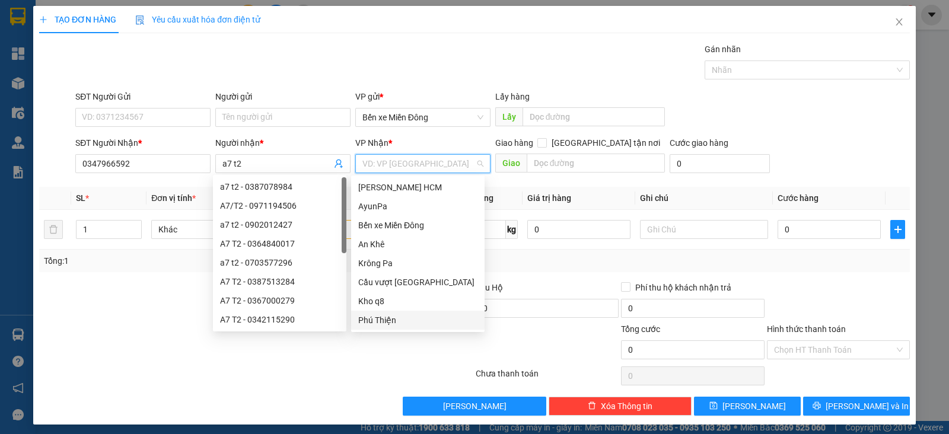
click at [384, 165] on input "search" at bounding box center [418, 164] width 113 height 18
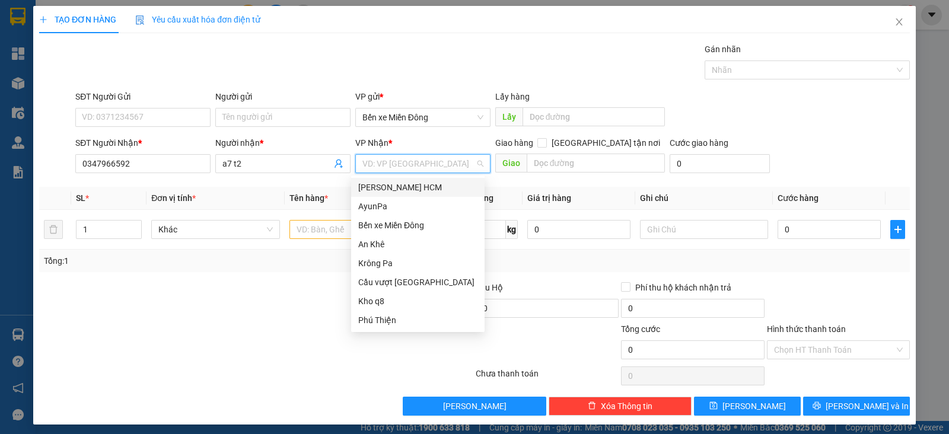
click at [401, 164] on input "search" at bounding box center [418, 164] width 113 height 18
click at [385, 266] on div "Krông Pa" at bounding box center [417, 263] width 119 height 13
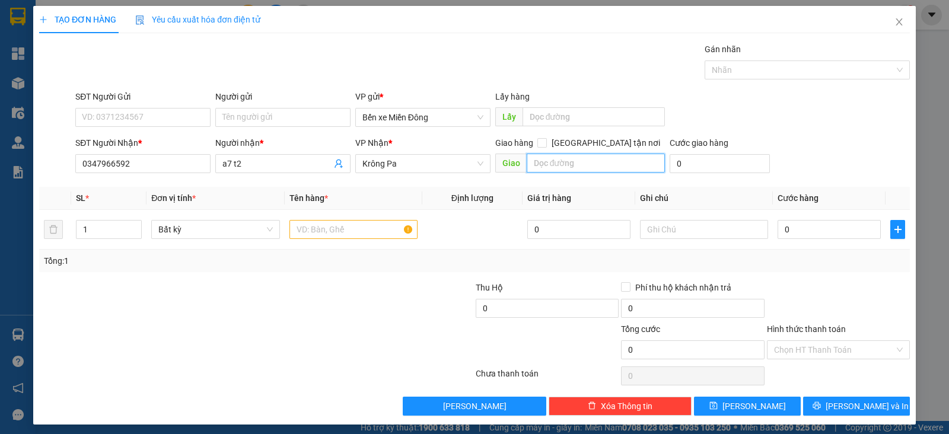
click at [546, 161] on input "text" at bounding box center [596, 163] width 139 height 19
click at [324, 228] on input "text" at bounding box center [353, 229] width 128 height 19
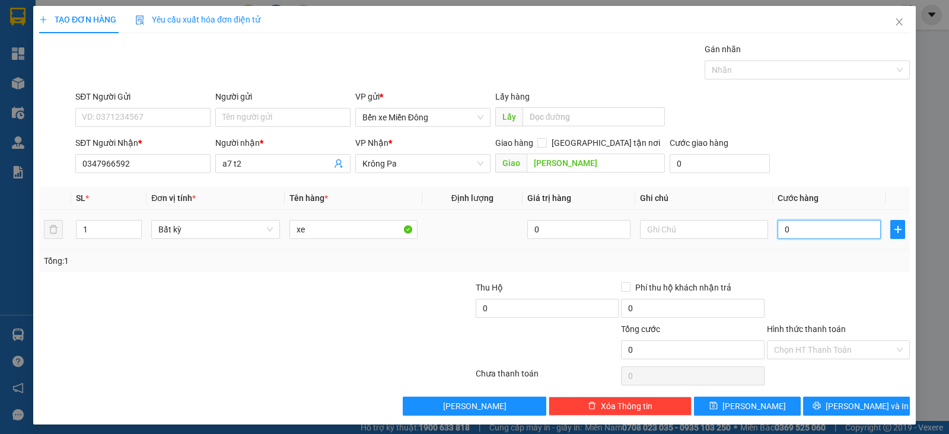
click at [790, 227] on input "0" at bounding box center [828, 229] width 103 height 19
click at [754, 398] on button "[PERSON_NAME]" at bounding box center [747, 406] width 107 height 19
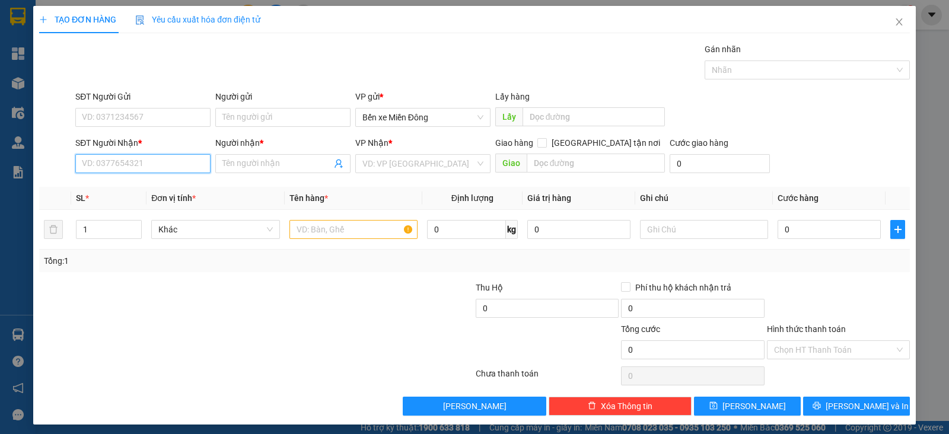
click at [158, 161] on input "SĐT Người Nhận *" at bounding box center [142, 163] width 135 height 19
paste input "0385517413"
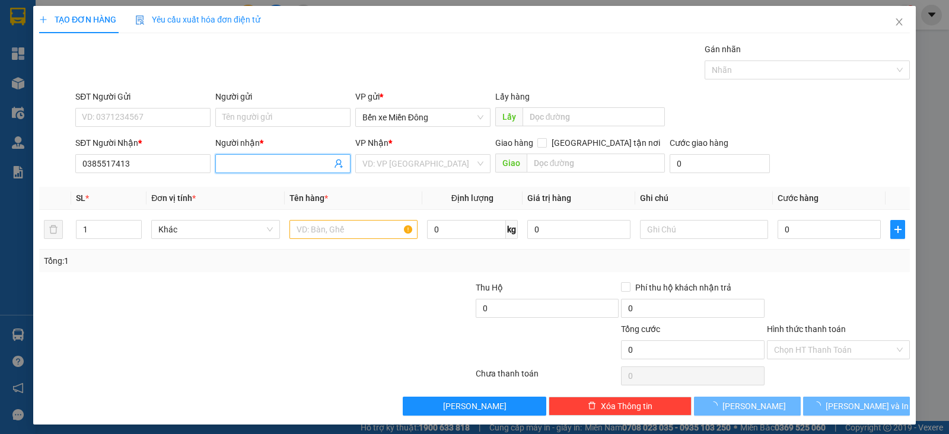
click at [246, 164] on input "Người nhận *" at bounding box center [276, 163] width 109 height 13
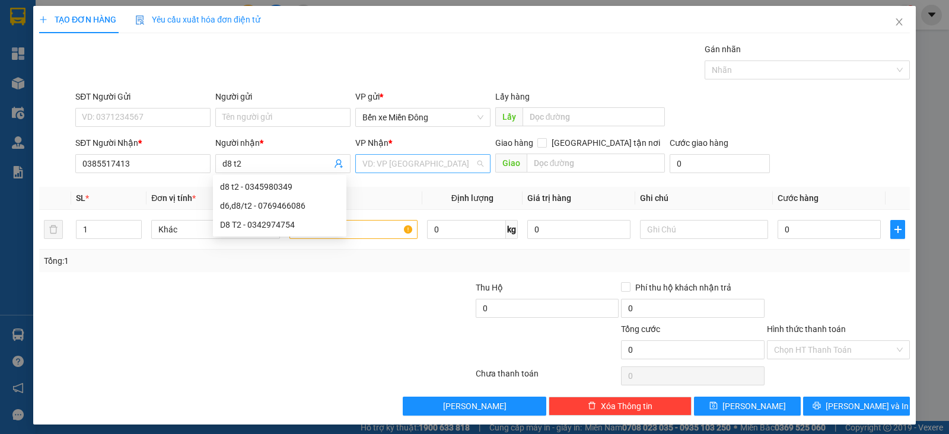
click at [380, 160] on input "search" at bounding box center [418, 164] width 113 height 18
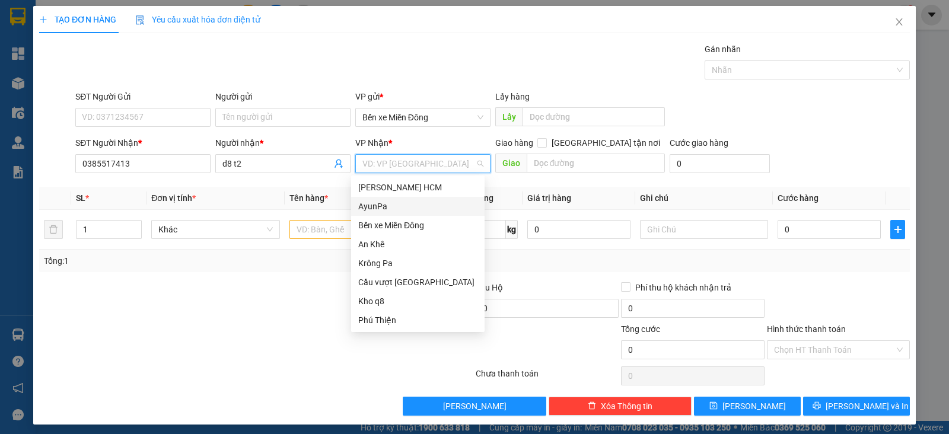
click at [388, 208] on div "AyunPa" at bounding box center [417, 206] width 119 height 13
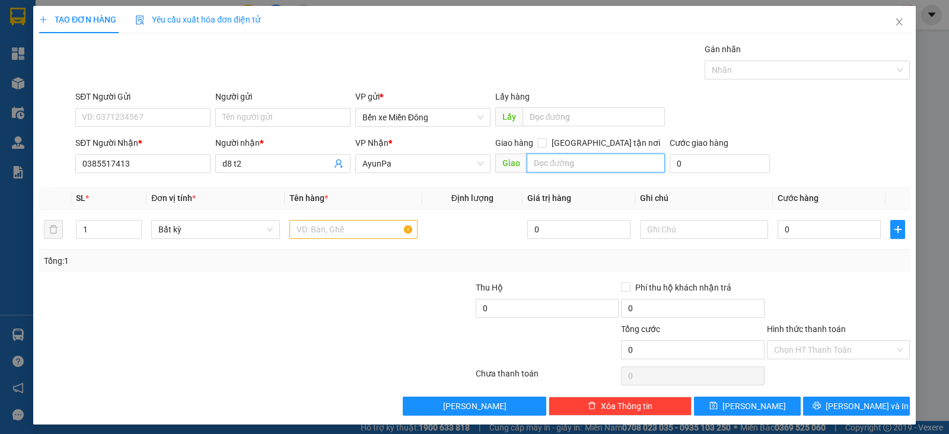
click at [546, 164] on input "text" at bounding box center [596, 163] width 139 height 19
click at [342, 231] on input "text" at bounding box center [353, 229] width 128 height 19
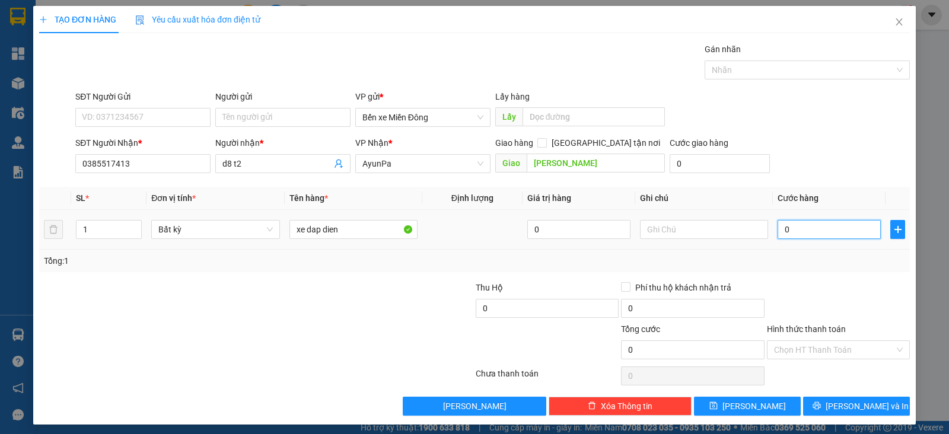
click at [788, 227] on input "0" at bounding box center [828, 229] width 103 height 19
click at [704, 407] on button "[PERSON_NAME]" at bounding box center [747, 406] width 107 height 19
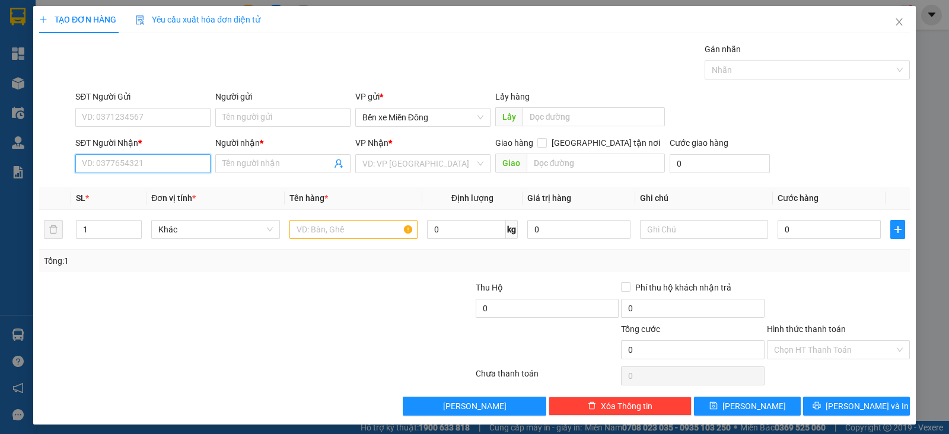
click at [146, 166] on input "SĐT Người Nhận *" at bounding box center [142, 163] width 135 height 19
paste input "0981730557"
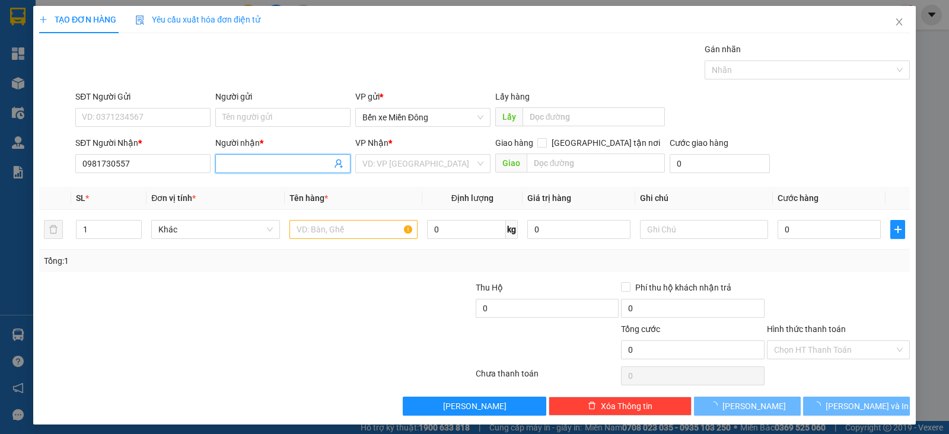
click at [246, 164] on input "Người nhận *" at bounding box center [276, 163] width 109 height 13
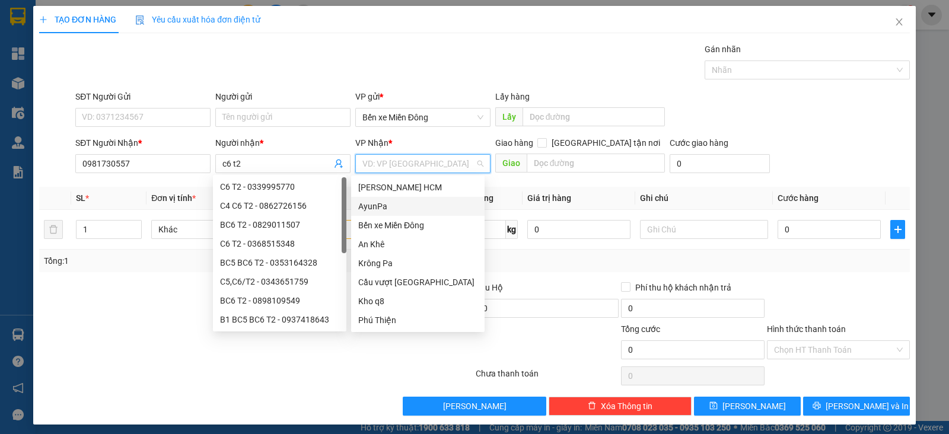
click at [393, 164] on input "search" at bounding box center [418, 164] width 113 height 18
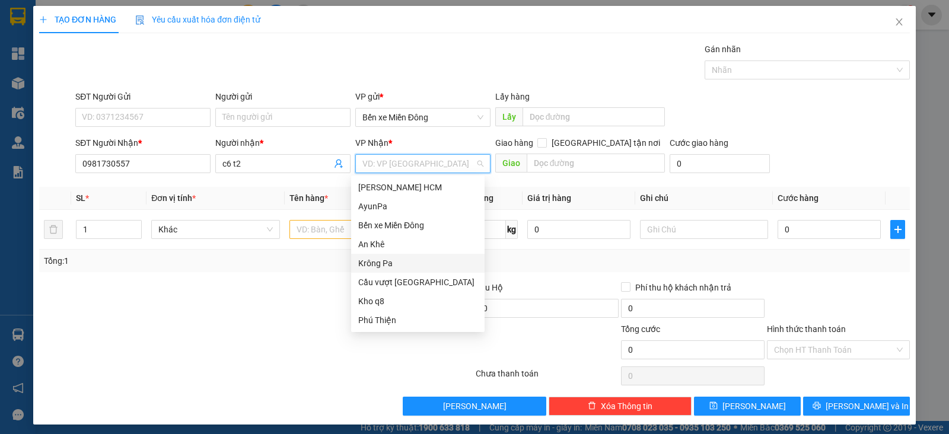
click at [377, 259] on div "Krông Pa" at bounding box center [417, 263] width 119 height 13
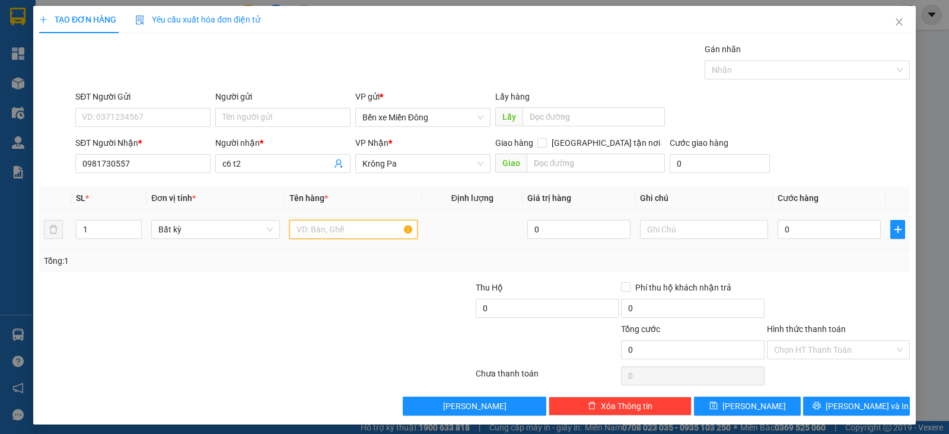
click at [350, 225] on input "text" at bounding box center [353, 229] width 128 height 19
click at [812, 232] on input "0" at bounding box center [828, 229] width 103 height 19
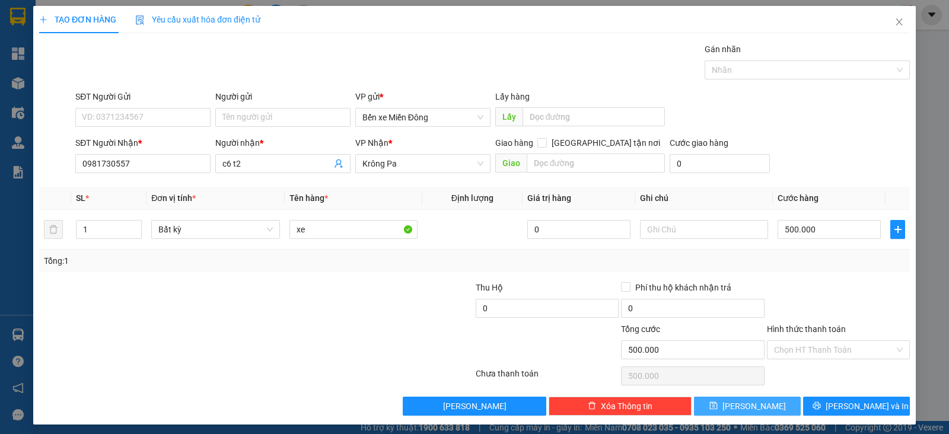
click at [733, 402] on button "[PERSON_NAME]" at bounding box center [747, 406] width 107 height 19
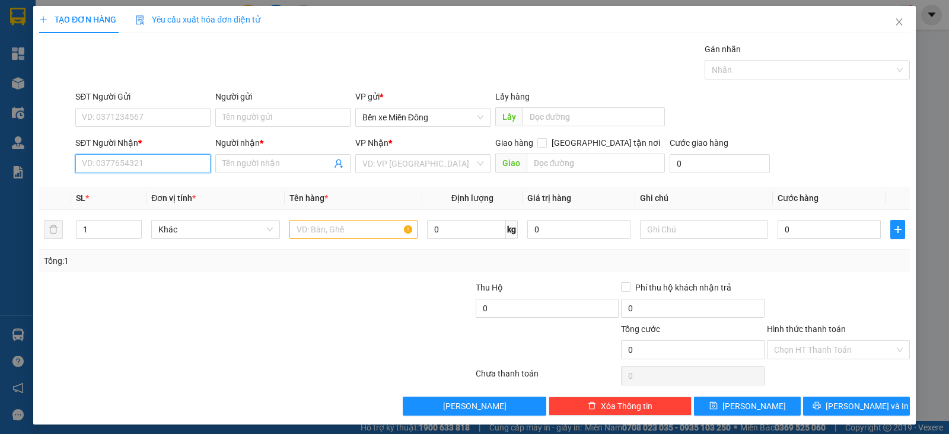
click at [193, 158] on input "SĐT Người Nhận *" at bounding box center [142, 163] width 135 height 19
paste input "0865219619"
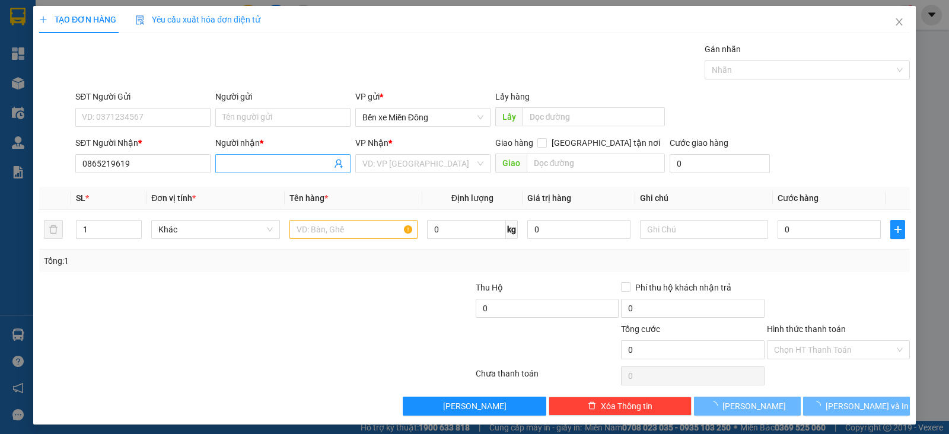
click at [286, 163] on input "Người nhận *" at bounding box center [276, 163] width 109 height 13
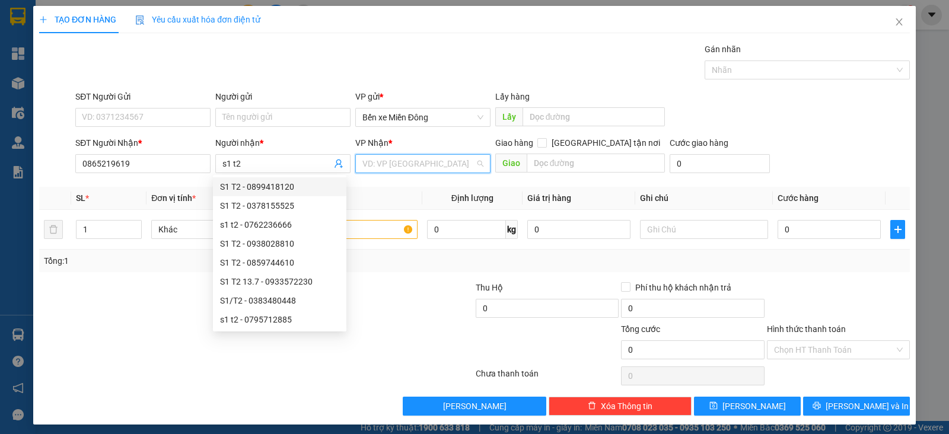
click at [386, 163] on input "search" at bounding box center [418, 164] width 113 height 18
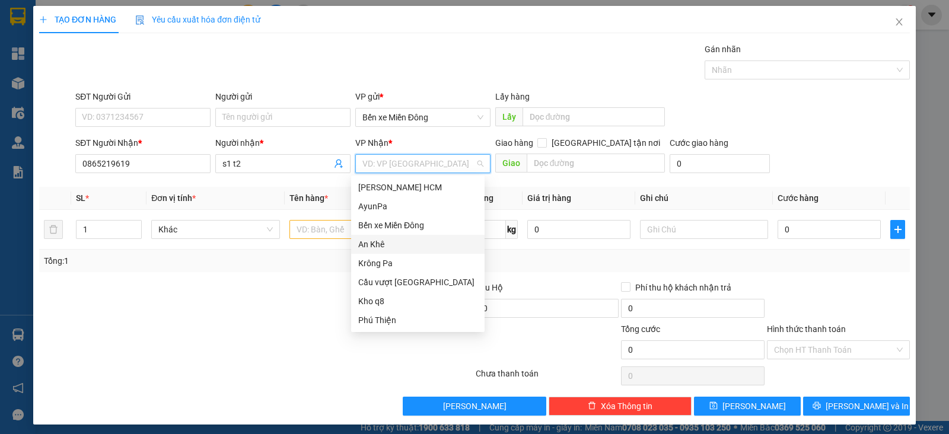
click at [381, 249] on div "An Khê" at bounding box center [417, 244] width 119 height 13
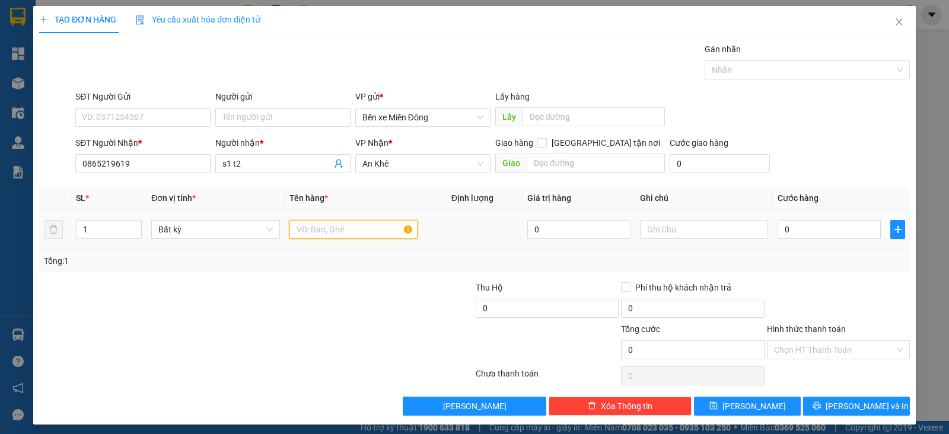
click at [333, 232] on input "text" at bounding box center [353, 229] width 128 height 19
click at [818, 238] on input "0" at bounding box center [828, 229] width 103 height 19
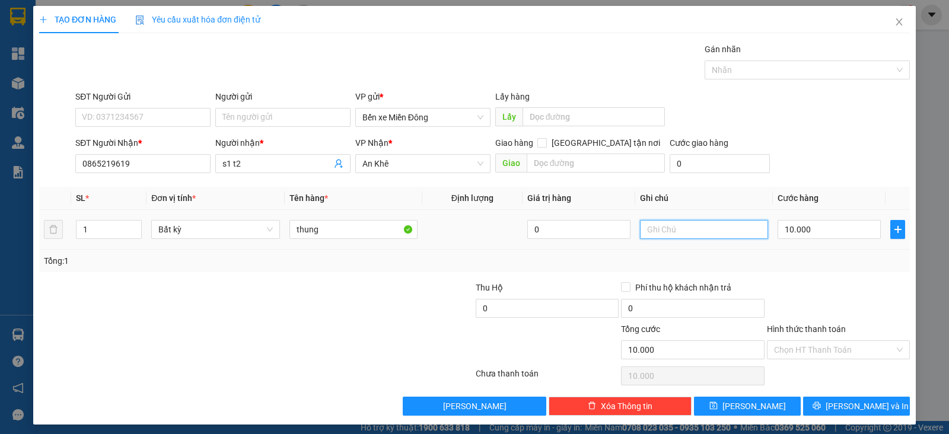
click at [713, 232] on input "text" at bounding box center [704, 229] width 128 height 19
click at [740, 400] on span "[PERSON_NAME]" at bounding box center [753, 406] width 63 height 13
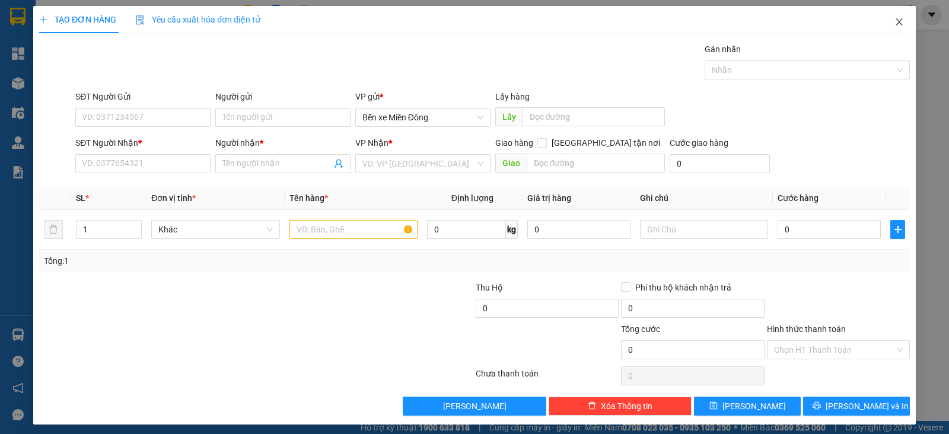
click at [895, 23] on icon "close" at bounding box center [898, 21] width 7 height 7
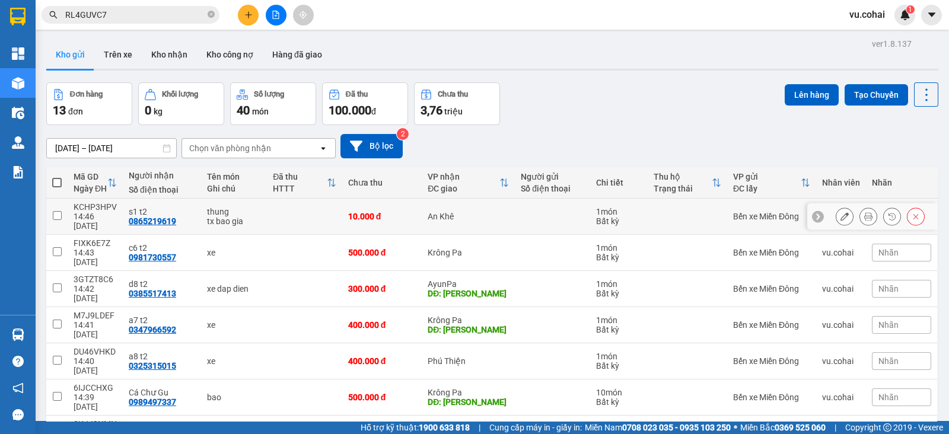
click at [58, 205] on td at bounding box center [56, 217] width 21 height 36
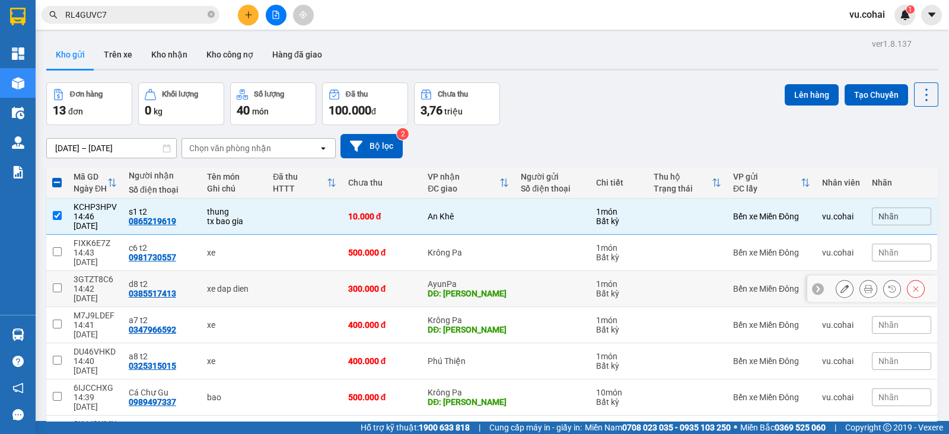
click at [57, 283] on input "checkbox" at bounding box center [57, 287] width 9 height 9
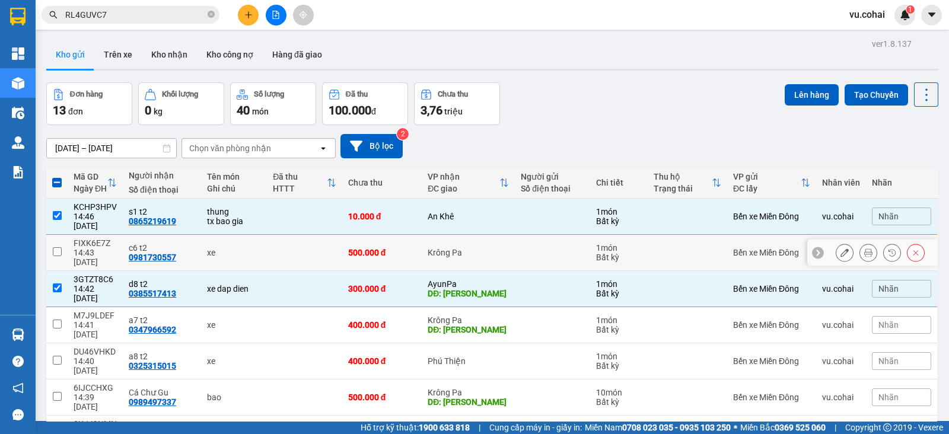
click at [59, 247] on input "checkbox" at bounding box center [57, 251] width 9 height 9
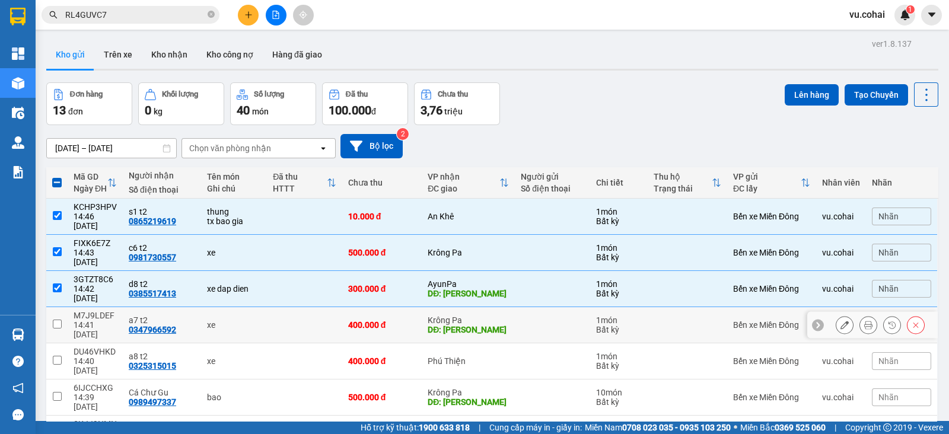
click at [53, 320] on input "checkbox" at bounding box center [57, 324] width 9 height 9
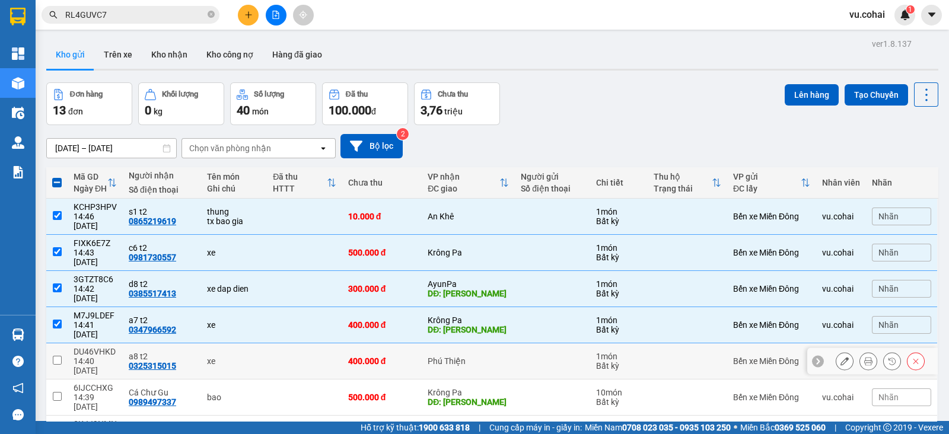
click at [56, 356] on input "checkbox" at bounding box center [57, 360] width 9 height 9
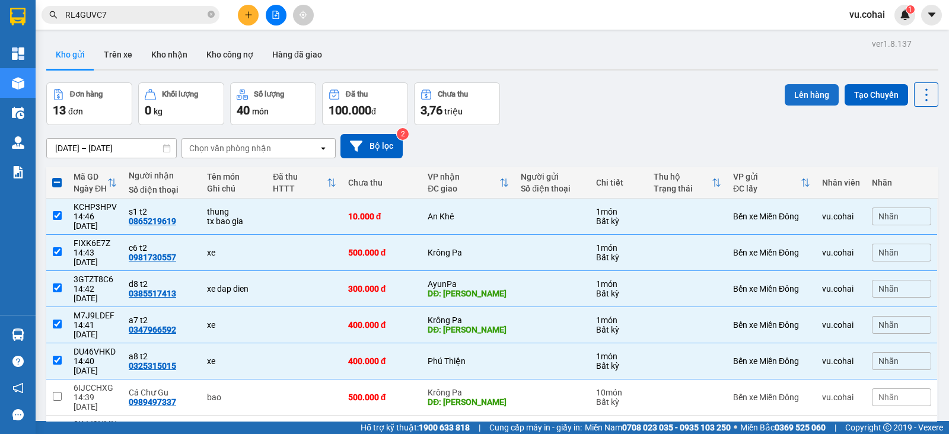
click at [803, 96] on button "Lên hàng" at bounding box center [812, 94] width 54 height 21
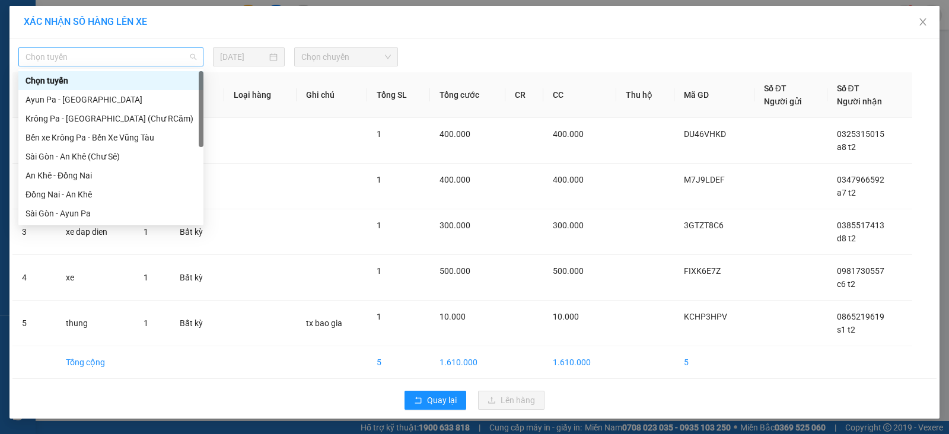
click at [167, 56] on span "Chọn tuyến" at bounding box center [110, 57] width 171 height 18
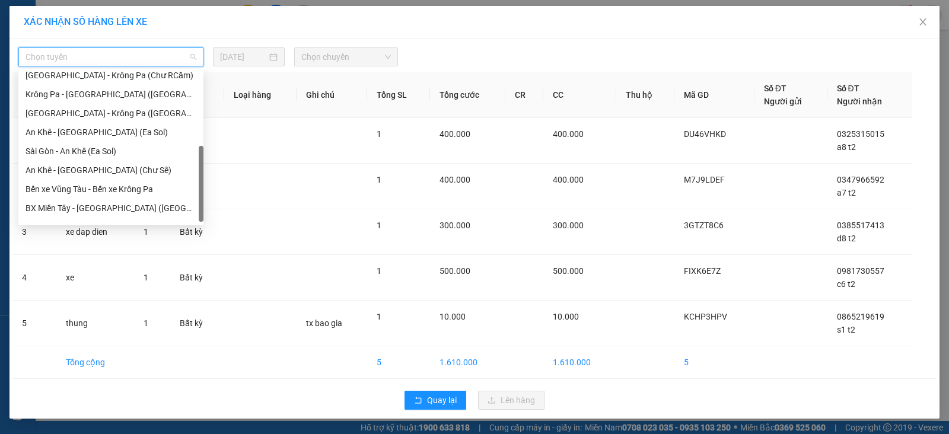
scroll to position [171, 0]
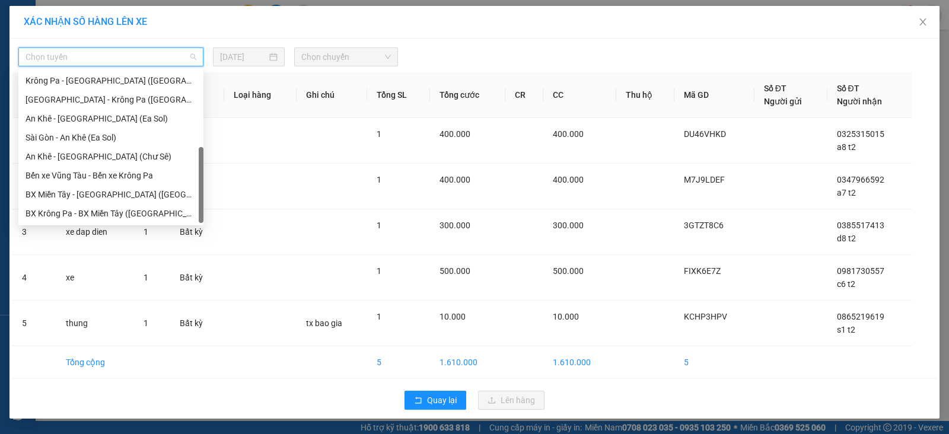
drag, startPoint x: 201, startPoint y: 88, endPoint x: 180, endPoint y: 176, distance: 90.3
click at [180, 176] on div "[GEOGRAPHIC_DATA] - [GEOGRAPHIC_DATA] ([GEOGRAPHIC_DATA]) [GEOGRAPHIC_DATA] - […" at bounding box center [110, 147] width 185 height 152
click at [146, 174] on div "Bến xe Vũng Tàu - Bến xe Krông Pa" at bounding box center [110, 175] width 171 height 13
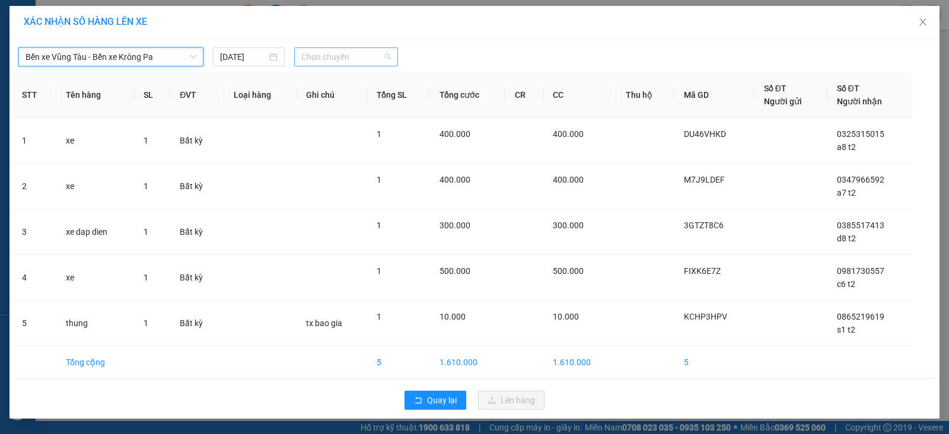
click at [340, 56] on span "Chọn chuyến" at bounding box center [346, 57] width 90 height 18
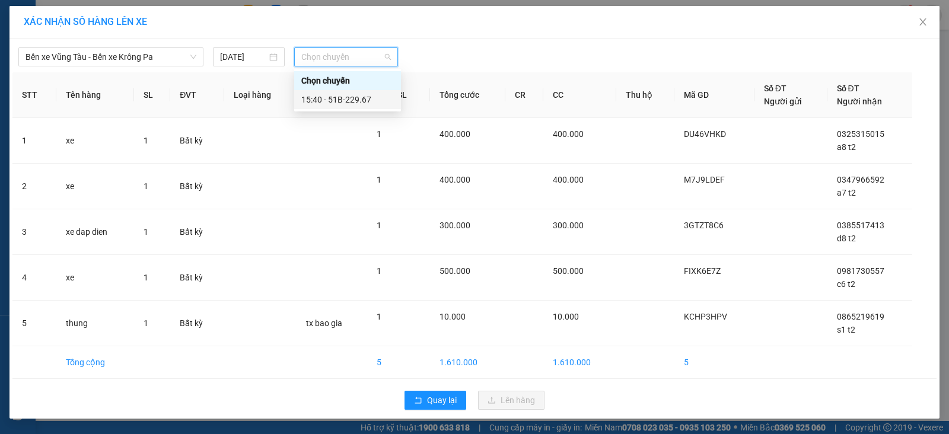
click at [356, 100] on div "15:40 - 51B-229.67" at bounding box center [347, 99] width 93 height 13
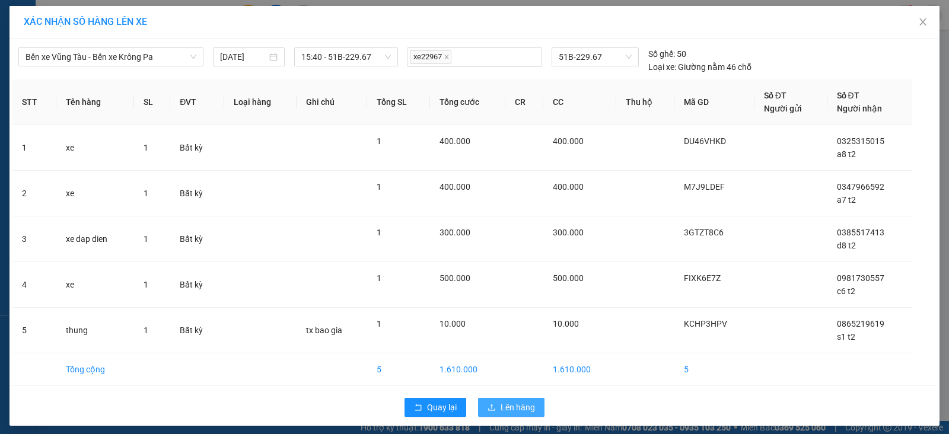
click at [502, 406] on span "Lên hàng" at bounding box center [517, 407] width 34 height 13
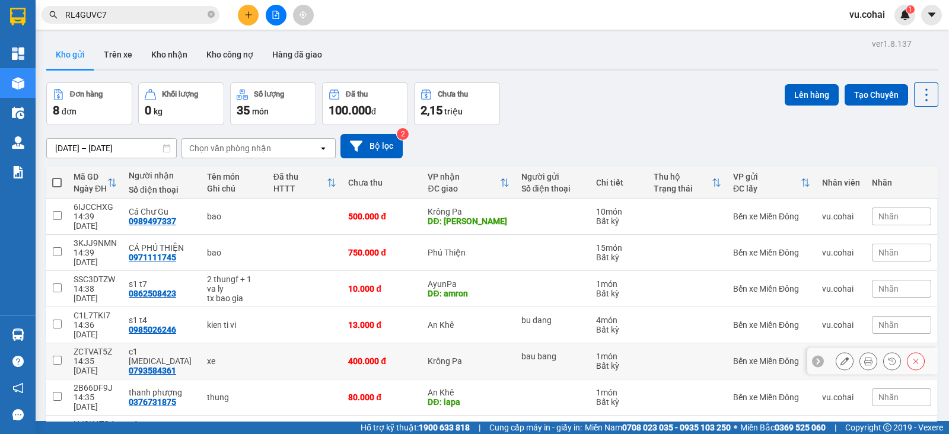
click at [54, 356] on input "checkbox" at bounding box center [57, 360] width 9 height 9
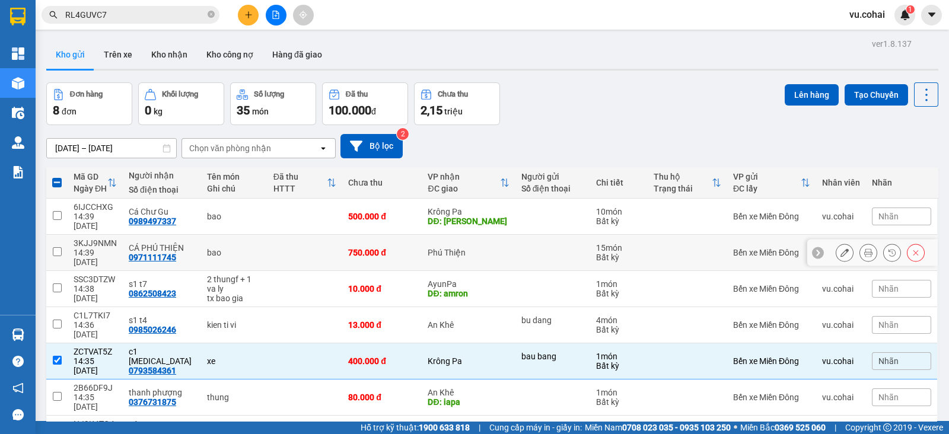
click at [61, 247] on input "checkbox" at bounding box center [57, 251] width 9 height 9
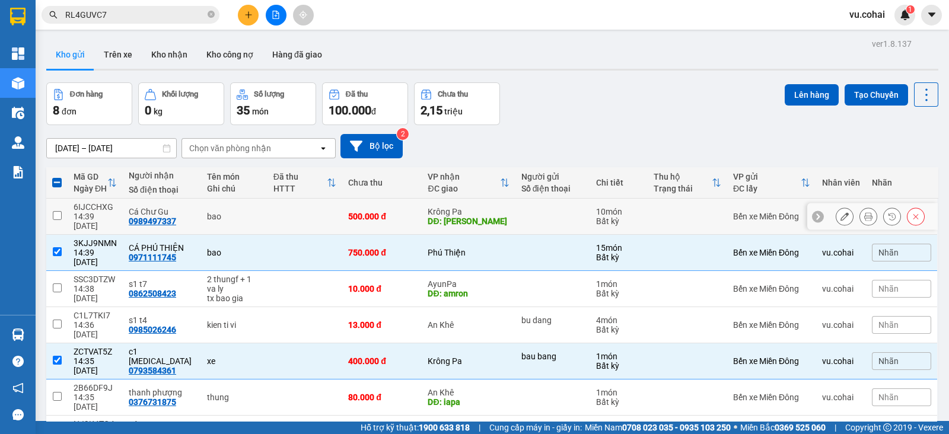
click at [62, 209] on td at bounding box center [56, 217] width 21 height 36
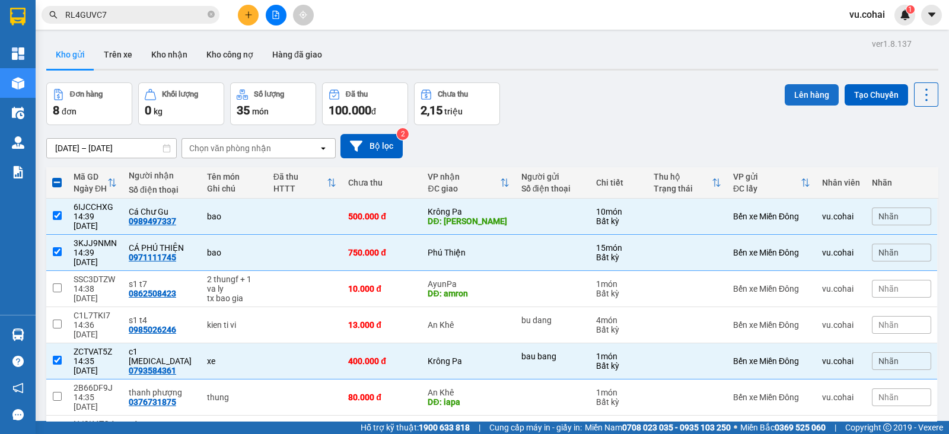
click at [809, 98] on button "Lên hàng" at bounding box center [812, 94] width 54 height 21
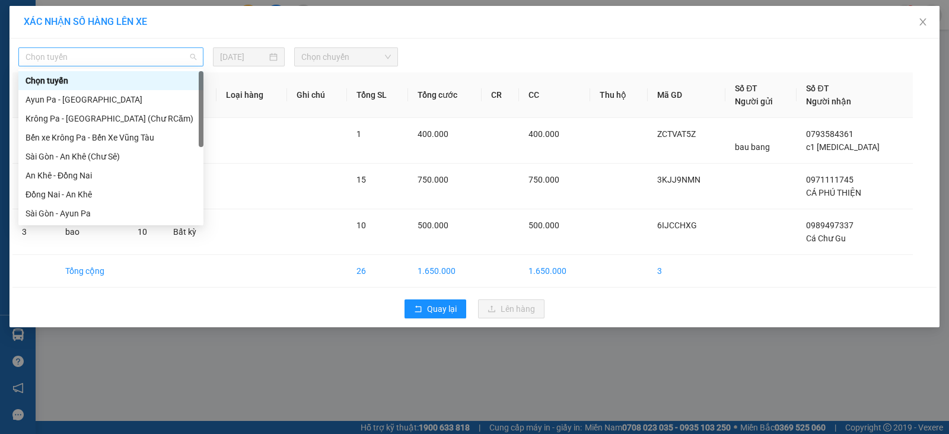
click at [166, 52] on span "Chọn tuyến" at bounding box center [110, 57] width 171 height 18
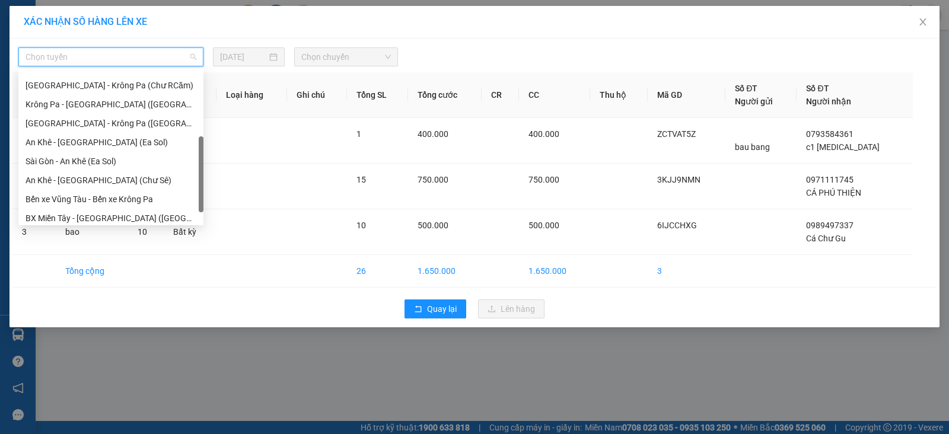
scroll to position [171, 0]
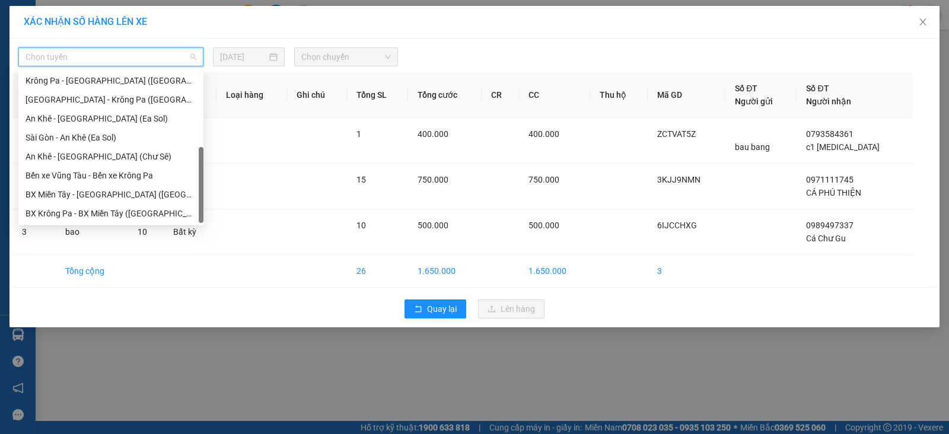
drag, startPoint x: 202, startPoint y: 87, endPoint x: 187, endPoint y: 184, distance: 97.8
click at [187, 184] on div "[GEOGRAPHIC_DATA] - [GEOGRAPHIC_DATA] ([GEOGRAPHIC_DATA]) [GEOGRAPHIC_DATA] - […" at bounding box center [110, 147] width 185 height 152
click at [151, 194] on div "BX Miền Tây - [GEOGRAPHIC_DATA] ([GEOGRAPHIC_DATA] - [GEOGRAPHIC_DATA])" at bounding box center [110, 194] width 171 height 13
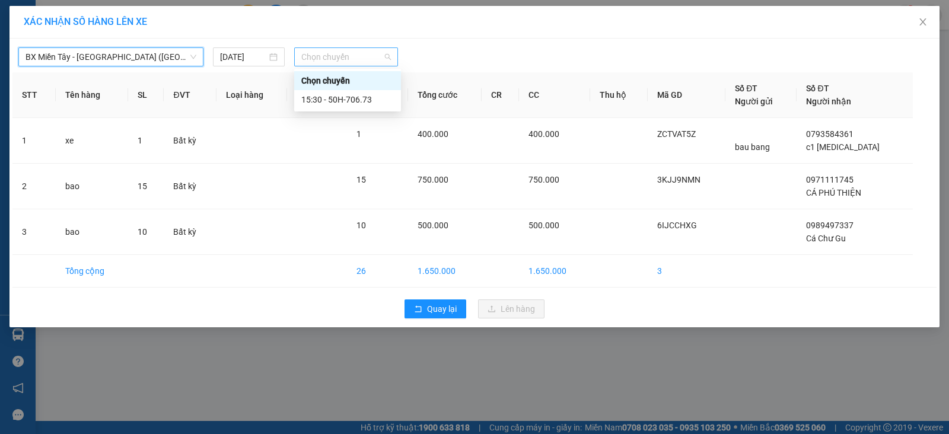
click at [329, 58] on span "Chọn chuyến" at bounding box center [346, 57] width 90 height 18
click at [352, 104] on div "15:30 - 50H-706.73" at bounding box center [347, 99] width 93 height 13
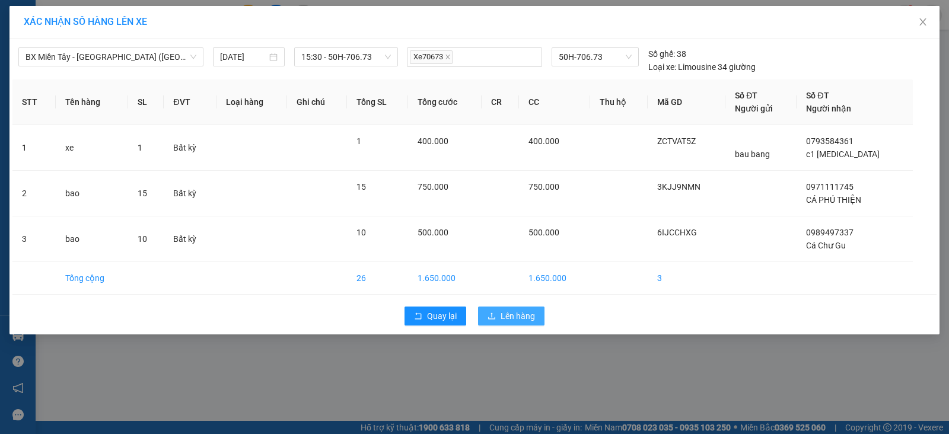
click at [493, 310] on button "Lên hàng" at bounding box center [511, 316] width 66 height 19
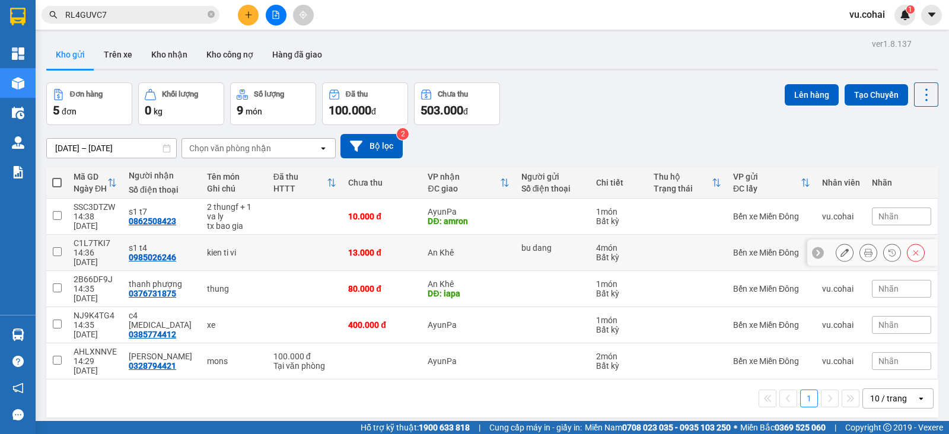
click at [57, 239] on td at bounding box center [56, 253] width 21 height 36
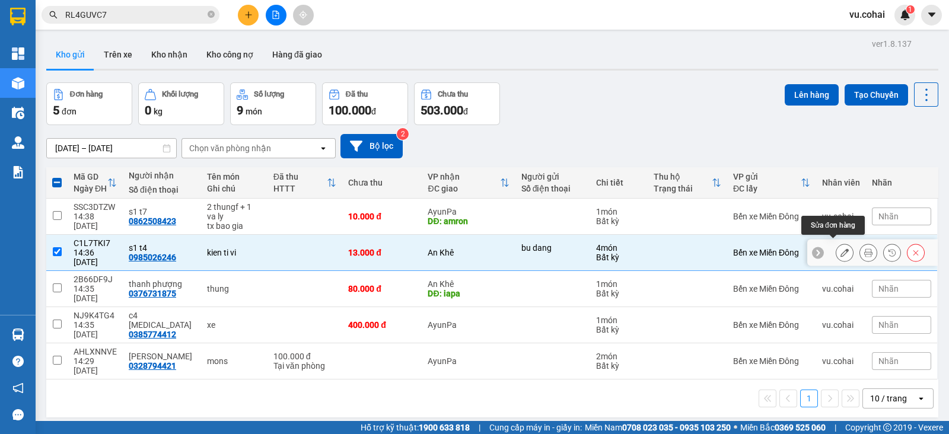
click at [838, 243] on button at bounding box center [844, 253] width 17 height 21
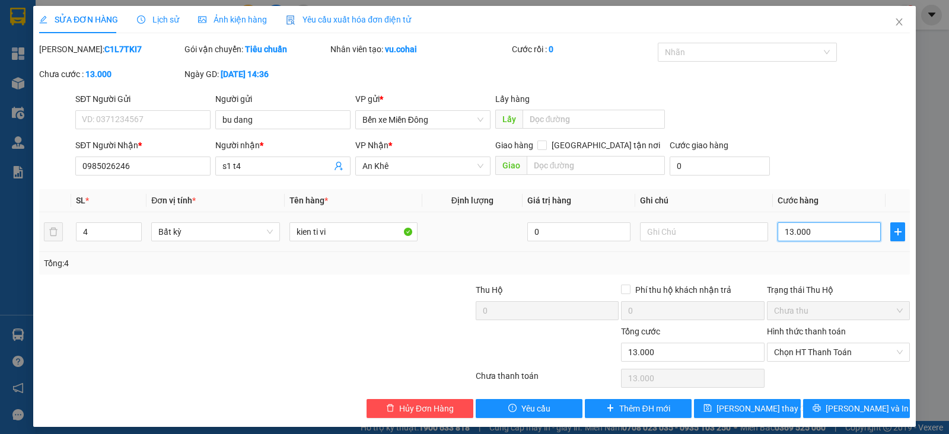
click at [821, 231] on input "13.000" at bounding box center [828, 231] width 103 height 19
click at [833, 262] on div "Tổng: 4" at bounding box center [474, 263] width 861 height 13
click at [783, 228] on input "111.300.000" at bounding box center [828, 231] width 103 height 19
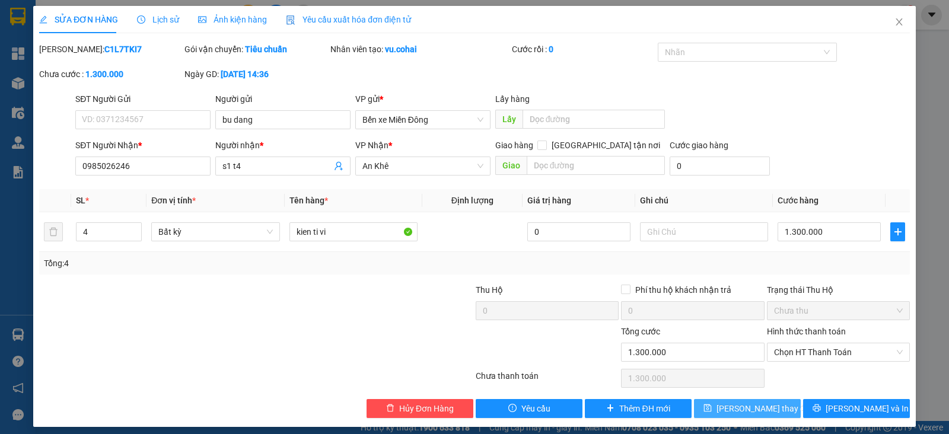
click at [769, 401] on button "[PERSON_NAME] thay đổi" at bounding box center [747, 408] width 107 height 19
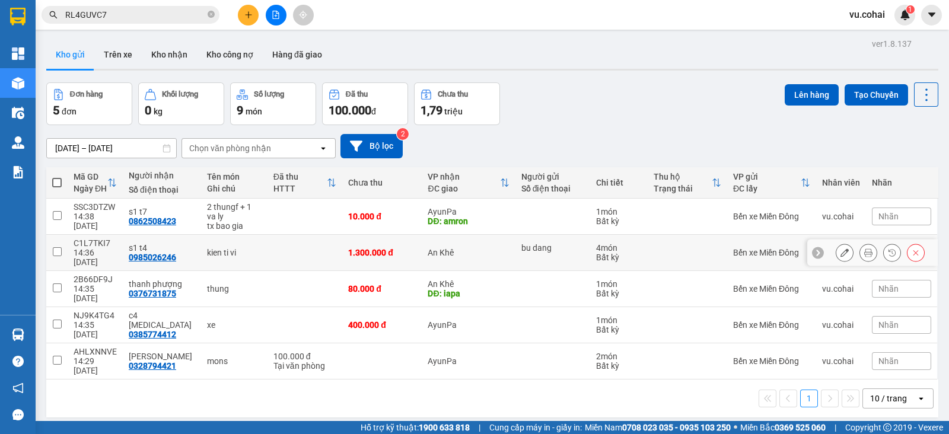
click at [60, 238] on td at bounding box center [56, 253] width 21 height 36
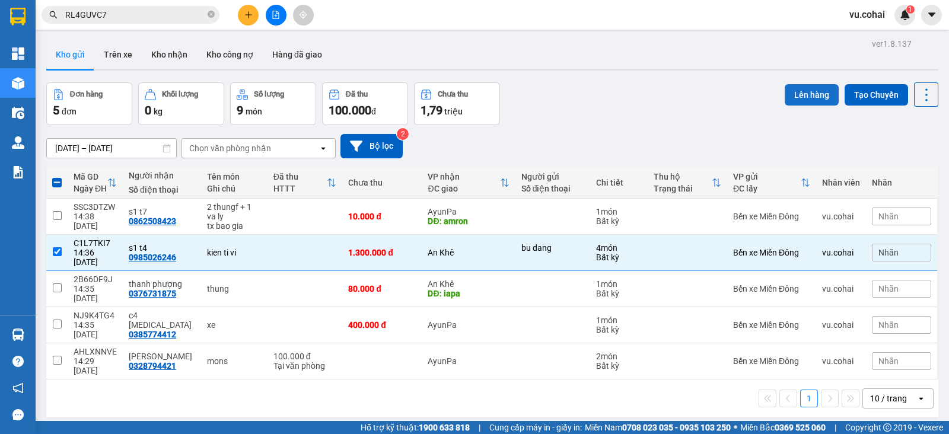
click at [806, 92] on button "Lên hàng" at bounding box center [812, 94] width 54 height 21
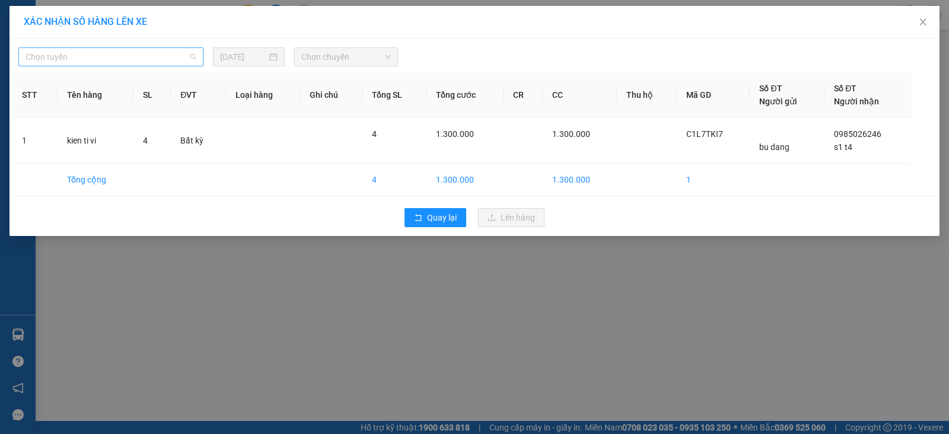
click at [108, 52] on span "Chọn tuyến" at bounding box center [110, 57] width 171 height 18
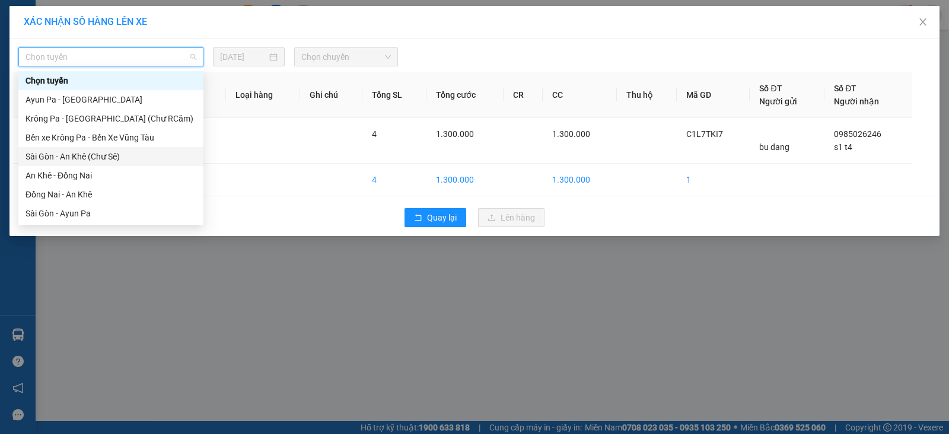
click at [95, 152] on div "Sài Gòn - An Khê (Chư Sê)" at bounding box center [110, 156] width 171 height 13
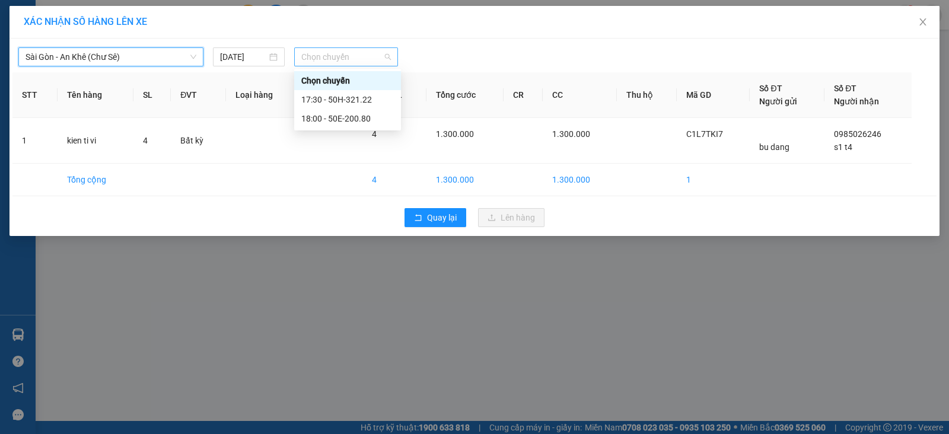
click at [333, 59] on span "Chọn chuyến" at bounding box center [346, 57] width 90 height 18
click at [350, 96] on div "17:30 - 50H-321.22" at bounding box center [347, 99] width 93 height 13
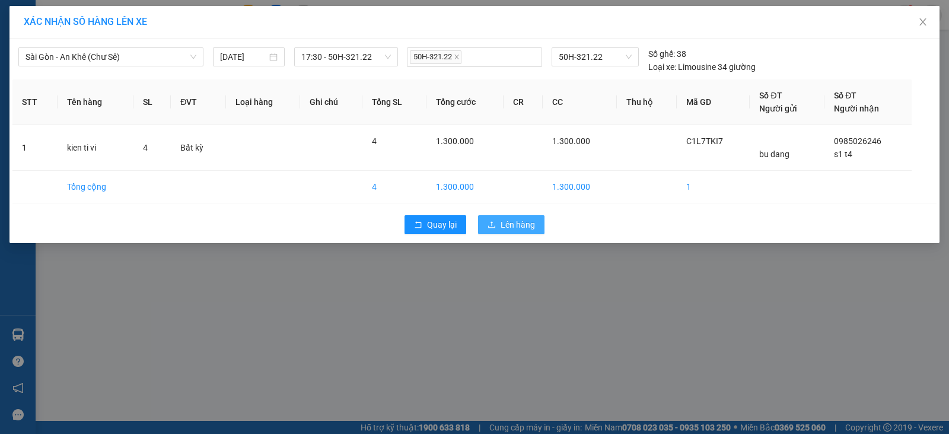
click at [502, 228] on span "Lên hàng" at bounding box center [517, 224] width 34 height 13
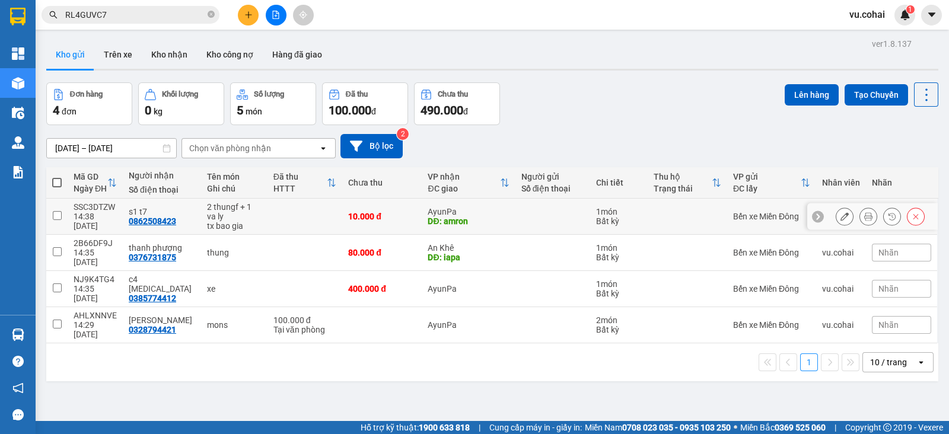
click at [59, 213] on input "checkbox" at bounding box center [57, 215] width 9 height 9
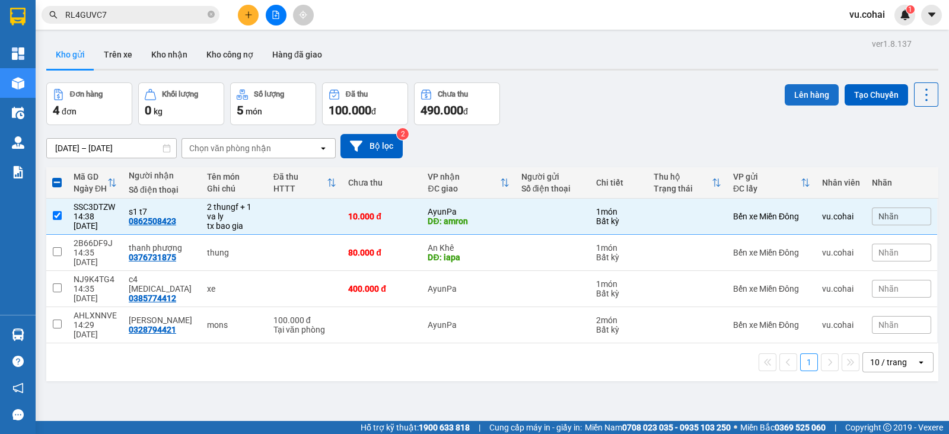
click at [785, 98] on button "Lên hàng" at bounding box center [812, 94] width 54 height 21
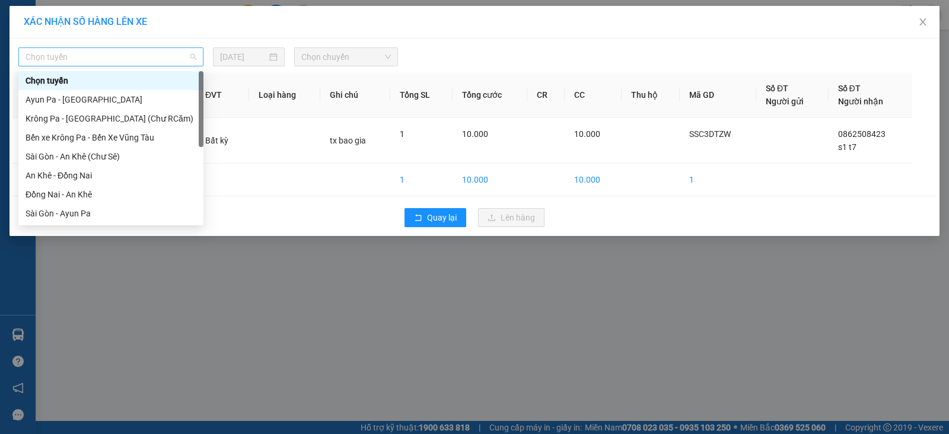
click at [154, 50] on span "Chọn tuyến" at bounding box center [110, 57] width 171 height 18
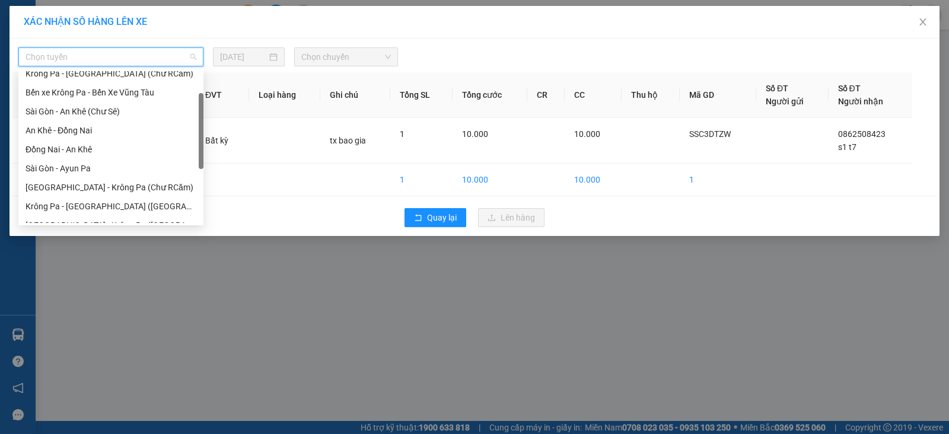
scroll to position [47, 0]
drag, startPoint x: 202, startPoint y: 78, endPoint x: 190, endPoint y: 101, distance: 26.3
click at [190, 101] on div "Krông Pa - [GEOGRAPHIC_DATA] (Chư RCăm) Bến xe Krông Pa - Bến Xe Vũng Tàu [GEOG…" at bounding box center [110, 147] width 185 height 152
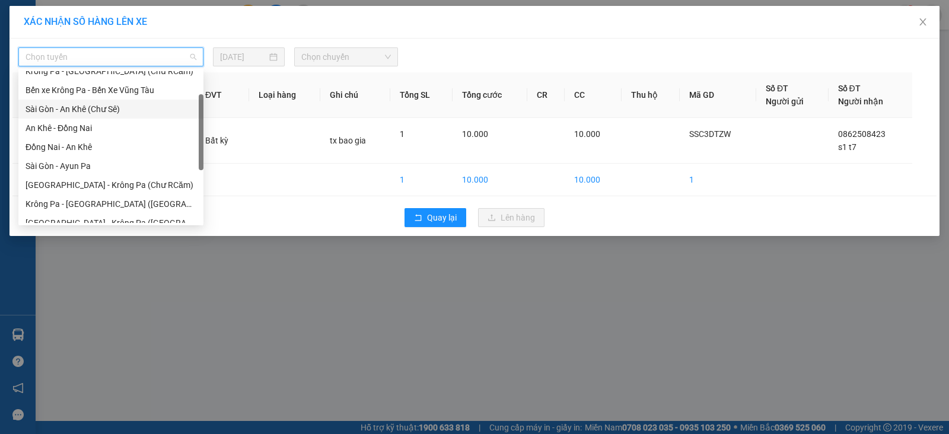
click at [135, 103] on div "Sài Gòn - An Khê (Chư Sê)" at bounding box center [110, 109] width 171 height 13
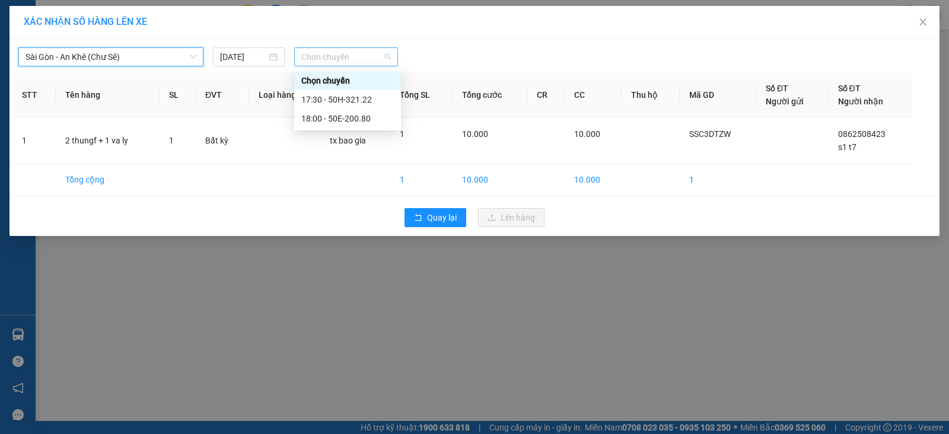
click at [346, 59] on span "Chọn chuyến" at bounding box center [346, 57] width 90 height 18
click at [366, 119] on div "18:00 - 50E-200.80" at bounding box center [347, 118] width 93 height 13
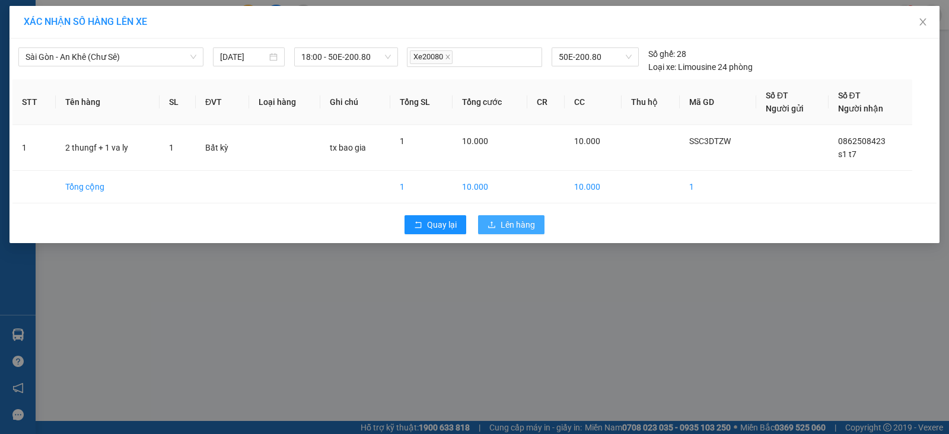
click at [508, 221] on span "Lên hàng" at bounding box center [517, 224] width 34 height 13
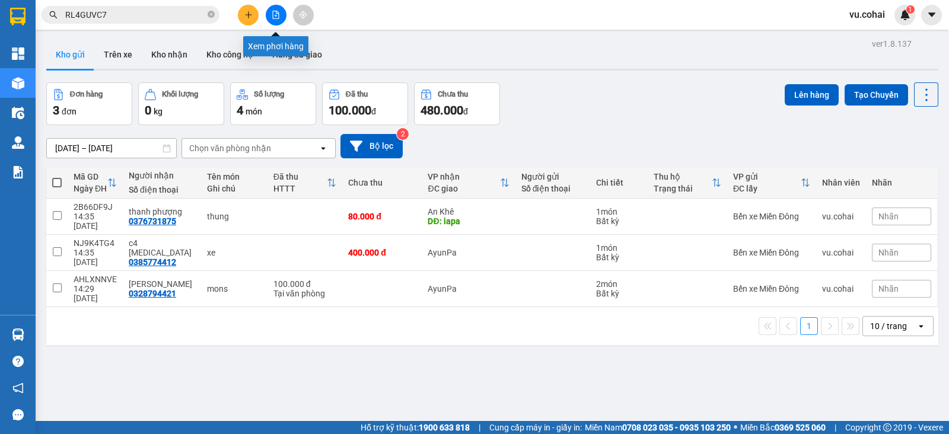
click at [276, 13] on icon "file-add" at bounding box center [276, 15] width 7 height 8
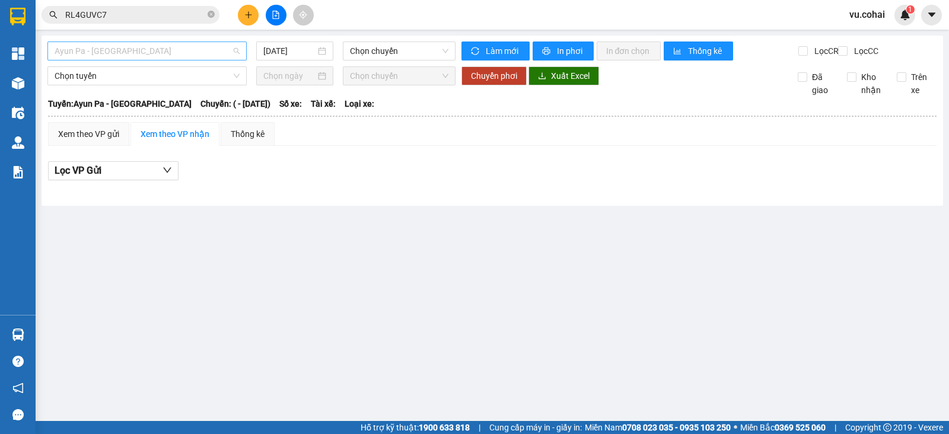
click at [181, 46] on span "Ayun Pa - [GEOGRAPHIC_DATA]" at bounding box center [147, 51] width 185 height 18
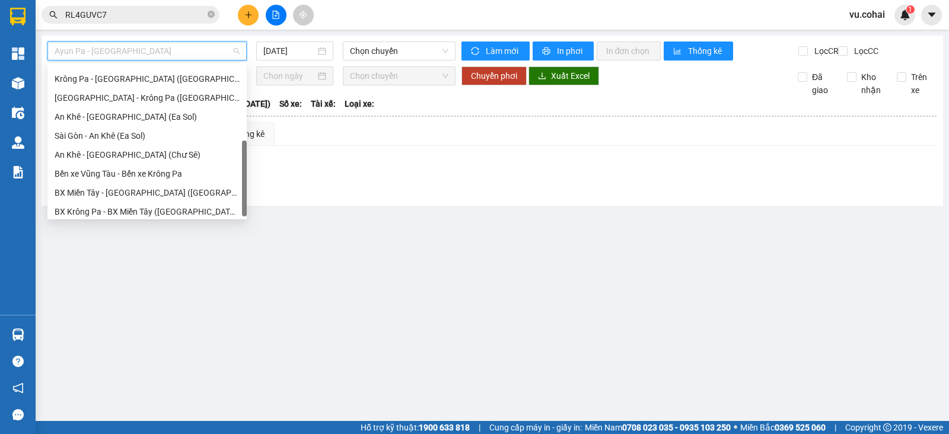
scroll to position [169, 0]
drag, startPoint x: 245, startPoint y: 83, endPoint x: 237, endPoint y: 158, distance: 75.7
click at [237, 158] on div "[GEOGRAPHIC_DATA] - [GEOGRAPHIC_DATA] ([GEOGRAPHIC_DATA]) [GEOGRAPHIC_DATA] - […" at bounding box center [146, 141] width 199 height 152
click at [176, 171] on div "Bến xe Vũng Tàu - Bến xe Krông Pa" at bounding box center [147, 171] width 185 height 13
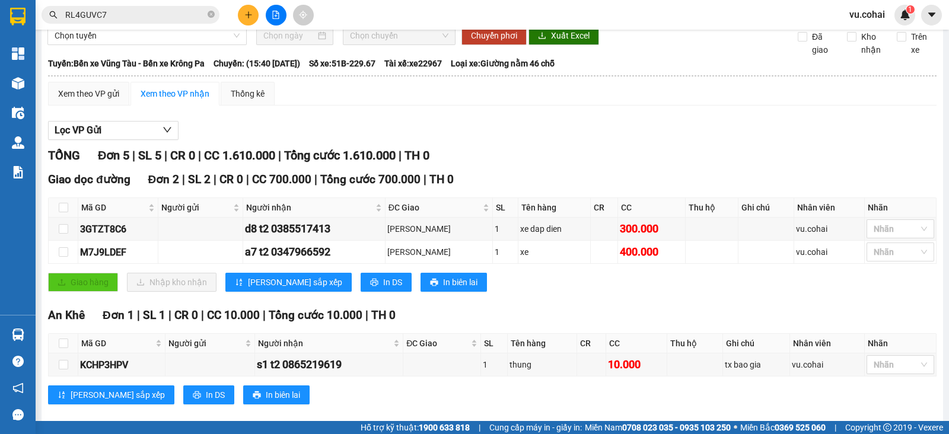
scroll to position [1, 0]
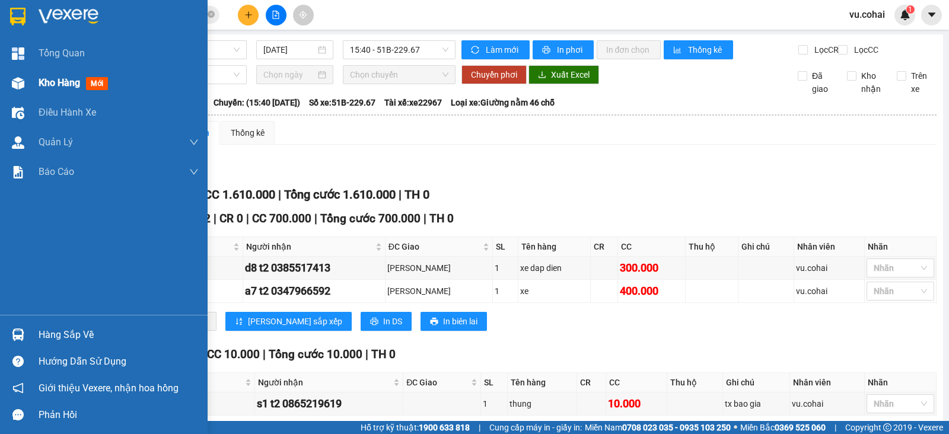
click at [23, 82] on img at bounding box center [18, 83] width 12 height 12
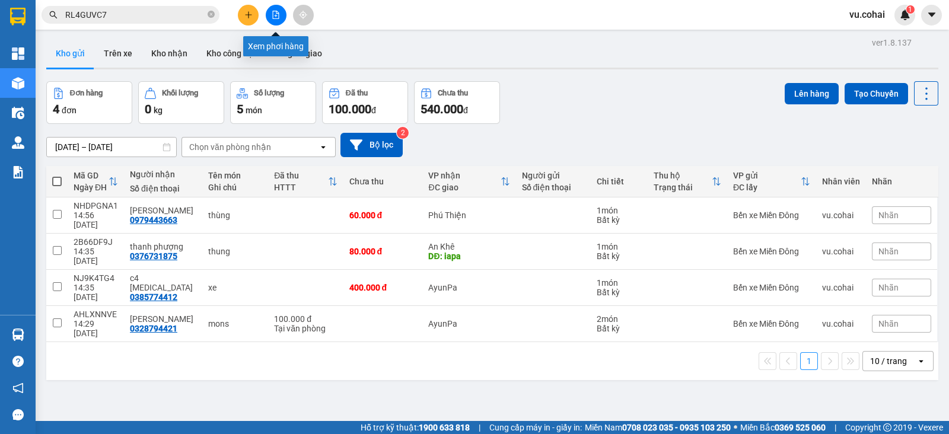
click at [282, 12] on button at bounding box center [276, 15] width 21 height 21
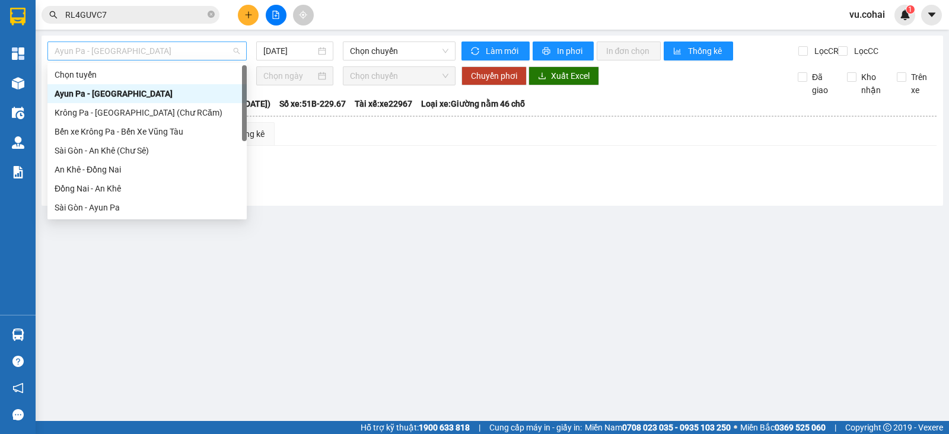
click at [190, 49] on span "Ayun Pa - [GEOGRAPHIC_DATA]" at bounding box center [147, 51] width 185 height 18
click at [210, 46] on span "Ayun Pa - [GEOGRAPHIC_DATA]" at bounding box center [147, 51] width 185 height 18
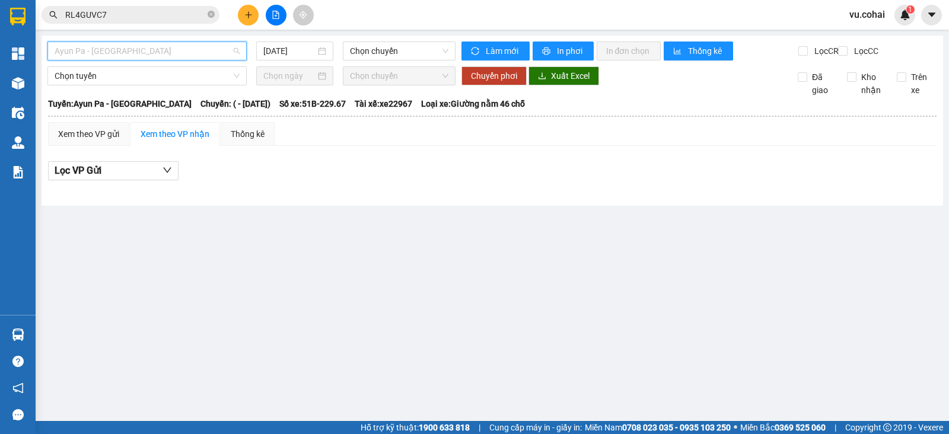
click at [210, 46] on span "Ayun Pa - [GEOGRAPHIC_DATA]" at bounding box center [147, 51] width 185 height 18
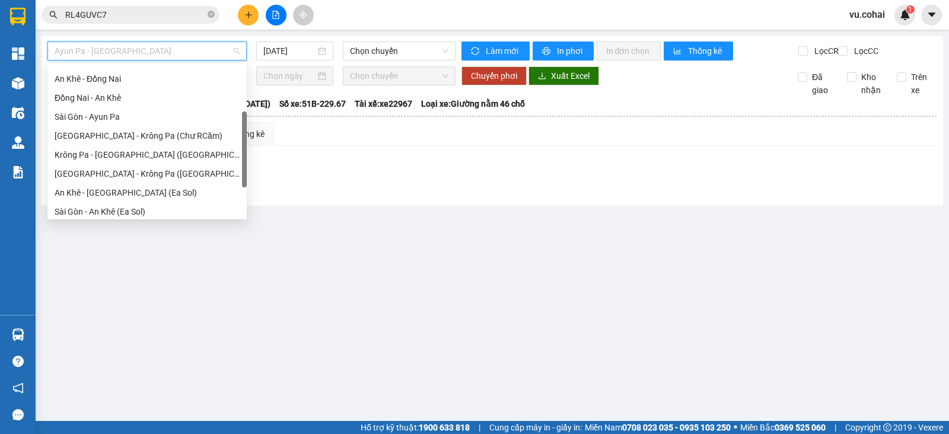
scroll to position [95, 0]
drag, startPoint x: 243, startPoint y: 105, endPoint x: 244, endPoint y: 151, distance: 46.3
click at [244, 151] on div at bounding box center [244, 149] width 5 height 76
click at [144, 171] on div "[GEOGRAPHIC_DATA] - Krông Pa ([GEOGRAPHIC_DATA])" at bounding box center [147, 169] width 185 height 13
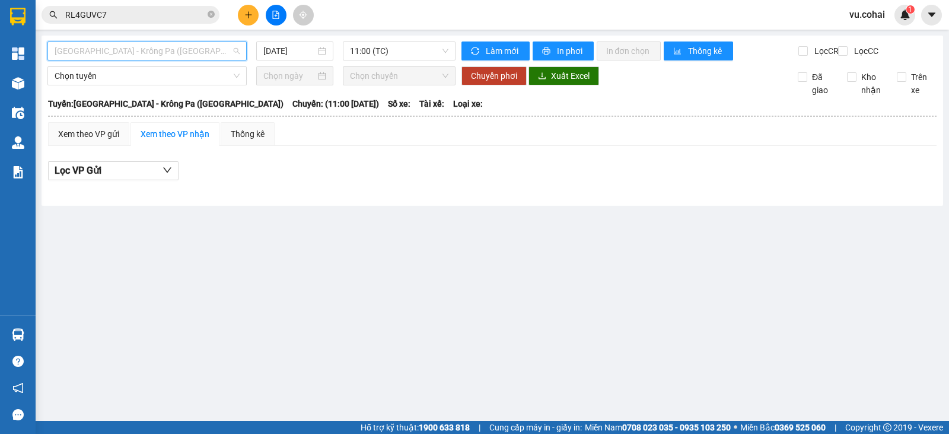
click at [170, 55] on span "[GEOGRAPHIC_DATA] - Krông Pa ([GEOGRAPHIC_DATA])" at bounding box center [147, 51] width 185 height 18
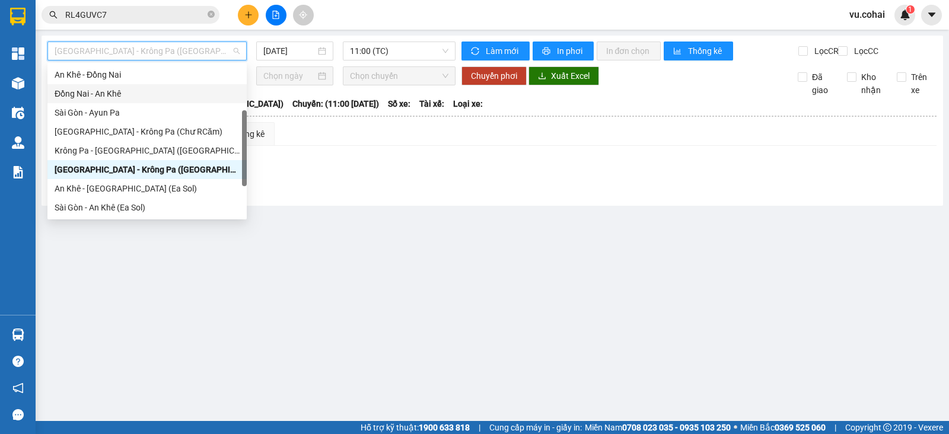
click at [163, 90] on div "Đồng Nai - An Khê" at bounding box center [147, 93] width 185 height 13
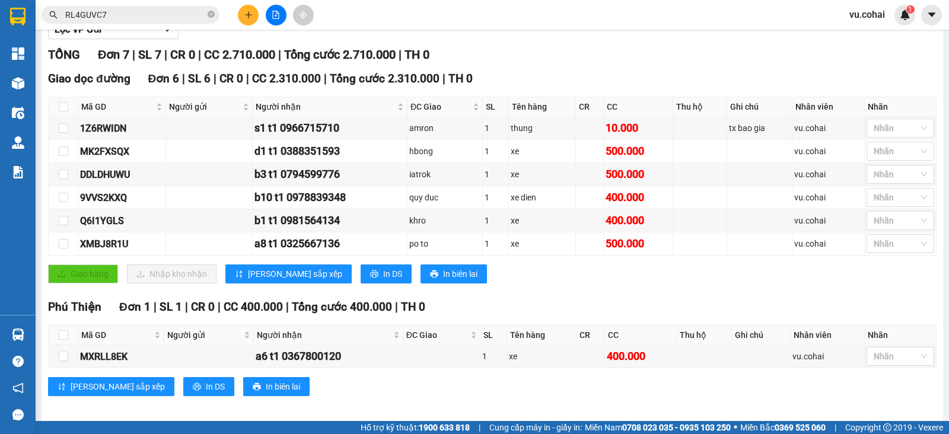
scroll to position [141, 0]
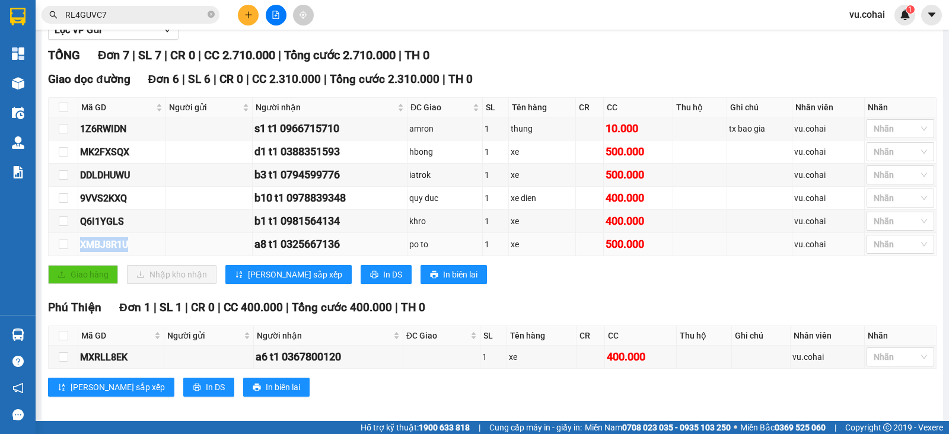
drag, startPoint x: 79, startPoint y: 254, endPoint x: 132, endPoint y: 254, distance: 52.8
click at [132, 254] on td "XMBJ8R1U" at bounding box center [122, 244] width 88 height 23
copy div "XMBJ8R1U"
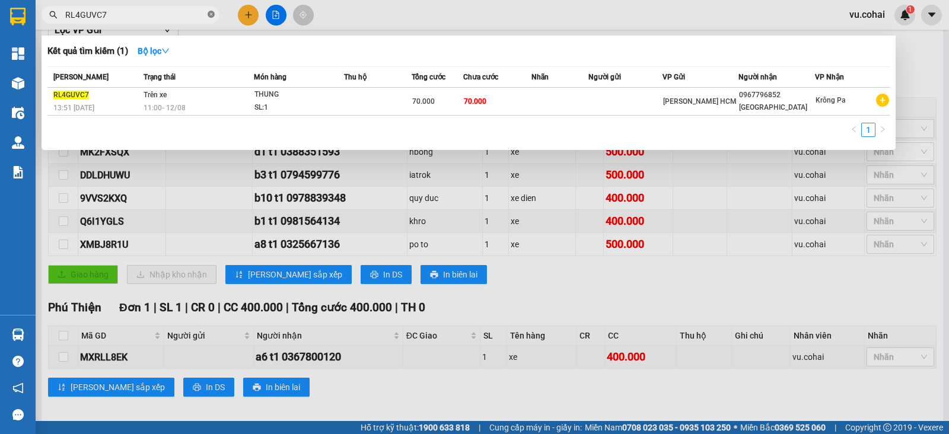
click at [210, 14] on icon "close-circle" at bounding box center [211, 14] width 7 height 7
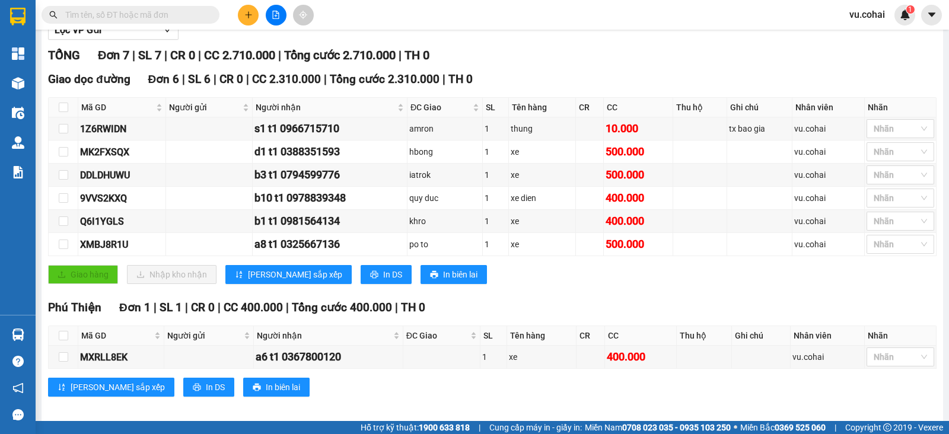
click at [175, 13] on input "text" at bounding box center [135, 14] width 140 height 13
paste input "XMBJ8R1U"
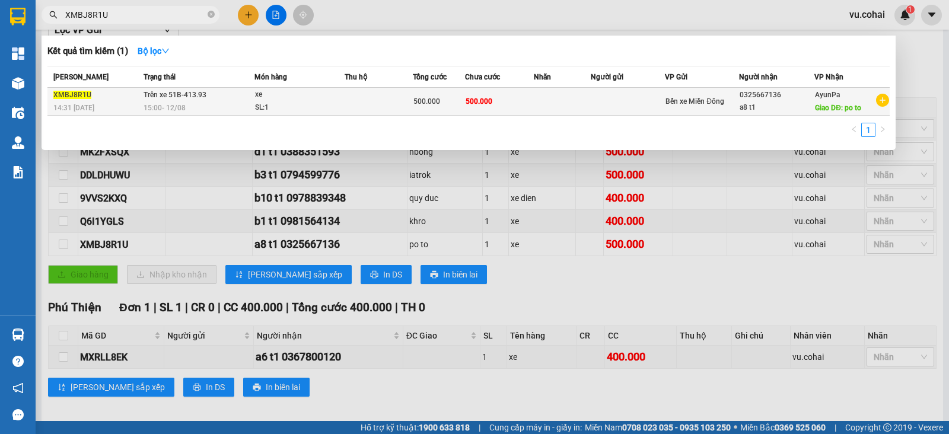
click at [323, 102] on div "SL: 1" at bounding box center [299, 107] width 89 height 13
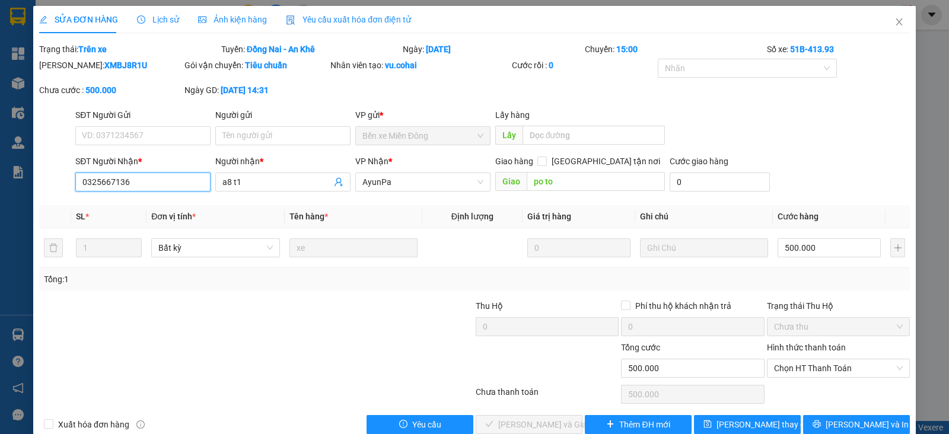
click at [157, 185] on input "0325667136" at bounding box center [142, 182] width 135 height 19
paste input "0357166085"
click at [400, 182] on span "AyunPa" at bounding box center [422, 182] width 121 height 18
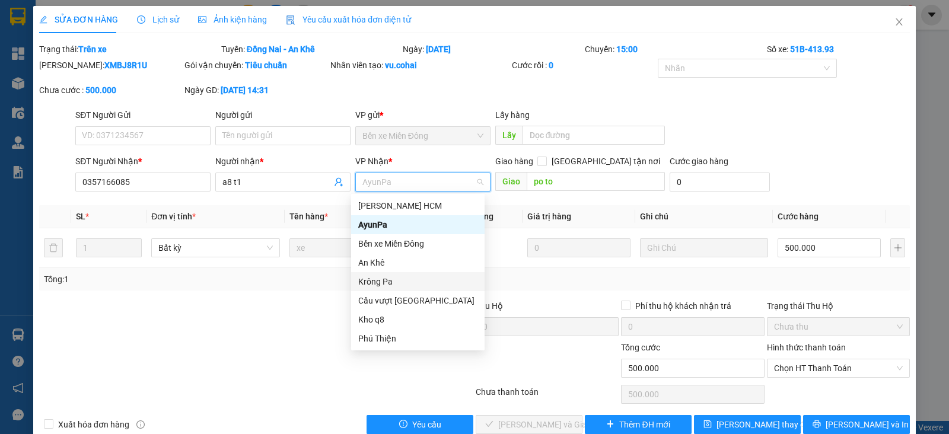
click at [386, 280] on div "Krông Pa" at bounding box center [417, 281] width 119 height 13
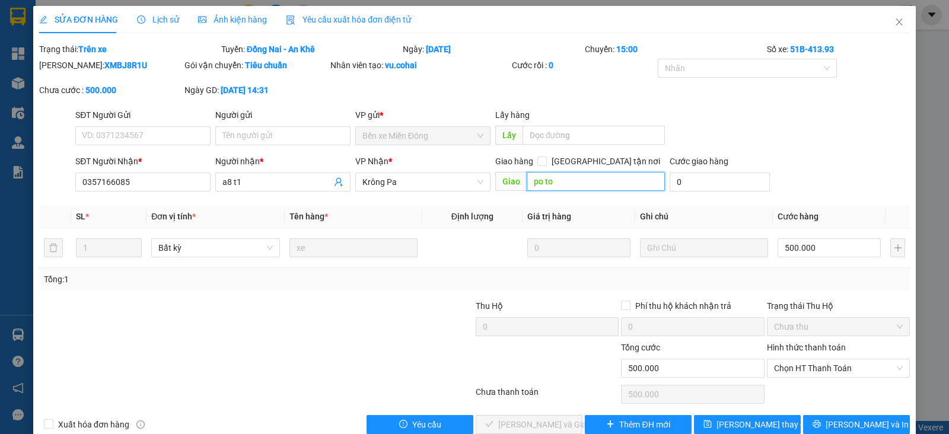
click at [561, 183] on input "po to" at bounding box center [596, 181] width 139 height 19
click at [823, 251] on input "500.000" at bounding box center [828, 247] width 103 height 19
click at [751, 420] on span "[PERSON_NAME] thay đổi" at bounding box center [763, 424] width 95 height 13
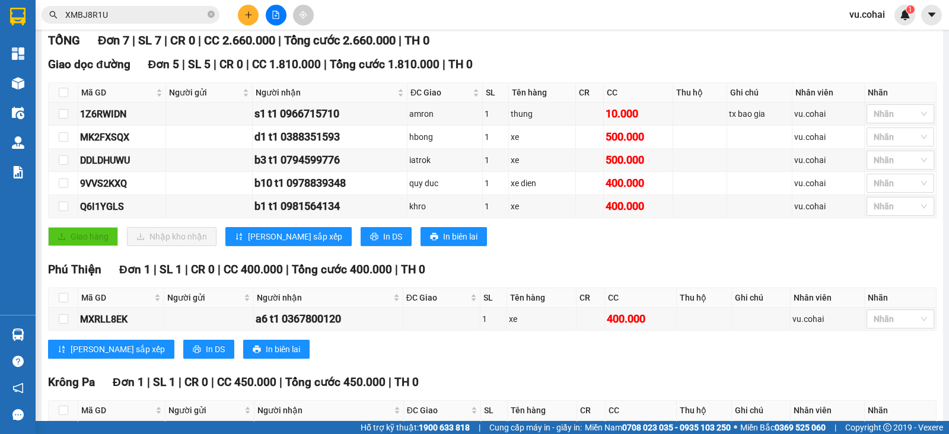
scroll to position [245, 0]
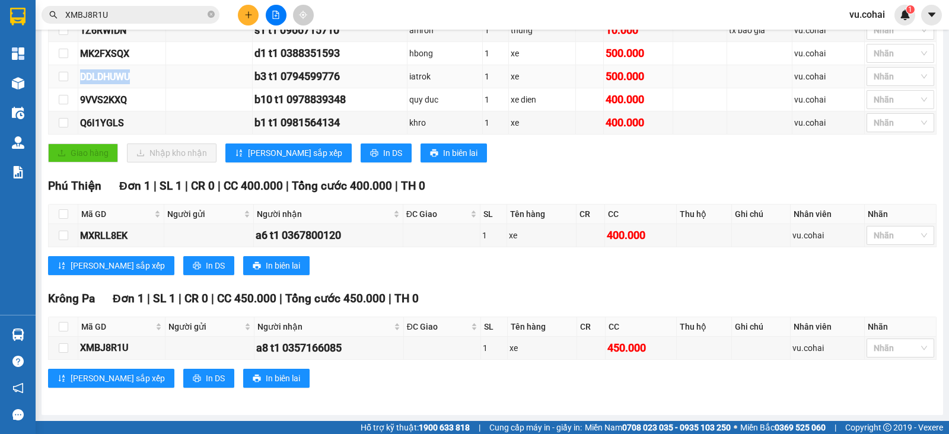
drag, startPoint x: 78, startPoint y: 79, endPoint x: 136, endPoint y: 79, distance: 57.5
click at [136, 79] on td "DDLDHUWU" at bounding box center [122, 76] width 88 height 23
copy div "DDLDHUWU"
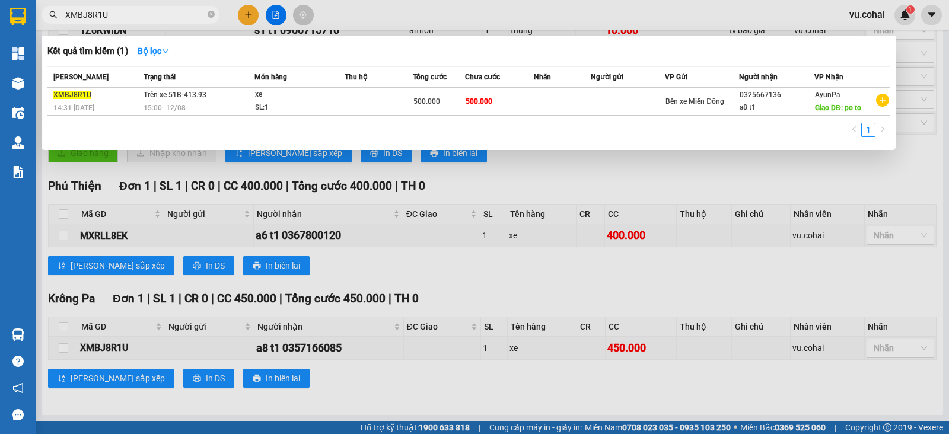
click at [207, 15] on span "XMBJ8R1U" at bounding box center [131, 15] width 178 height 18
click at [213, 15] on icon "close-circle" at bounding box center [211, 14] width 7 height 7
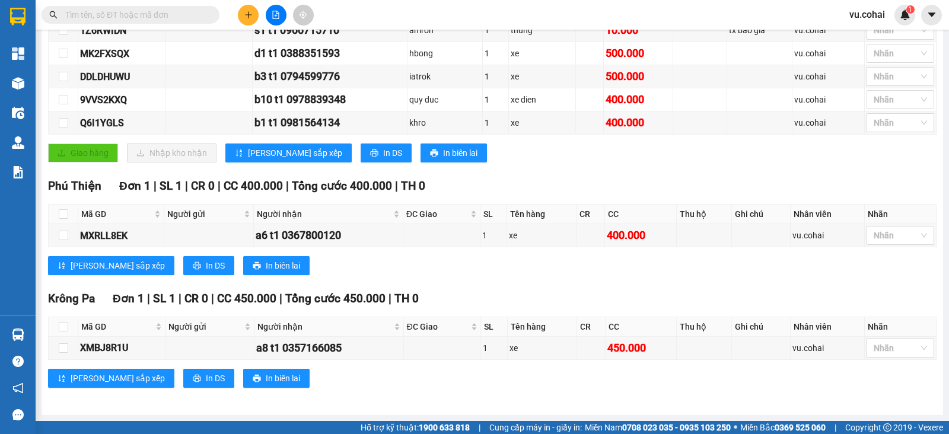
click at [193, 15] on input "text" at bounding box center [135, 14] width 140 height 13
paste input "DDLDHUWU"
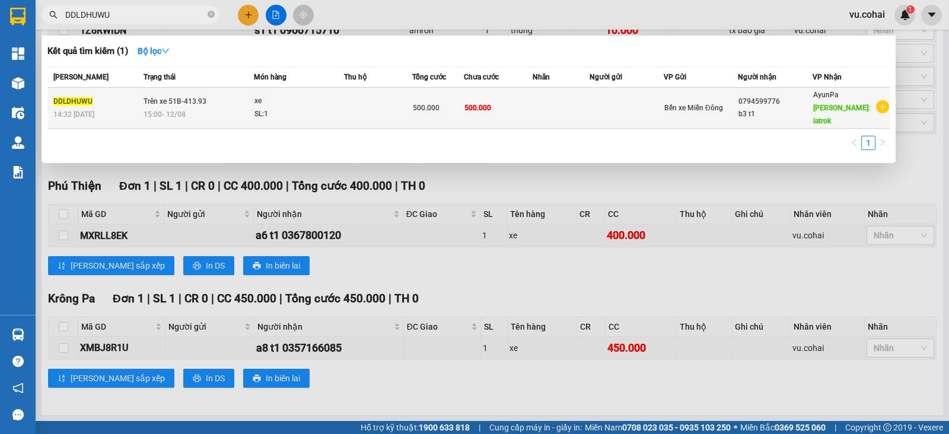
click at [409, 99] on td at bounding box center [378, 108] width 68 height 41
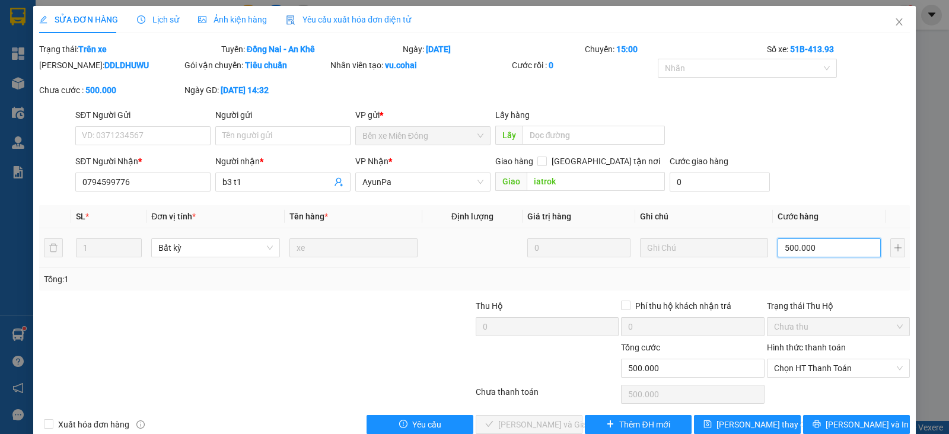
click at [834, 244] on input "500.000" at bounding box center [828, 247] width 103 height 19
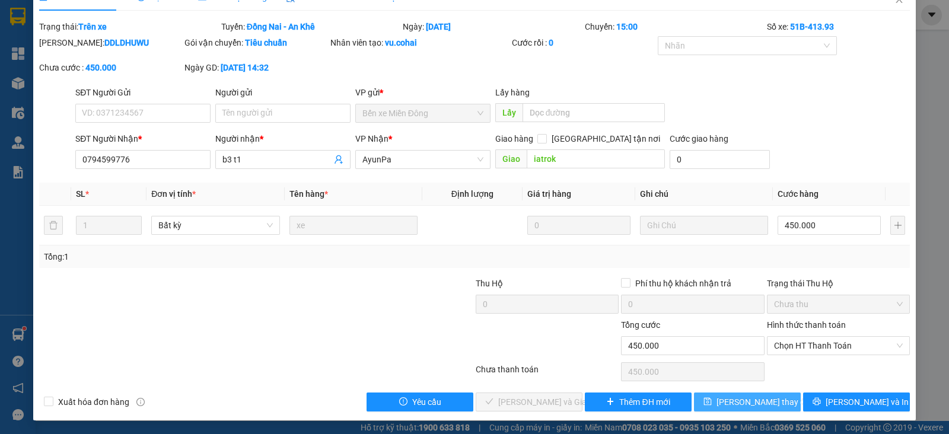
click at [749, 397] on span "[PERSON_NAME] thay đổi" at bounding box center [763, 402] width 95 height 13
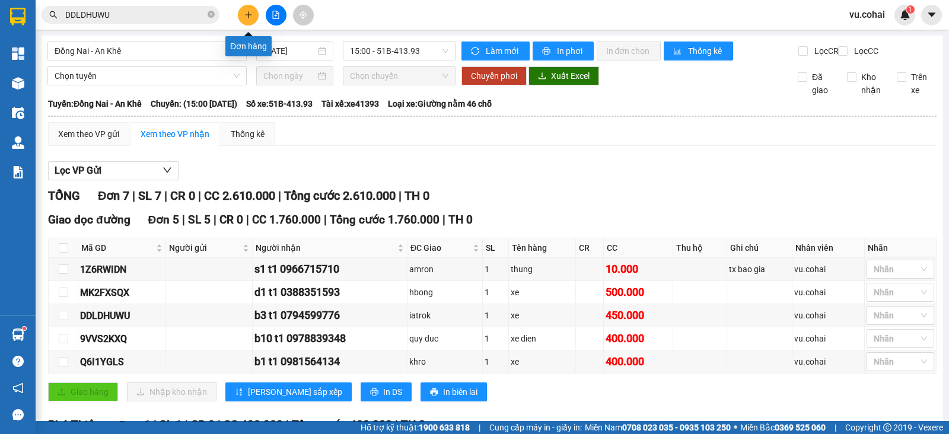
click at [248, 16] on icon "plus" at bounding box center [248, 14] width 1 height 7
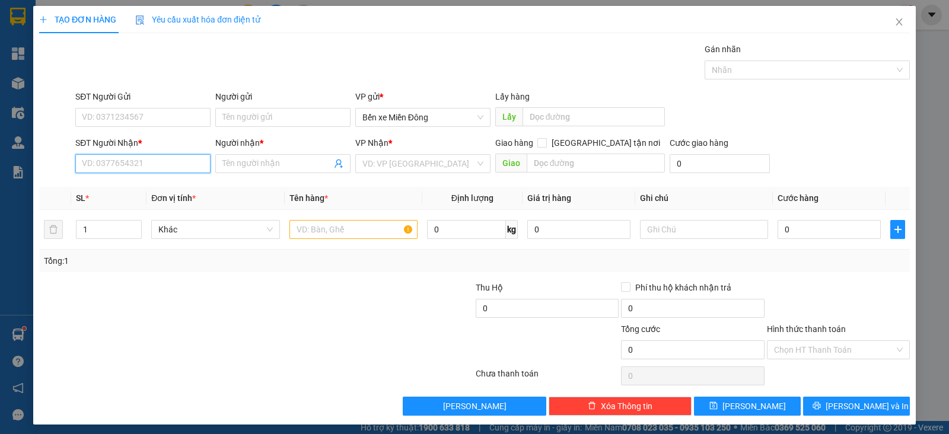
click at [188, 158] on input "SĐT Người Nhận *" at bounding box center [142, 163] width 135 height 19
paste input "0862823045"
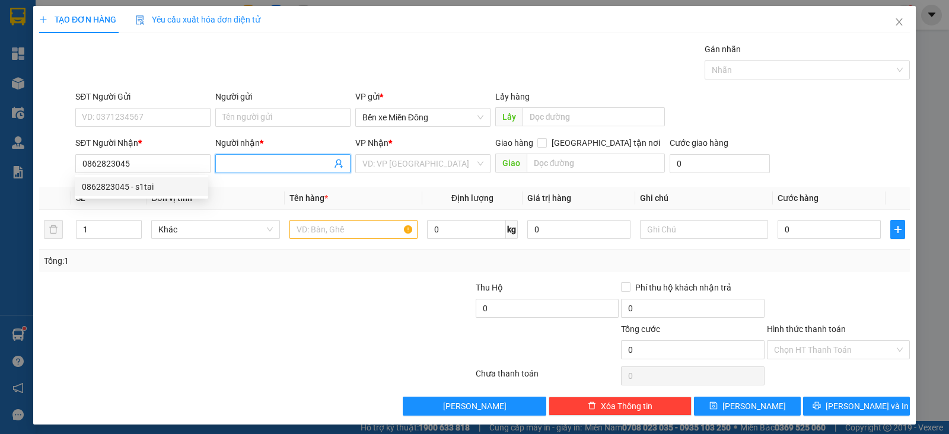
click at [264, 168] on input "Người nhận *" at bounding box center [276, 163] width 109 height 13
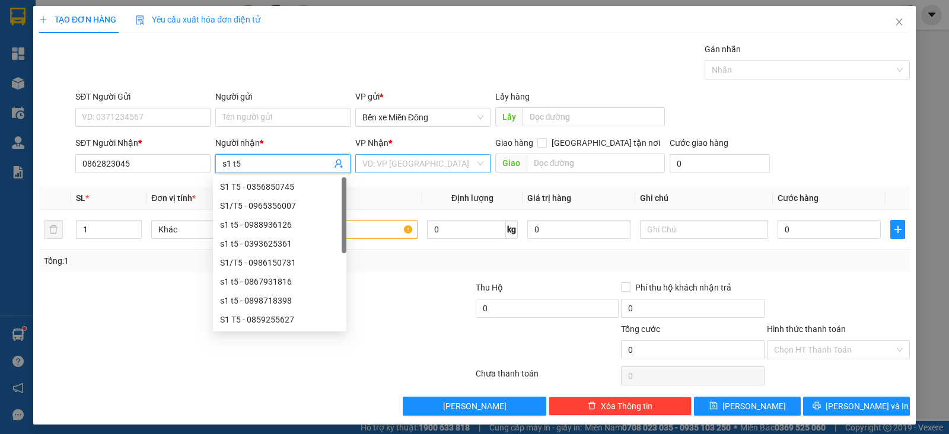
click at [396, 166] on input "search" at bounding box center [418, 164] width 113 height 18
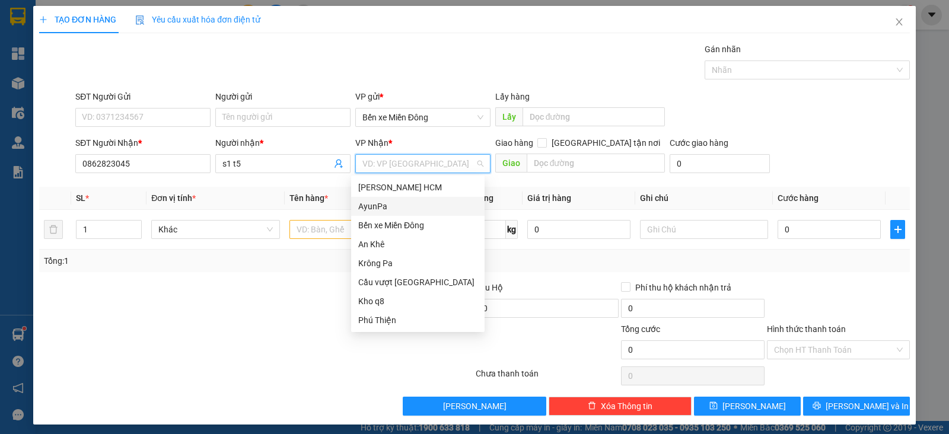
click at [385, 209] on div "AyunPa" at bounding box center [417, 206] width 119 height 13
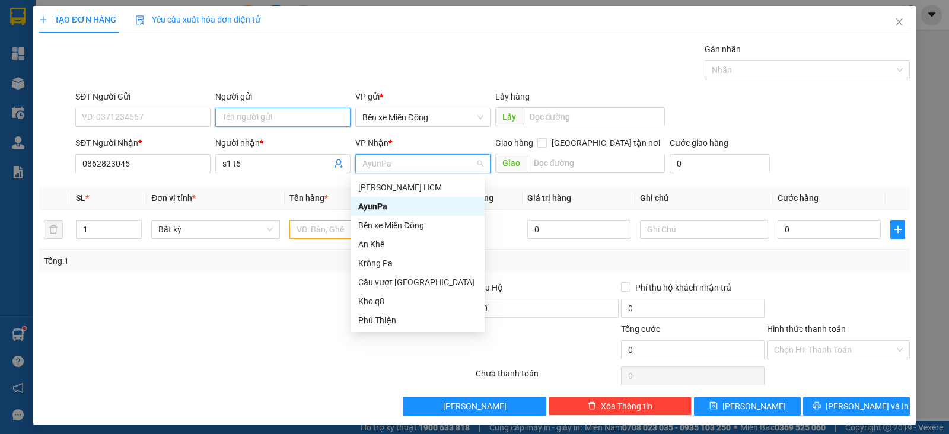
click at [257, 111] on input "Người gửi" at bounding box center [282, 117] width 135 height 19
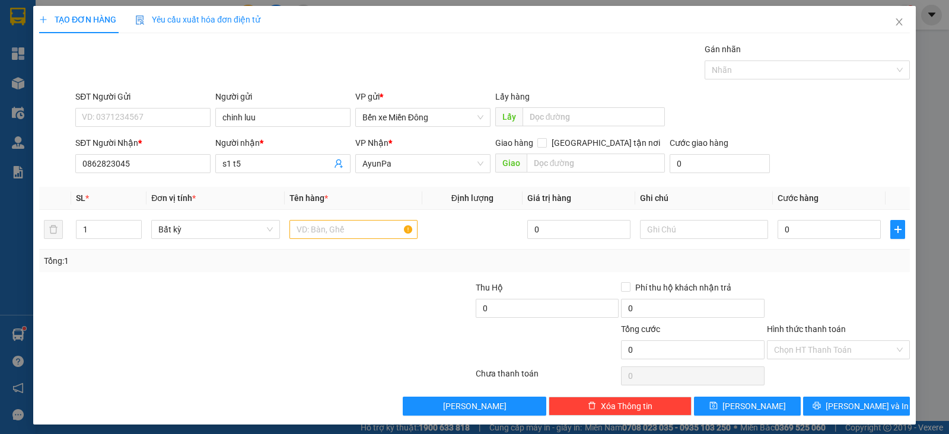
click at [327, 66] on div "Gói vận chuyển * Tiêu chuẩn Gán nhãn Nhãn" at bounding box center [492, 64] width 839 height 42
click at [363, 224] on input "text" at bounding box center [353, 229] width 128 height 19
click at [785, 227] on input "0" at bounding box center [828, 229] width 103 height 19
click at [697, 235] on input "text" at bounding box center [704, 229] width 128 height 19
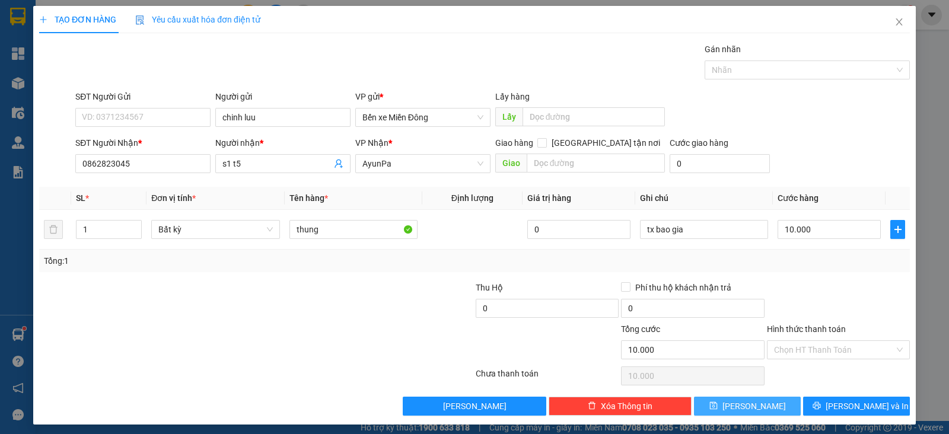
click at [729, 410] on button "[PERSON_NAME]" at bounding box center [747, 406] width 107 height 19
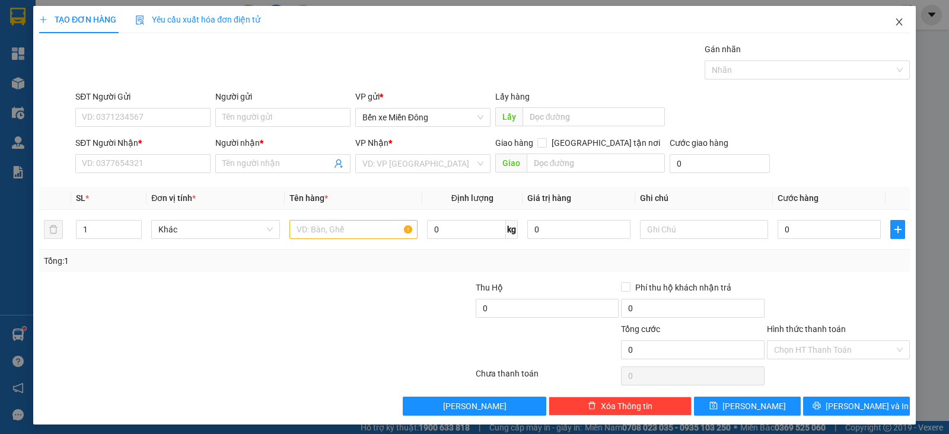
click at [894, 22] on icon "close" at bounding box center [898, 21] width 9 height 9
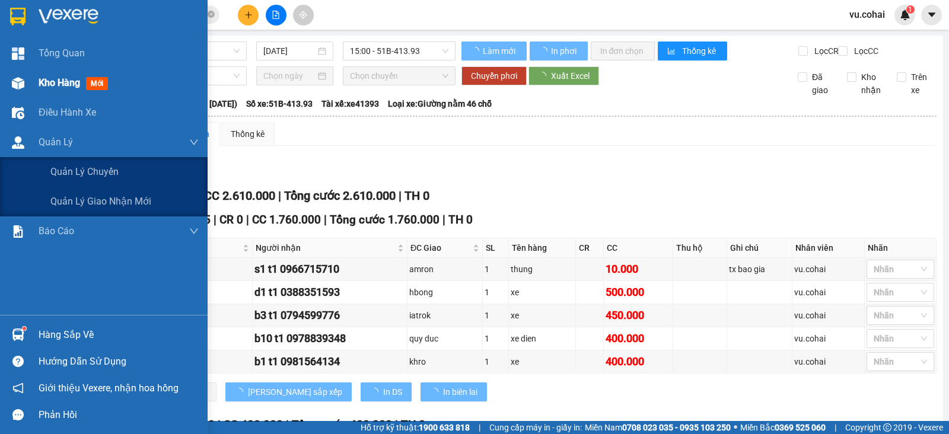
click at [21, 84] on img at bounding box center [18, 83] width 12 height 12
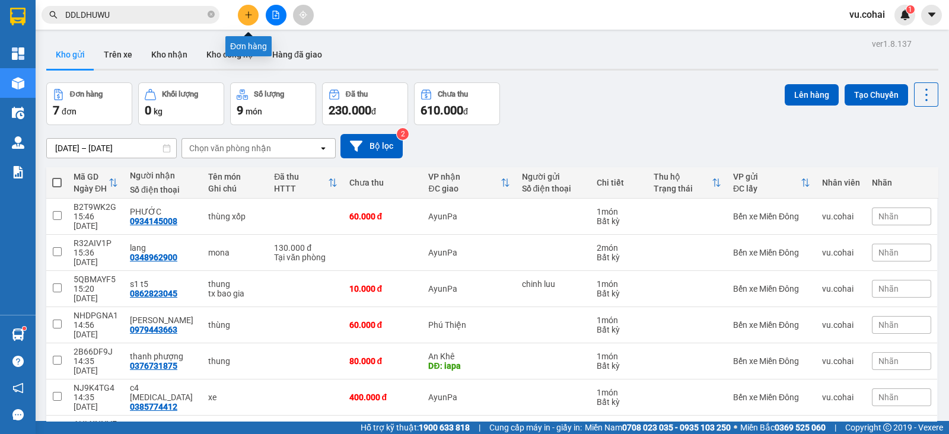
click at [247, 11] on icon "plus" at bounding box center [248, 15] width 8 height 8
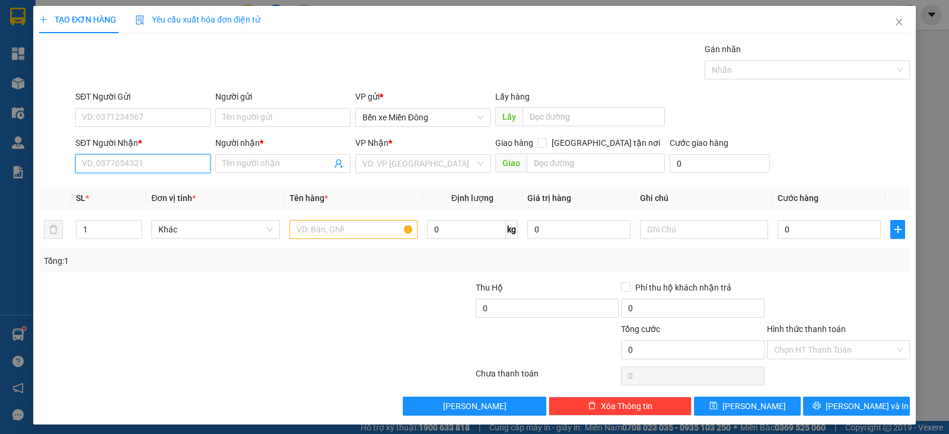
click at [154, 164] on input "SĐT Người Nhận *" at bounding box center [142, 163] width 135 height 19
click at [160, 190] on div "0913381079 - thầy [PERSON_NAME]" at bounding box center [149, 186] width 135 height 13
click at [308, 231] on input "text" at bounding box center [353, 229] width 128 height 19
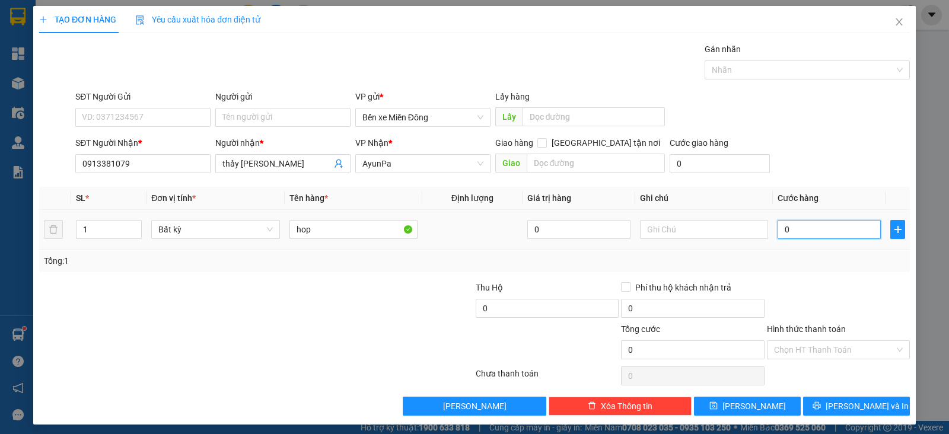
click at [783, 230] on input "0" at bounding box center [828, 229] width 103 height 19
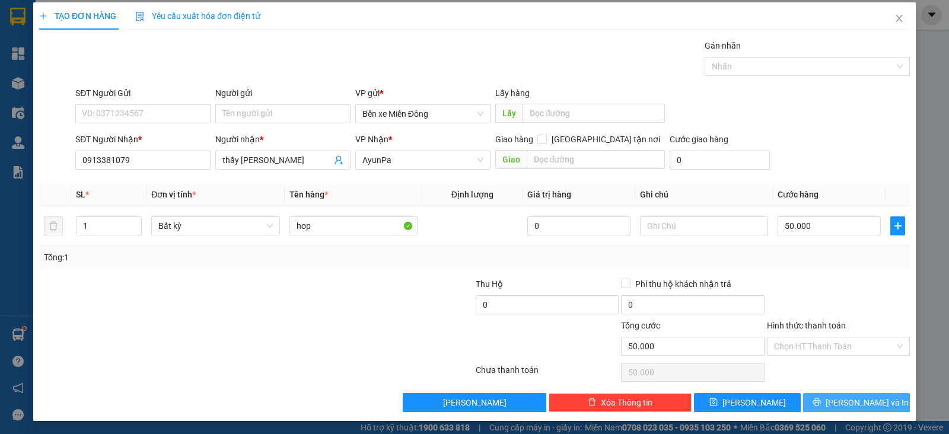
click at [839, 396] on span "[PERSON_NAME] và In" at bounding box center [866, 402] width 83 height 13
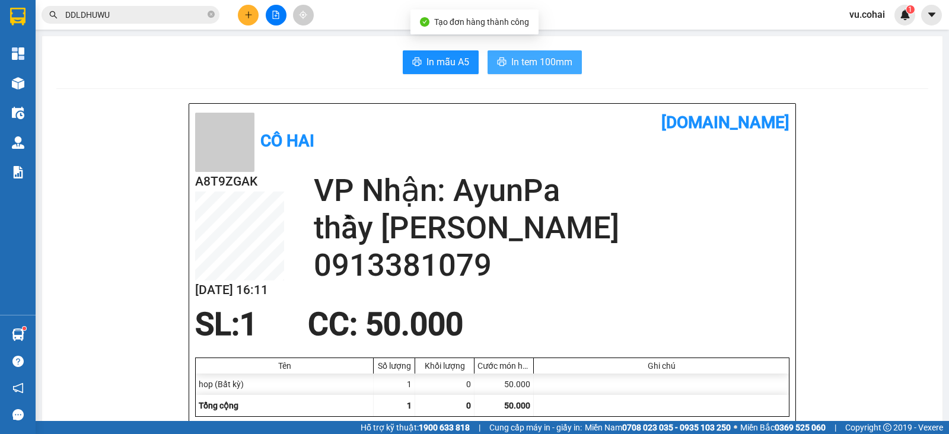
click at [533, 66] on span "In tem 100mm" at bounding box center [541, 62] width 61 height 15
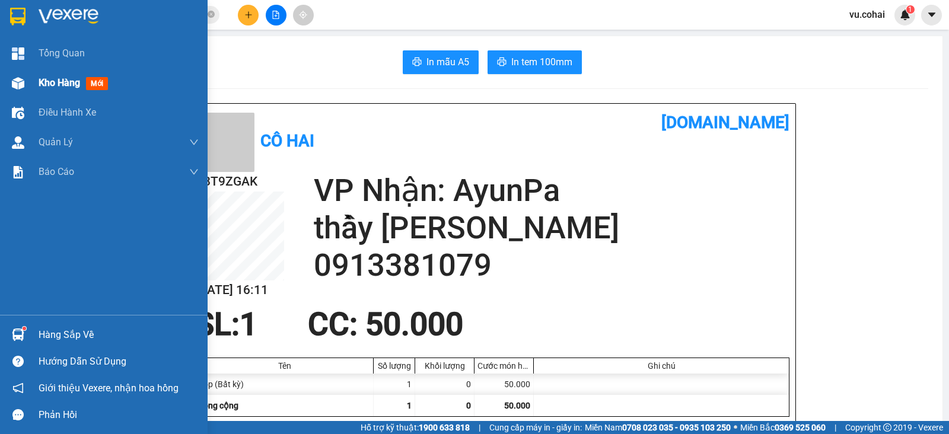
click at [27, 88] on div at bounding box center [18, 83] width 21 height 21
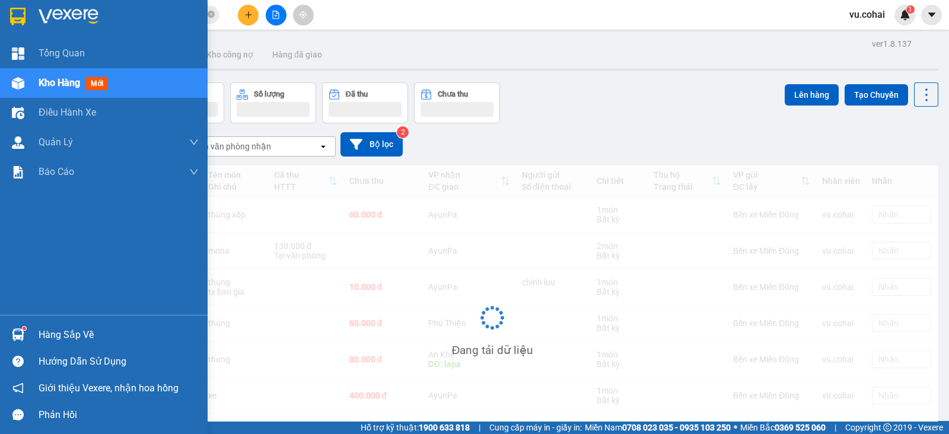
click at [51, 84] on span "Kho hàng" at bounding box center [60, 82] width 42 height 11
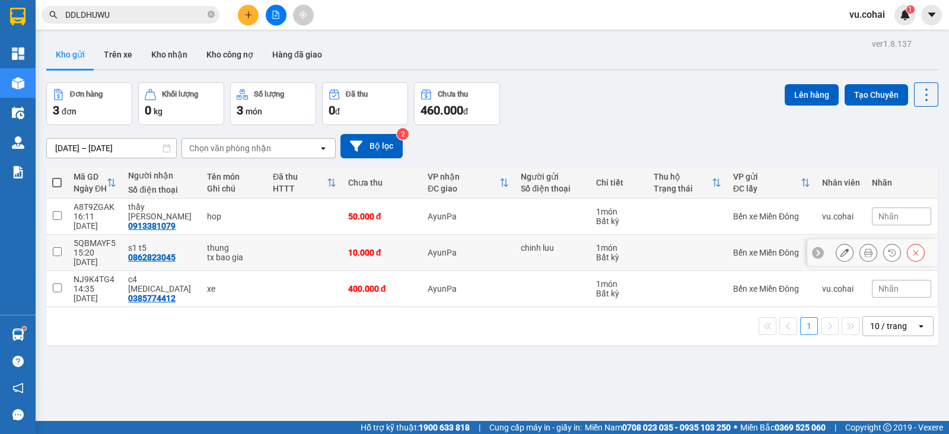
click at [49, 235] on td at bounding box center [56, 253] width 21 height 36
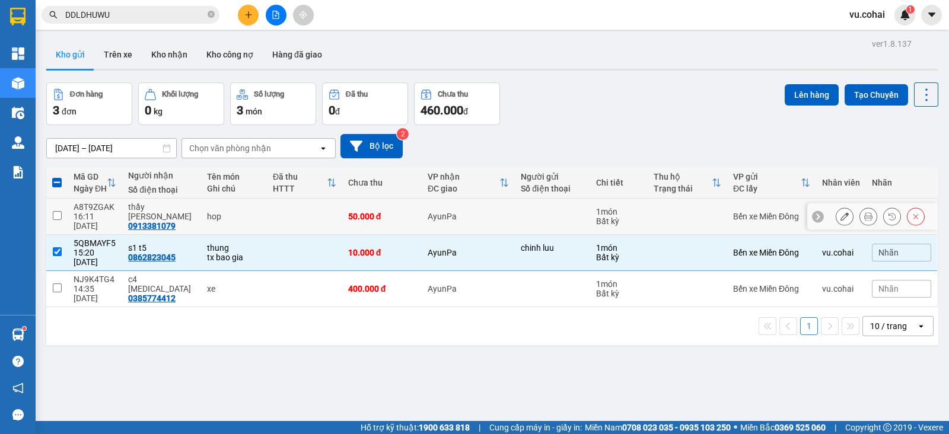
click at [59, 211] on input "checkbox" at bounding box center [57, 215] width 9 height 9
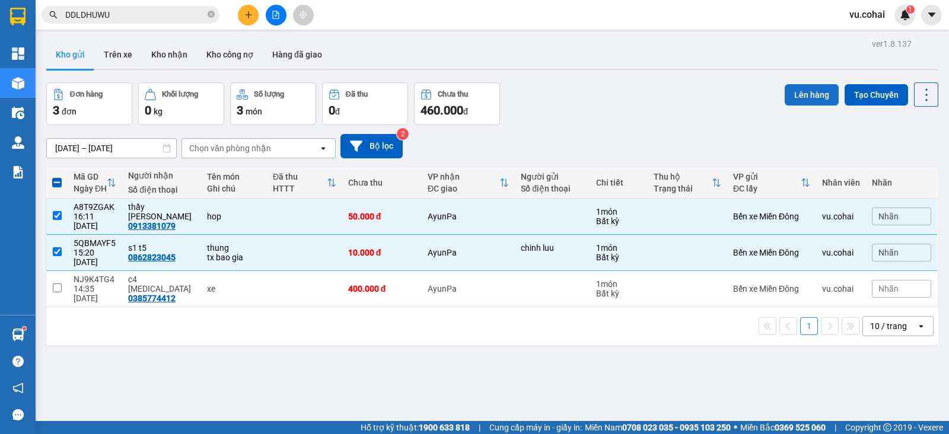
click at [790, 100] on button "Lên hàng" at bounding box center [812, 94] width 54 height 21
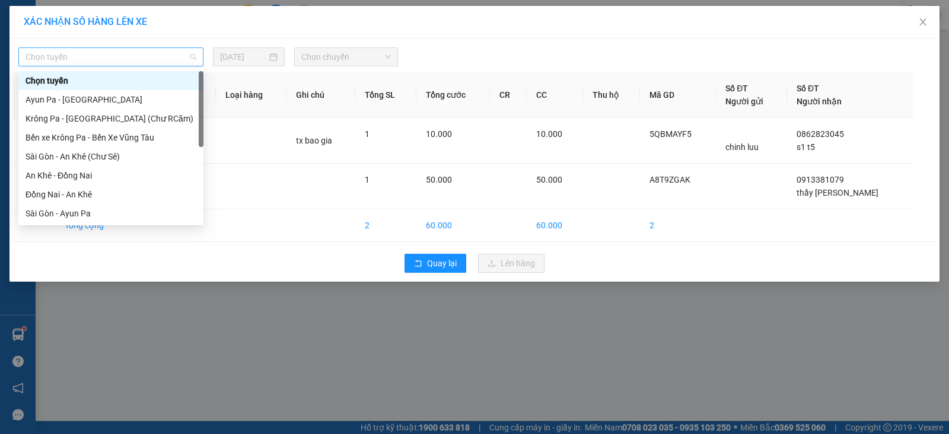
click at [172, 53] on span "Chọn tuyến" at bounding box center [110, 57] width 171 height 18
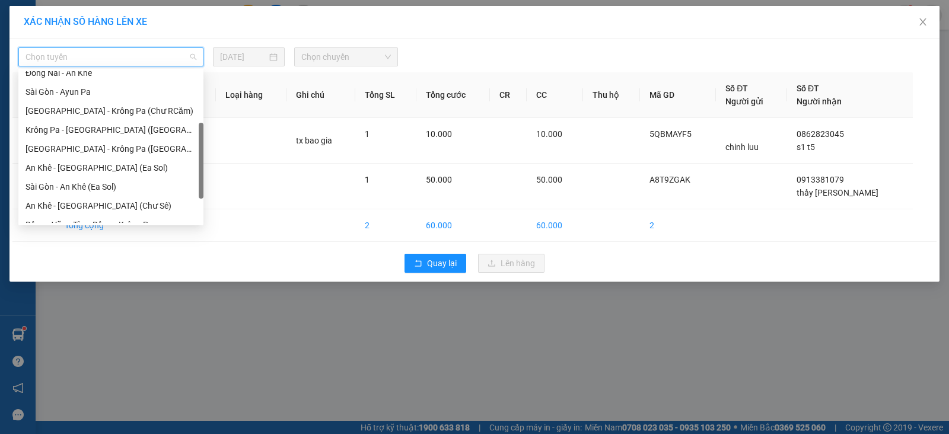
drag, startPoint x: 200, startPoint y: 92, endPoint x: 189, endPoint y: 149, distance: 57.9
click at [189, 149] on div "An Khê - Đồng Nai Đồng Nai - An Khê [GEOGRAPHIC_DATA] - [GEOGRAPHIC_DATA] Pa [G…" at bounding box center [110, 147] width 185 height 152
click at [110, 147] on div "[GEOGRAPHIC_DATA] - Krông Pa ([GEOGRAPHIC_DATA])" at bounding box center [110, 146] width 171 height 13
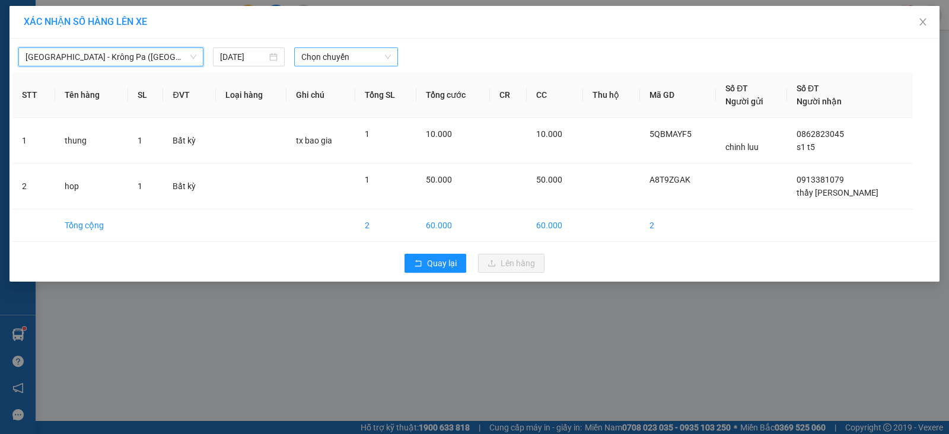
click at [326, 55] on span "Chọn chuyến" at bounding box center [346, 57] width 90 height 18
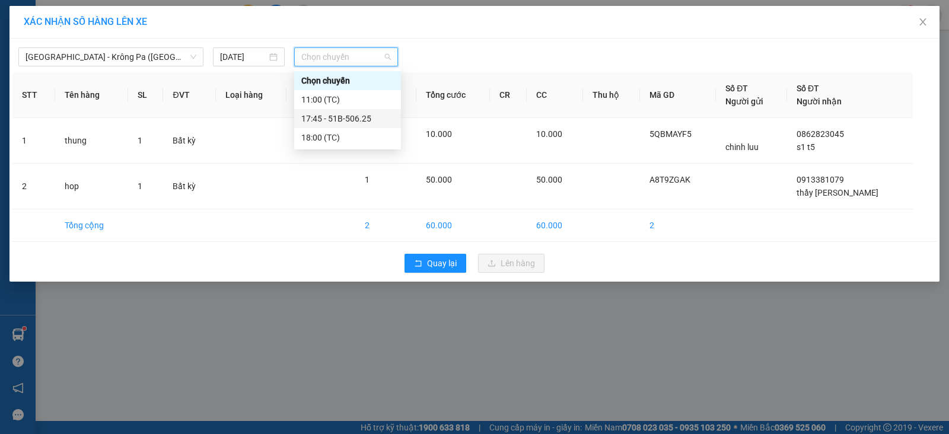
click at [358, 117] on div "17:45 - 51B-506.25" at bounding box center [347, 118] width 93 height 13
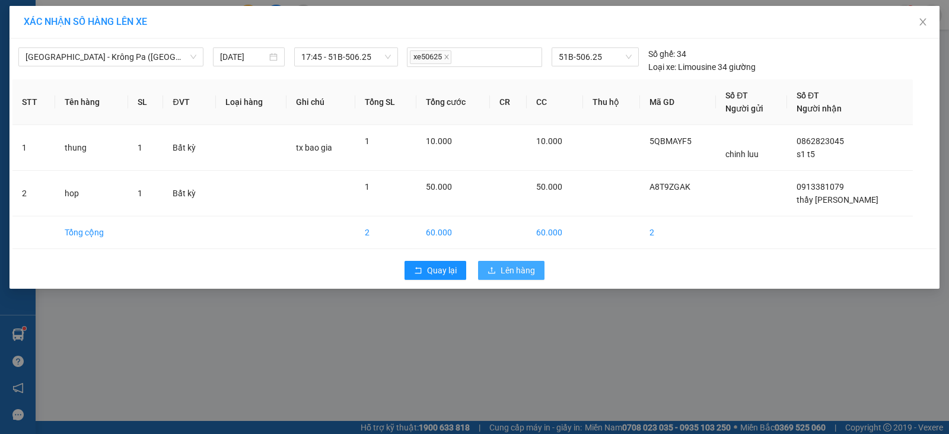
click at [533, 277] on button "Lên hàng" at bounding box center [511, 270] width 66 height 19
